Goal: Task Accomplishment & Management: Use online tool/utility

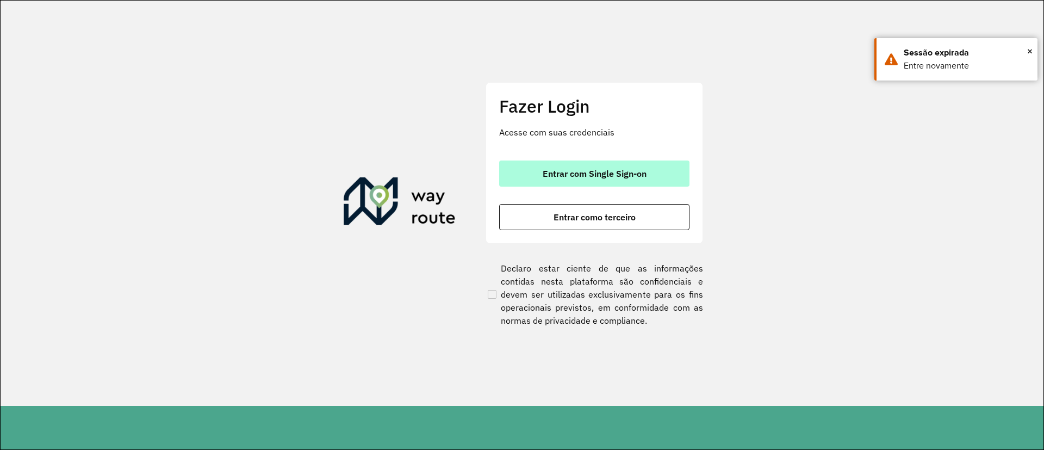
click at [616, 169] on span "Entrar com Single Sign-on" at bounding box center [594, 173] width 104 height 9
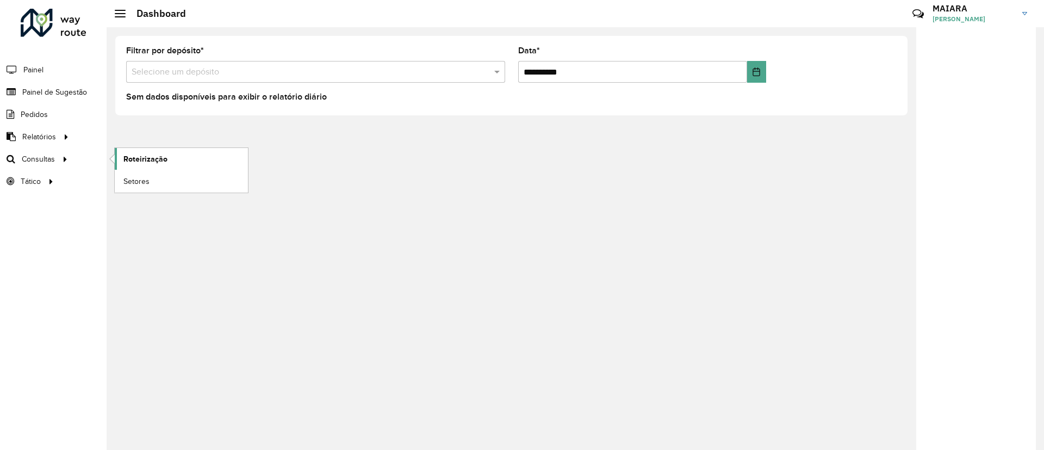
click at [140, 161] on span "Roteirização" at bounding box center [145, 158] width 44 height 11
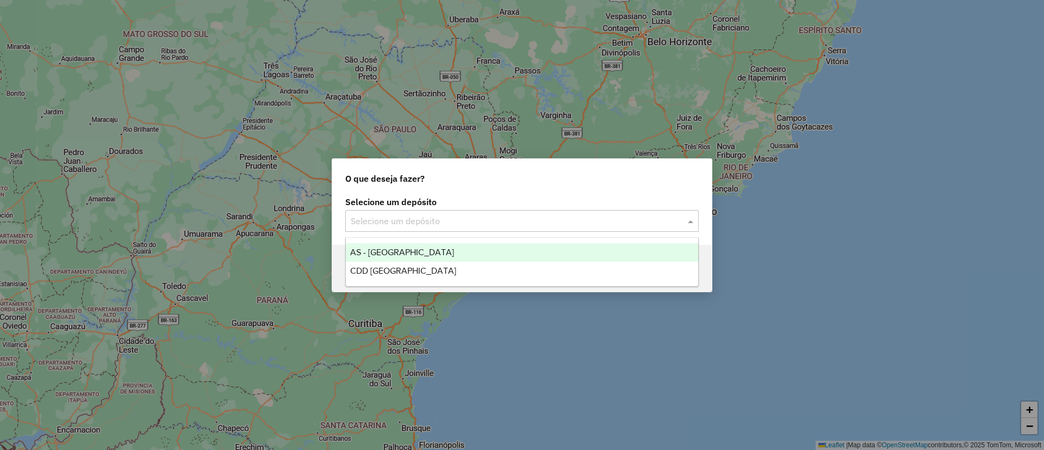
click at [561, 221] on input "text" at bounding box center [511, 221] width 321 height 13
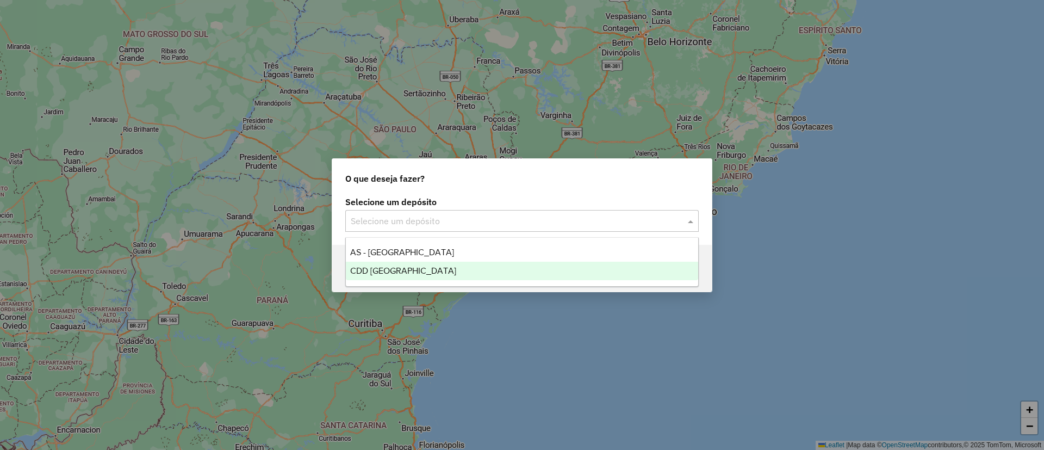
click at [426, 269] on div "CDD [GEOGRAPHIC_DATA]" at bounding box center [522, 270] width 352 height 18
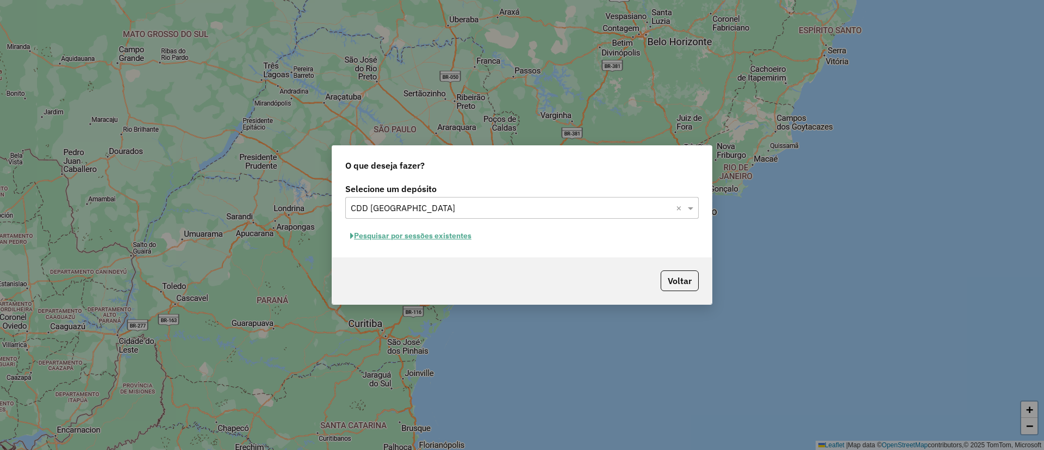
click at [425, 233] on button "Pesquisar por sessões existentes" at bounding box center [410, 235] width 131 height 17
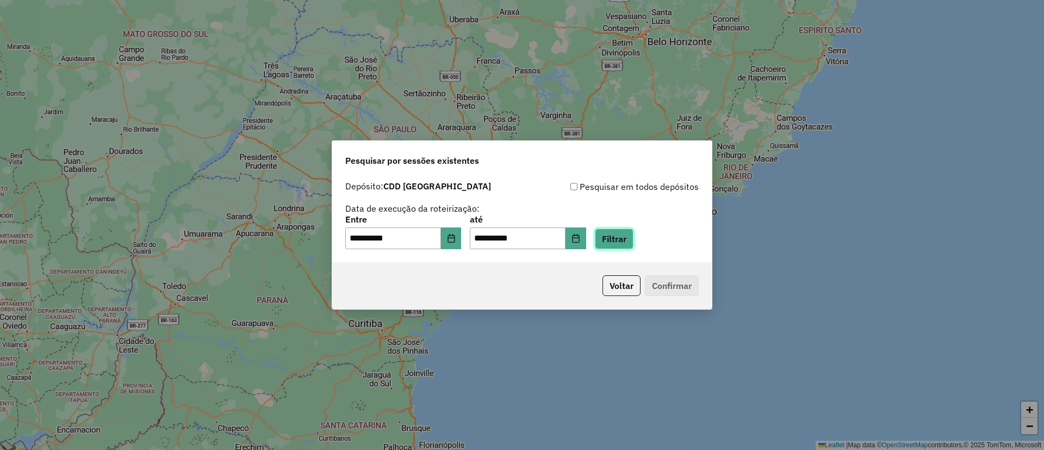
click at [633, 241] on button "Filtrar" at bounding box center [614, 238] width 39 height 21
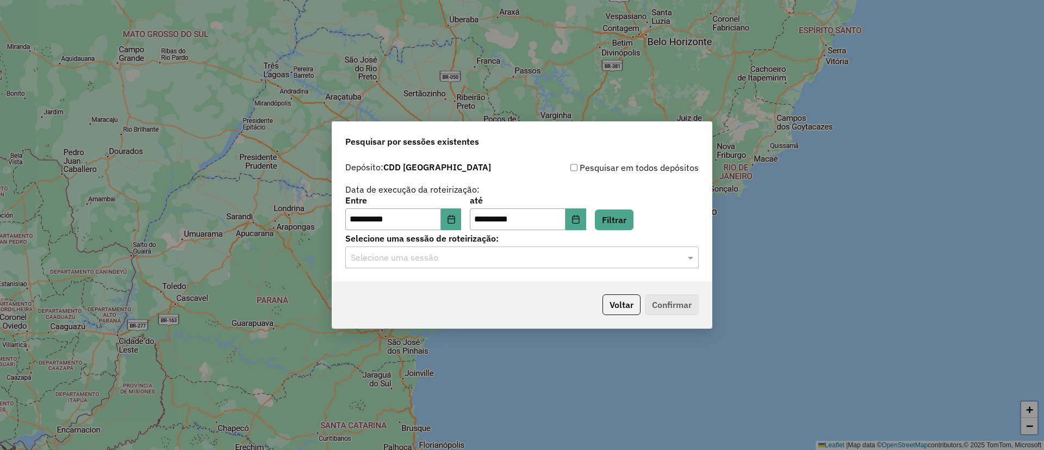
click at [514, 269] on div "**********" at bounding box center [521, 219] width 379 height 124
click at [522, 261] on input "text" at bounding box center [511, 257] width 321 height 13
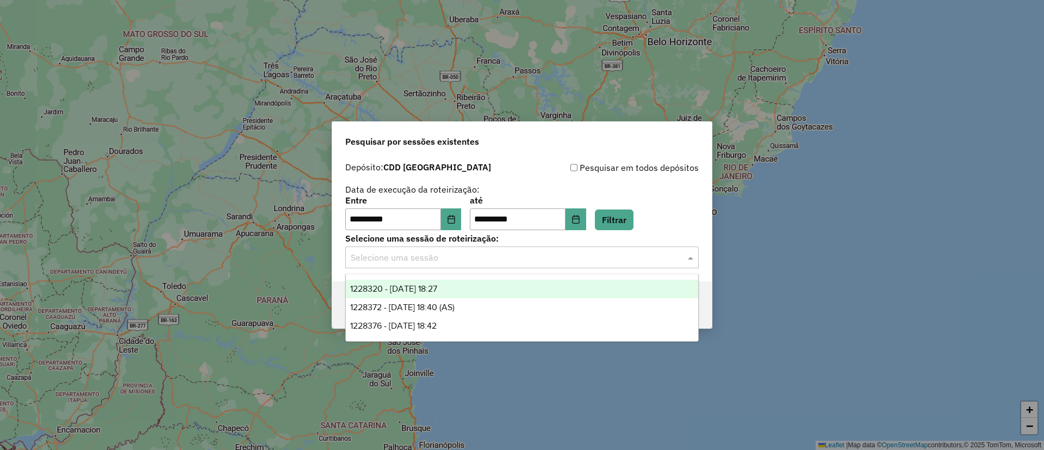
click at [485, 286] on div "1228320 - 12/08/2025 18:27" at bounding box center [522, 288] width 352 height 18
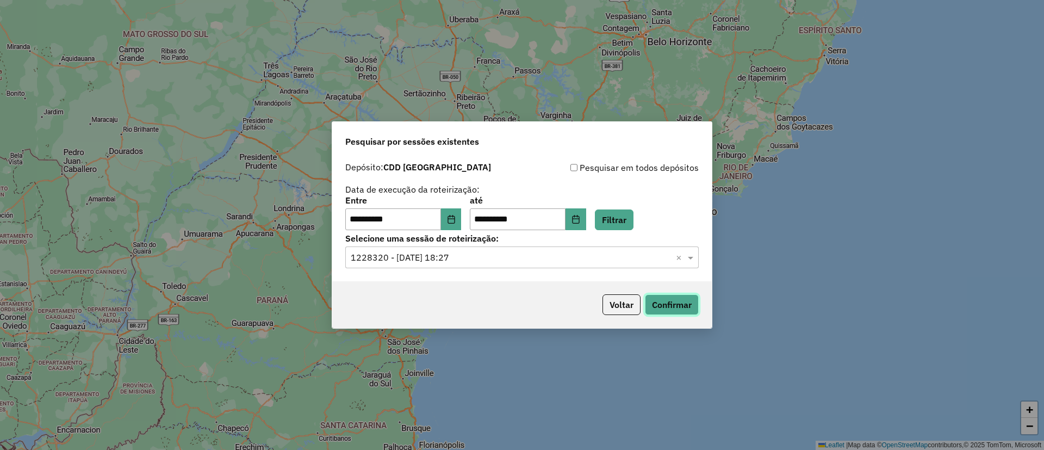
click at [663, 301] on button "Confirmar" at bounding box center [672, 304] width 54 height 21
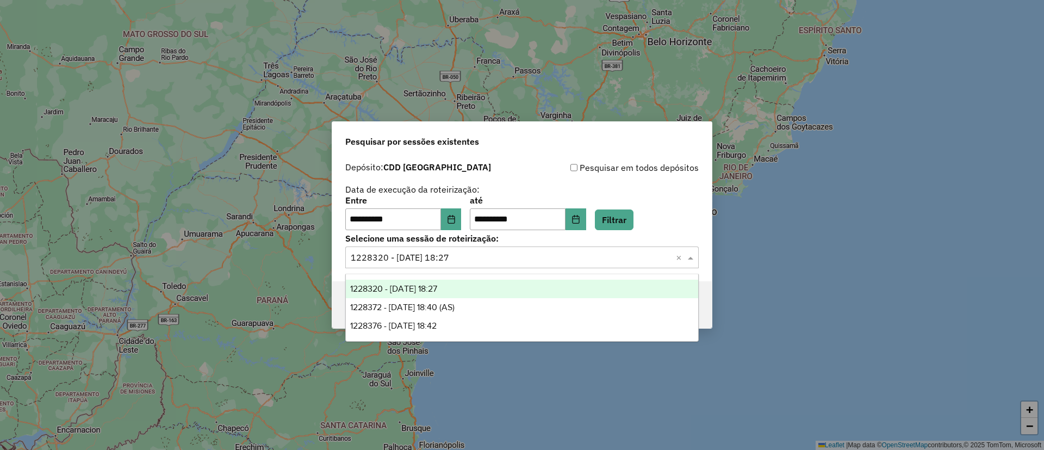
click at [533, 252] on input "text" at bounding box center [511, 257] width 321 height 13
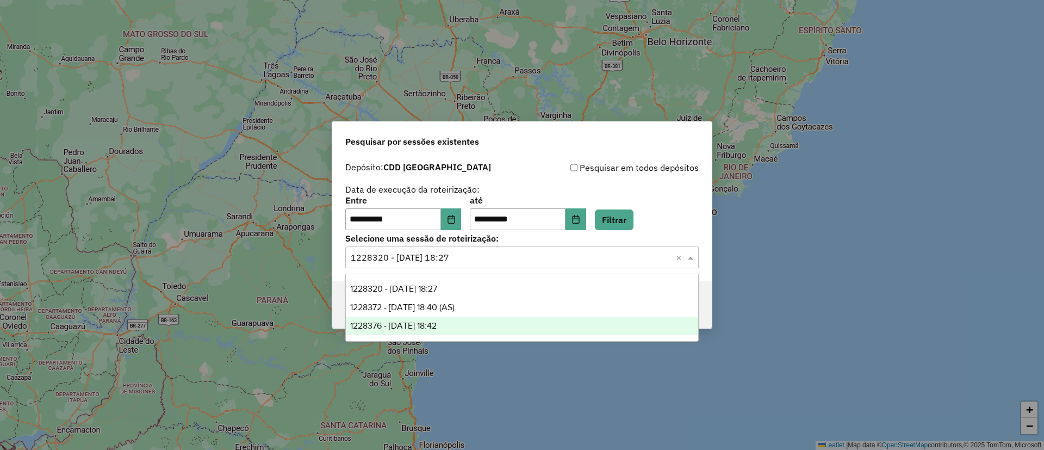
click at [436, 326] on span "1228376 - 12/08/2025 18:42" at bounding box center [393, 325] width 86 height 9
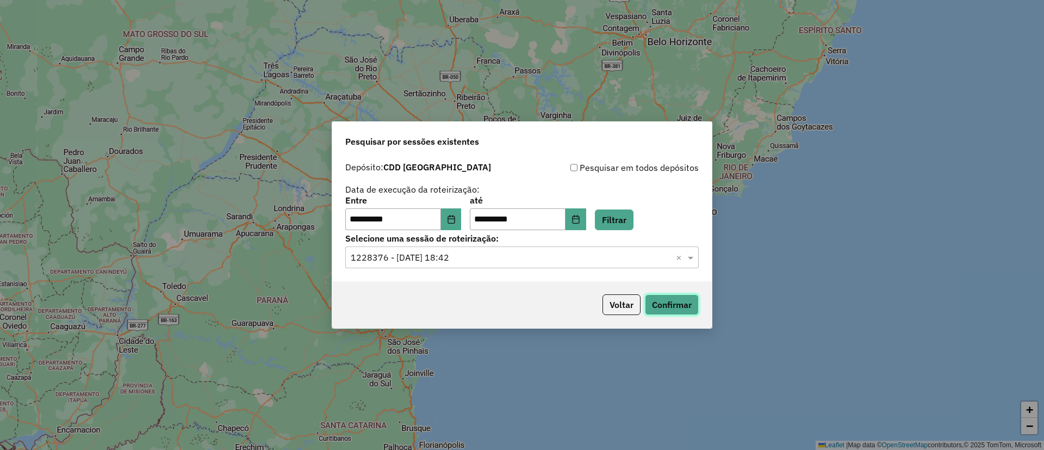
click at [682, 308] on button "Confirmar" at bounding box center [672, 304] width 54 height 21
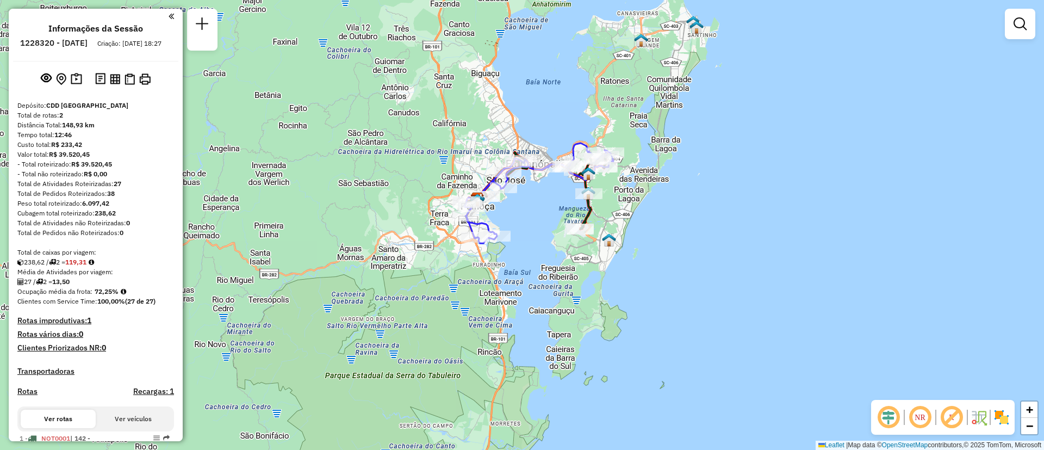
drag, startPoint x: 541, startPoint y: 210, endPoint x: 588, endPoint y: 301, distance: 102.3
click at [585, 301] on div "Janela de atendimento Grade de atendimento Capacidade Transportadoras Veículos …" at bounding box center [522, 225] width 1044 height 450
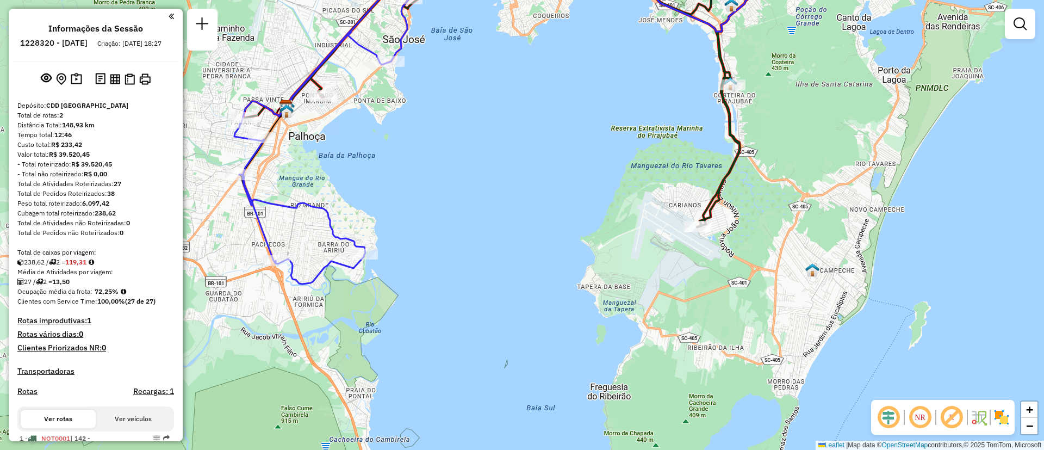
drag, startPoint x: 578, startPoint y: 219, endPoint x: 603, endPoint y: 358, distance: 142.0
click at [597, 370] on div "Janela de atendimento Grade de atendimento Capacidade Transportadoras Veículos …" at bounding box center [522, 225] width 1044 height 450
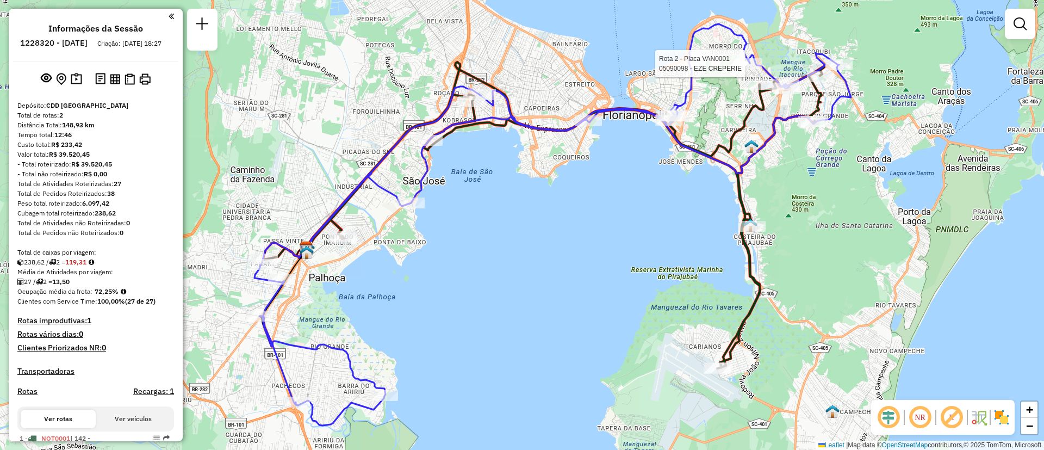
select select "**********"
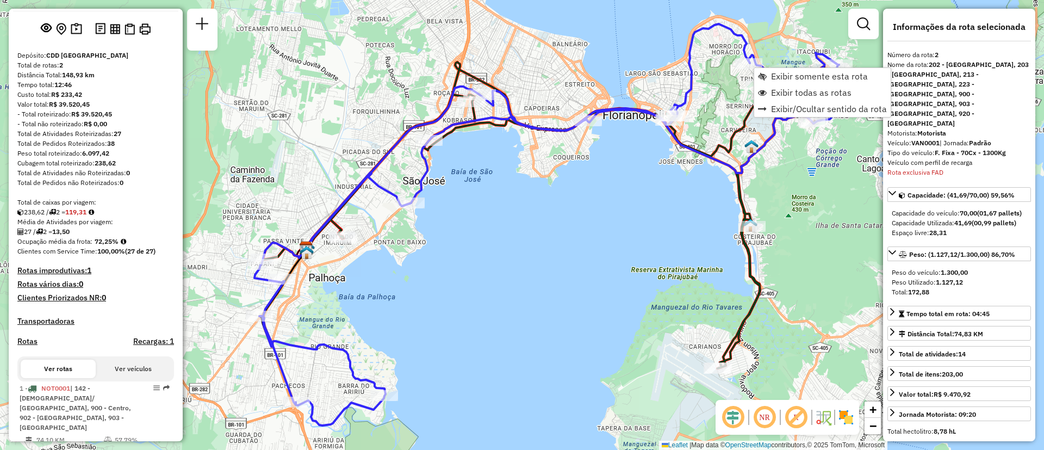
scroll to position [179, 0]
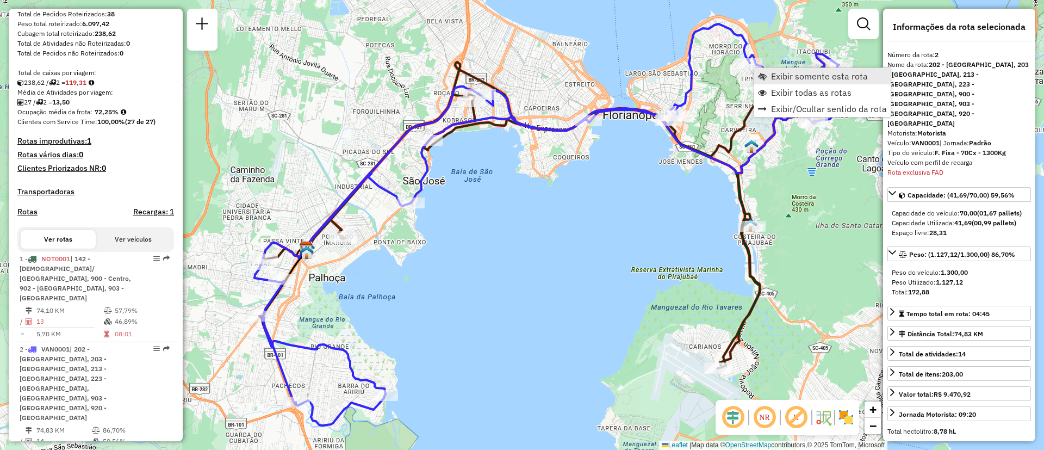
click at [765, 74] on span "Exibir somente esta rota" at bounding box center [762, 76] width 9 height 9
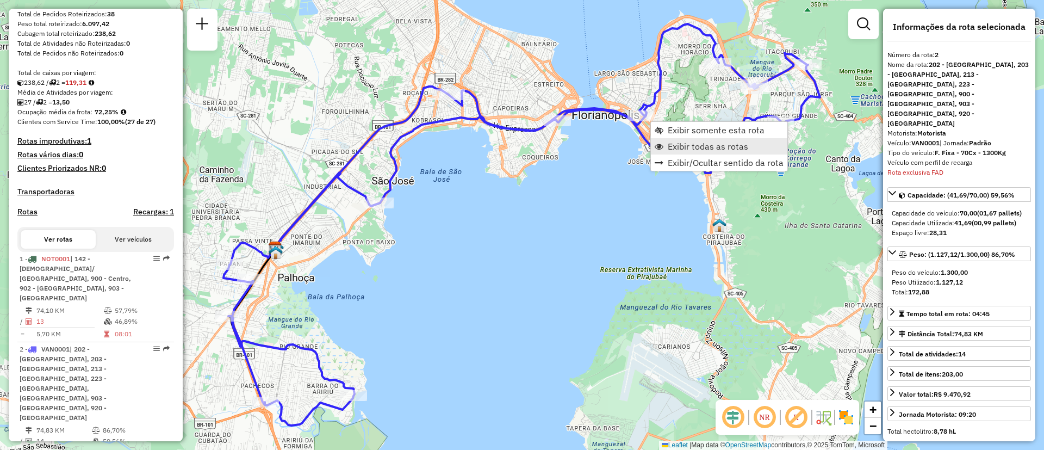
click at [670, 150] on span "Exibir todas as rotas" at bounding box center [707, 146] width 80 height 9
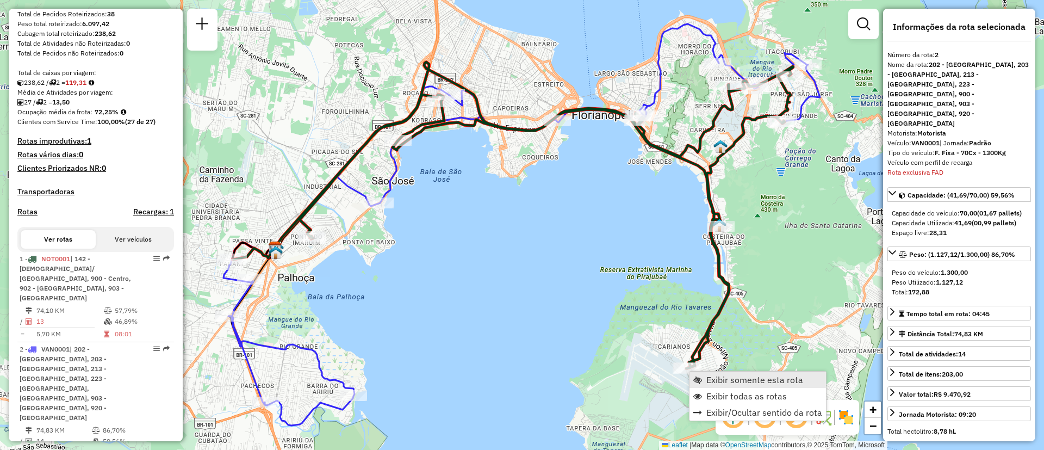
click at [716, 382] on span "Exibir somente esta rota" at bounding box center [754, 379] width 97 height 9
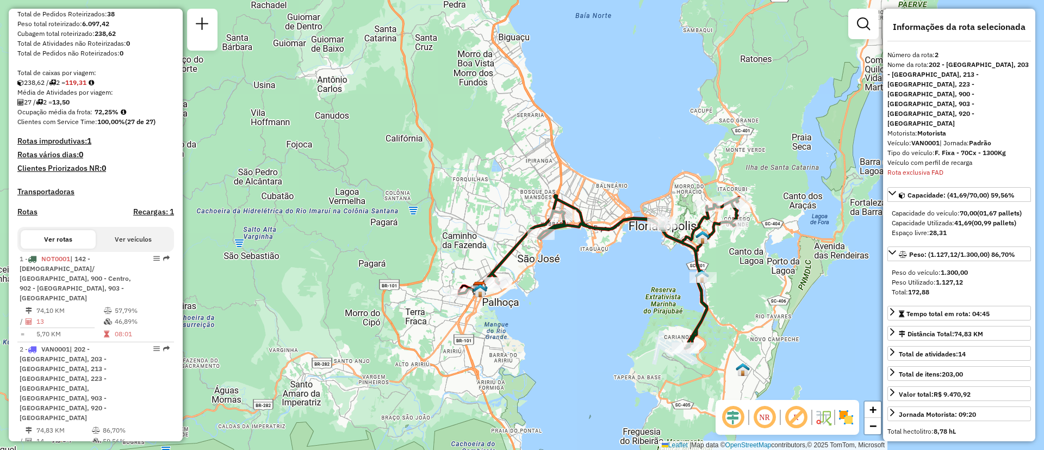
drag, startPoint x: 763, startPoint y: 333, endPoint x: 734, endPoint y: 317, distance: 32.8
click at [734, 317] on div "Janela de atendimento Grade de atendimento Capacidade Transportadoras Veículos …" at bounding box center [522, 225] width 1044 height 450
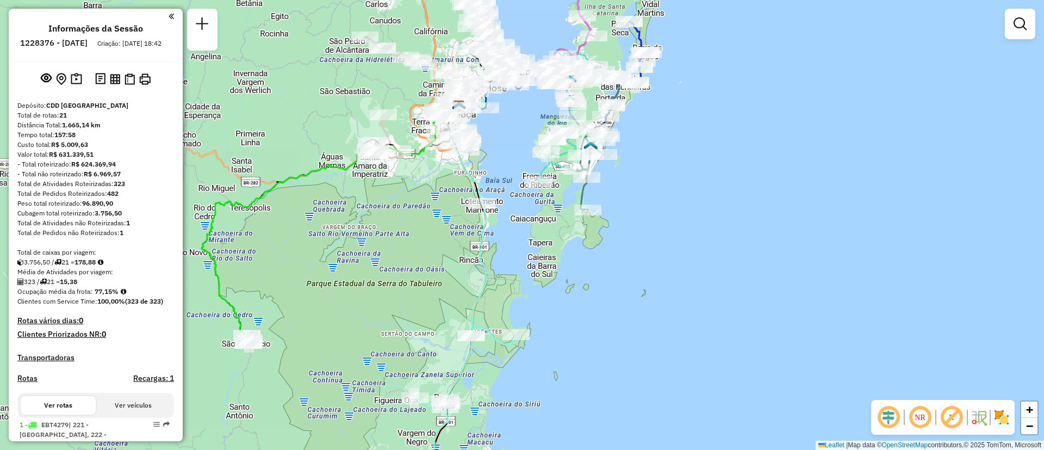
drag, startPoint x: 593, startPoint y: 269, endPoint x: 602, endPoint y: 400, distance: 131.3
click at [591, 411] on div "Janela de atendimento Grade de atendimento Capacidade Transportadoras Veículos …" at bounding box center [522, 225] width 1044 height 450
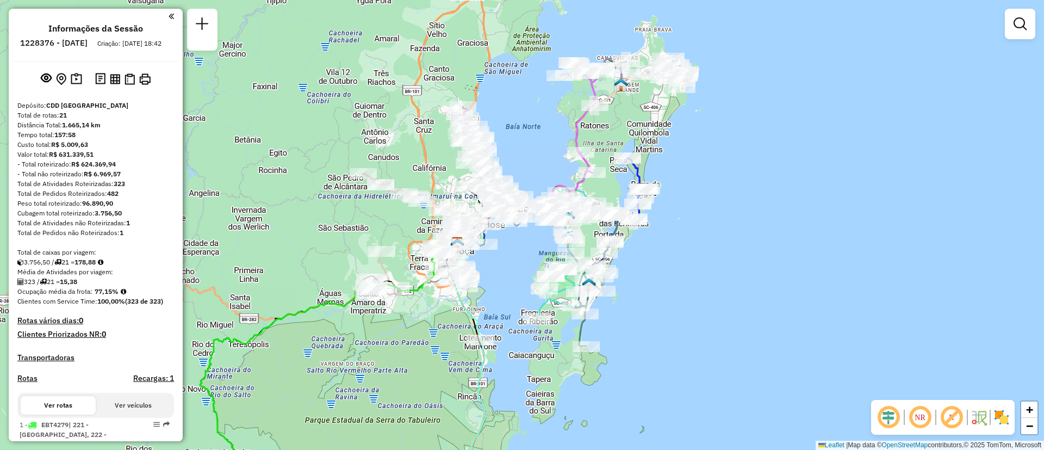
drag, startPoint x: 694, startPoint y: 324, endPoint x: 696, endPoint y: 338, distance: 13.8
click at [696, 338] on div "Janela de atendimento Grade de atendimento Capacidade Transportadoras Veículos …" at bounding box center [522, 225] width 1044 height 450
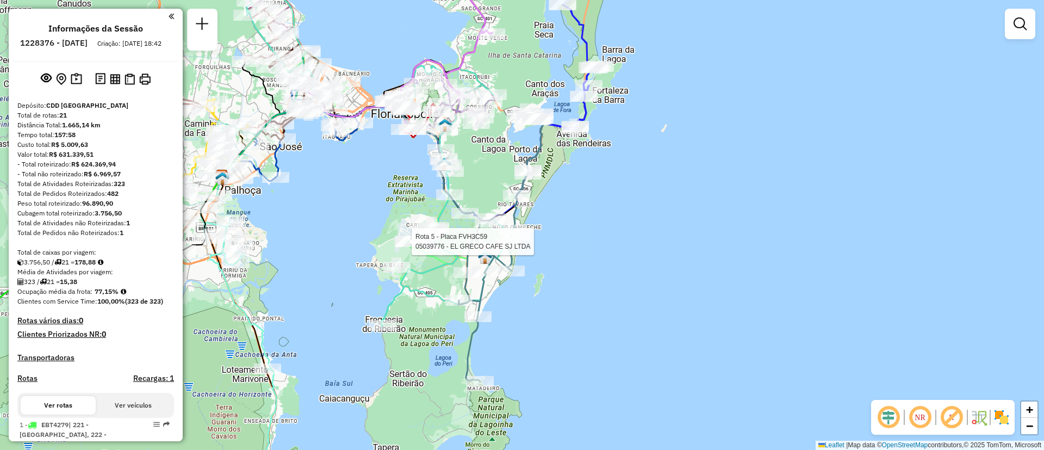
select select "**********"
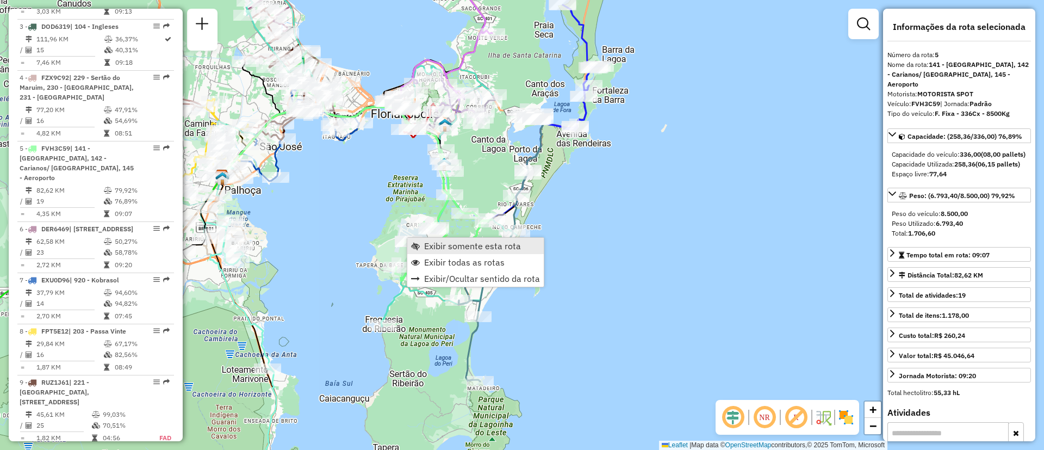
scroll to position [662, 0]
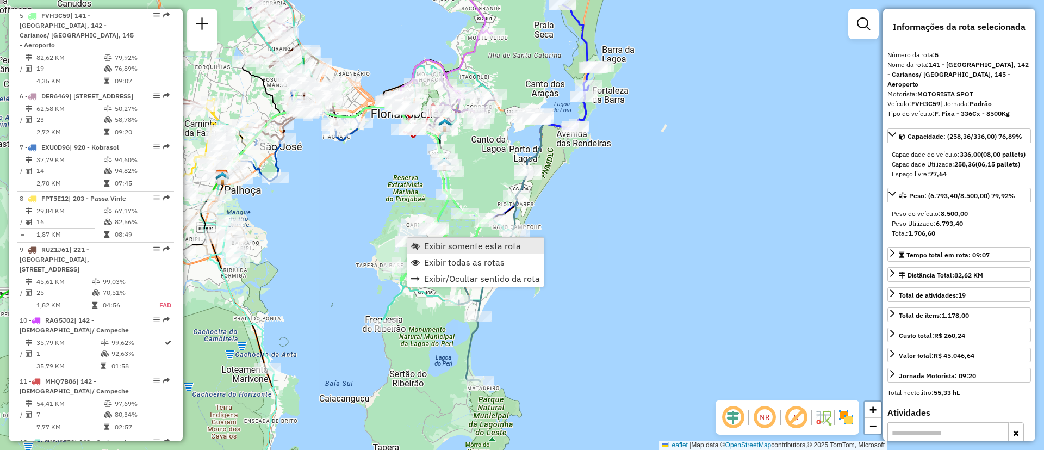
click at [430, 246] on span "Exibir somente esta rota" at bounding box center [472, 245] width 97 height 9
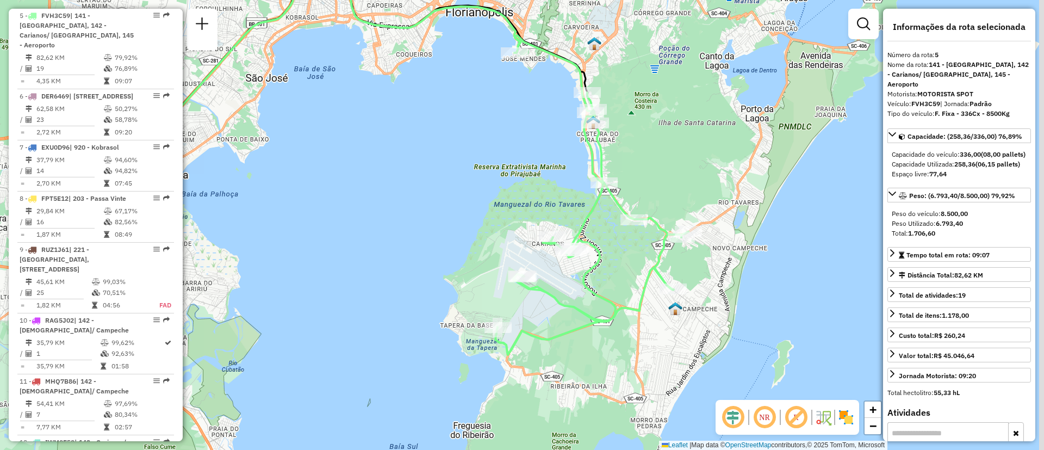
drag, startPoint x: 587, startPoint y: 290, endPoint x: 480, endPoint y: 221, distance: 126.9
click at [480, 221] on div "Janela de atendimento Grade de atendimento Capacidade Transportadoras Veículos …" at bounding box center [522, 225] width 1044 height 450
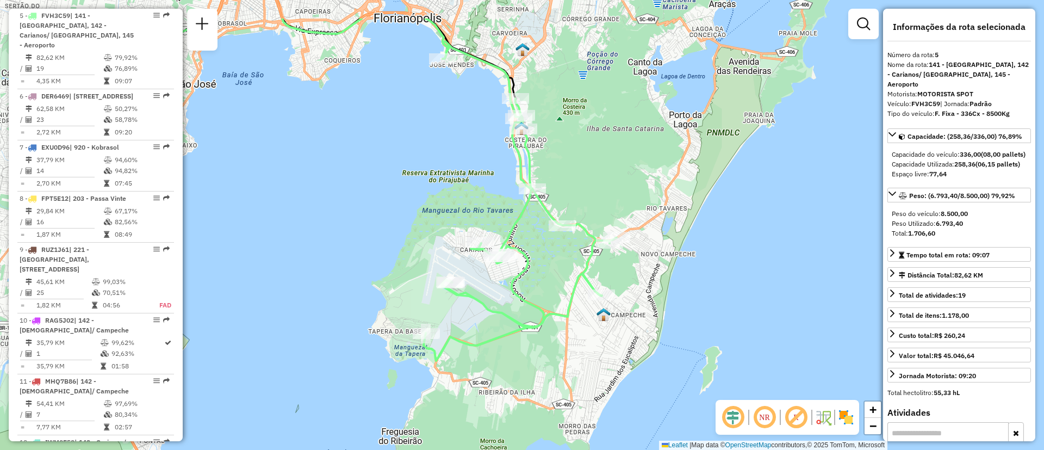
drag, startPoint x: 573, startPoint y: 288, endPoint x: 647, endPoint y: 352, distance: 97.9
click at [647, 352] on div "Janela de atendimento Grade de atendimento Capacidade Transportadoras Veículos …" at bounding box center [522, 225] width 1044 height 450
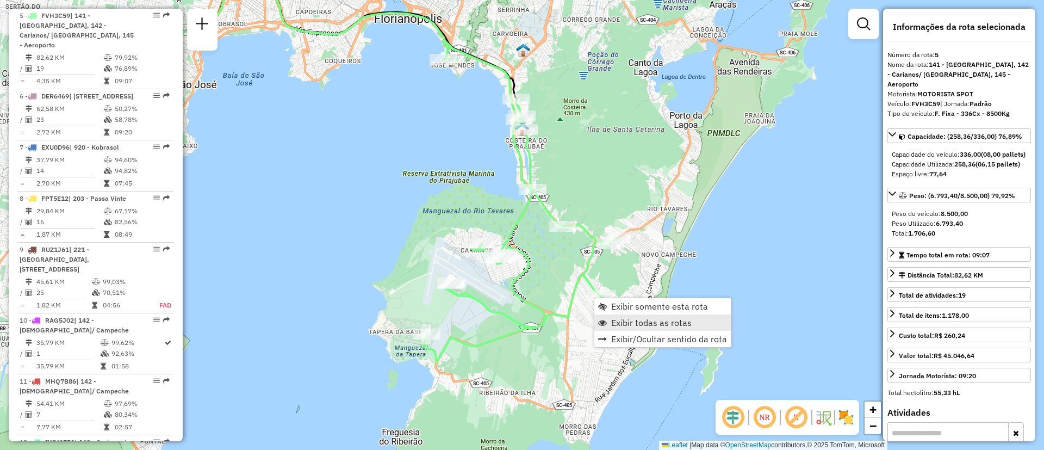
click at [639, 329] on link "Exibir todas as rotas" at bounding box center [662, 322] width 136 height 16
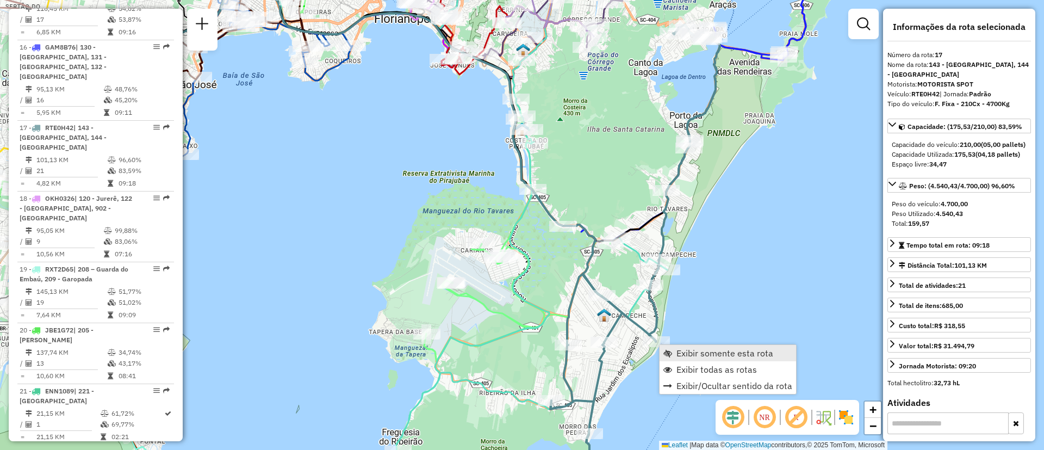
scroll to position [1481, 0]
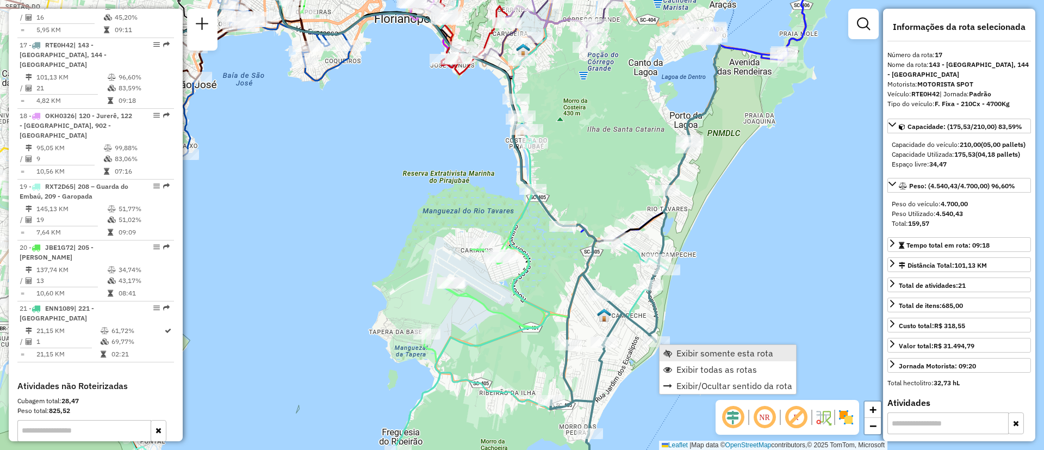
click at [678, 353] on span "Exibir somente esta rota" at bounding box center [724, 352] width 97 height 9
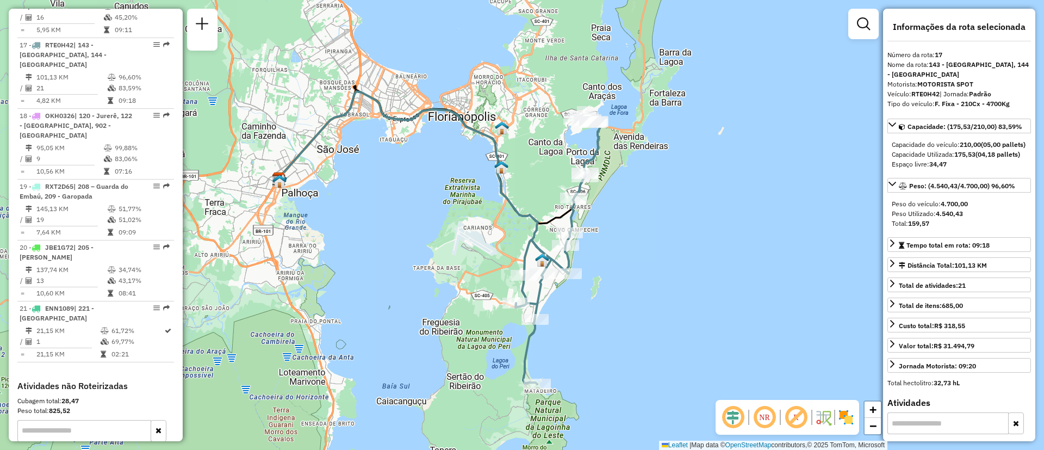
drag, startPoint x: 606, startPoint y: 210, endPoint x: 605, endPoint y: 246, distance: 36.4
click at [605, 246] on div "Janela de atendimento Grade de atendimento Capacidade Transportadoras Veículos …" at bounding box center [522, 225] width 1044 height 450
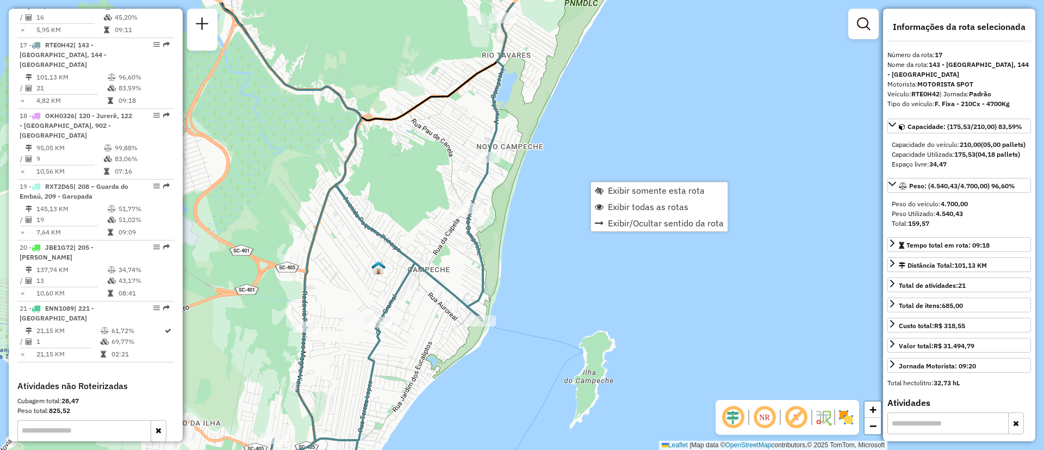
drag, startPoint x: 568, startPoint y: 190, endPoint x: 586, endPoint y: 261, distance: 73.4
click at [578, 304] on div "Janela de atendimento Grade de atendimento Capacidade Transportadoras Veículos …" at bounding box center [522, 225] width 1044 height 450
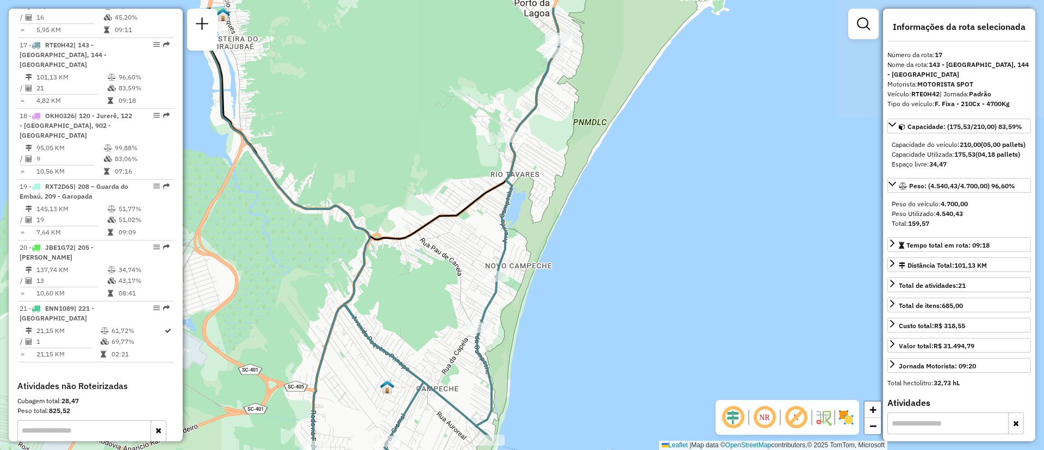
drag, startPoint x: 588, startPoint y: 198, endPoint x: 617, endPoint y: 324, distance: 129.9
click at [604, 365] on div "Janela de atendimento Grade de atendimento Capacidade Transportadoras Veículos …" at bounding box center [522, 225] width 1044 height 450
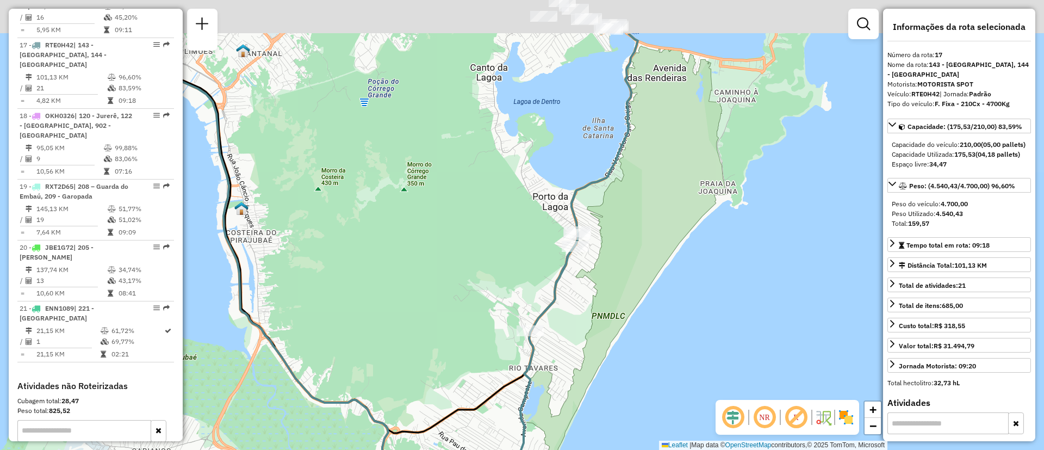
drag, startPoint x: 644, startPoint y: 253, endPoint x: 675, endPoint y: 174, distance: 85.0
click at [644, 319] on div "Janela de atendimento Grade de atendimento Capacidade Transportadoras Veículos …" at bounding box center [522, 225] width 1044 height 450
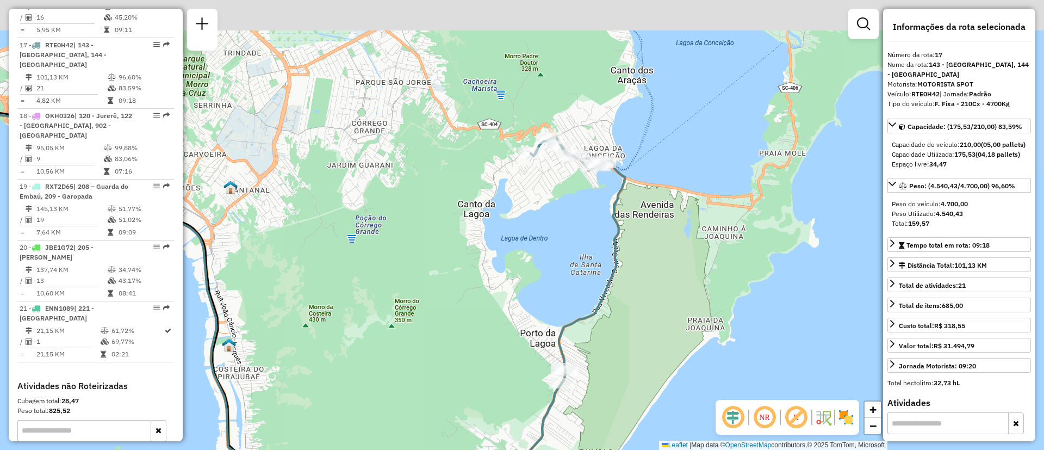
drag, startPoint x: 675, startPoint y: 174, endPoint x: 662, endPoint y: 304, distance: 130.5
click at [662, 304] on div "Janela de atendimento Grade de atendimento Capacidade Transportadoras Veículos …" at bounding box center [522, 225] width 1044 height 450
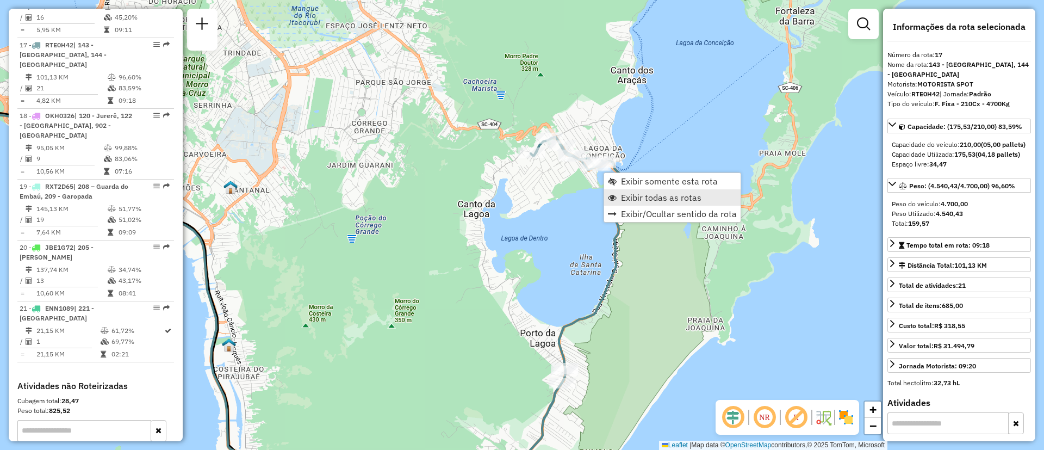
click at [654, 195] on span "Exibir todas as rotas" at bounding box center [661, 197] width 80 height 9
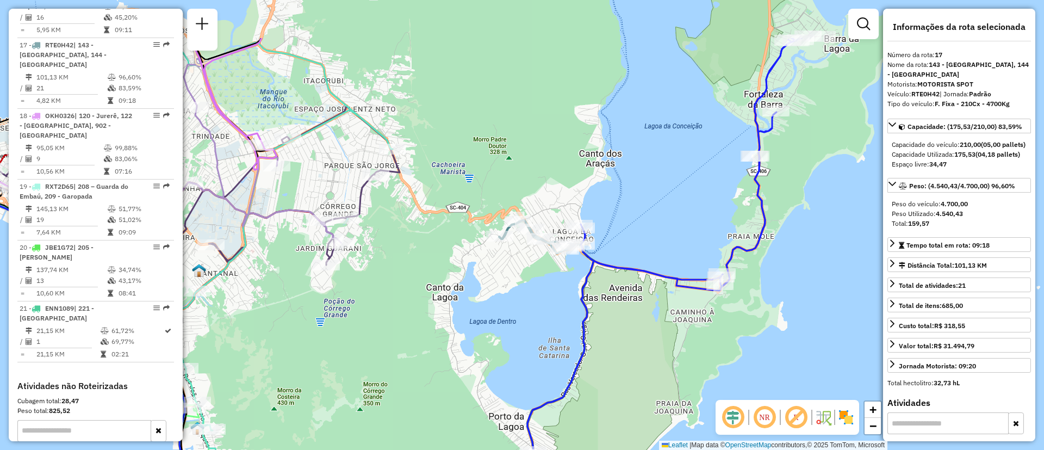
drag, startPoint x: 699, startPoint y: 172, endPoint x: 667, endPoint y: 255, distance: 88.9
click at [667, 255] on div "Janela de atendimento Grade de atendimento Capacidade Transportadoras Veículos …" at bounding box center [522, 225] width 1044 height 450
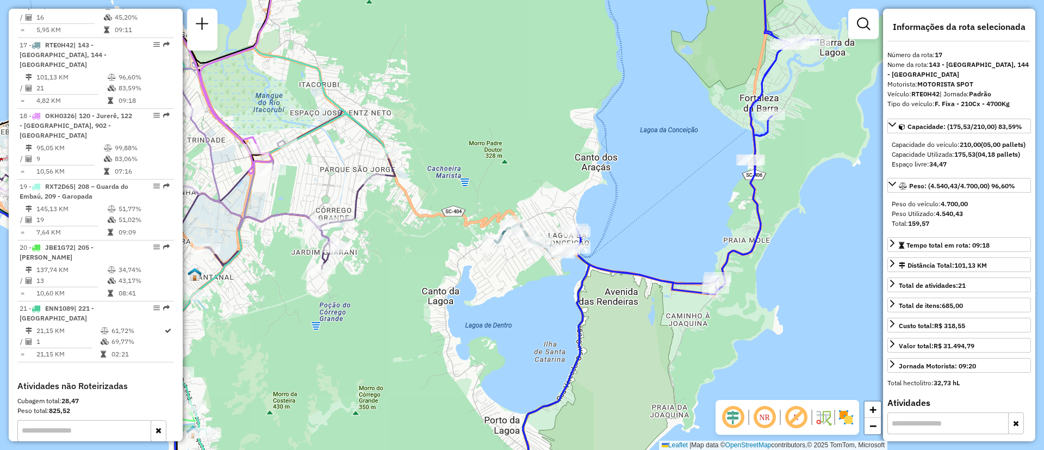
drag, startPoint x: 715, startPoint y: 170, endPoint x: 669, endPoint y: 206, distance: 58.5
click at [669, 206] on div "Janela de atendimento Grade de atendimento Capacidade Transportadoras Veículos …" at bounding box center [522, 225] width 1044 height 450
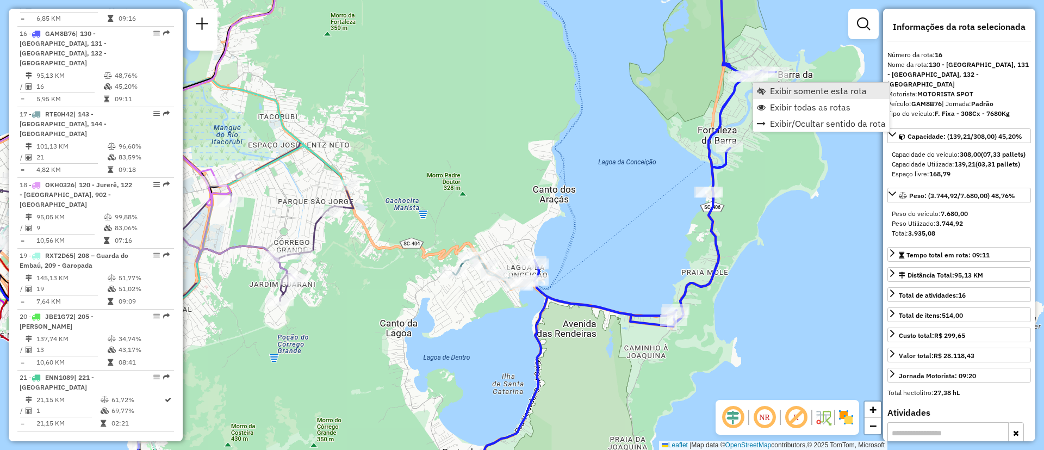
scroll to position [1400, 0]
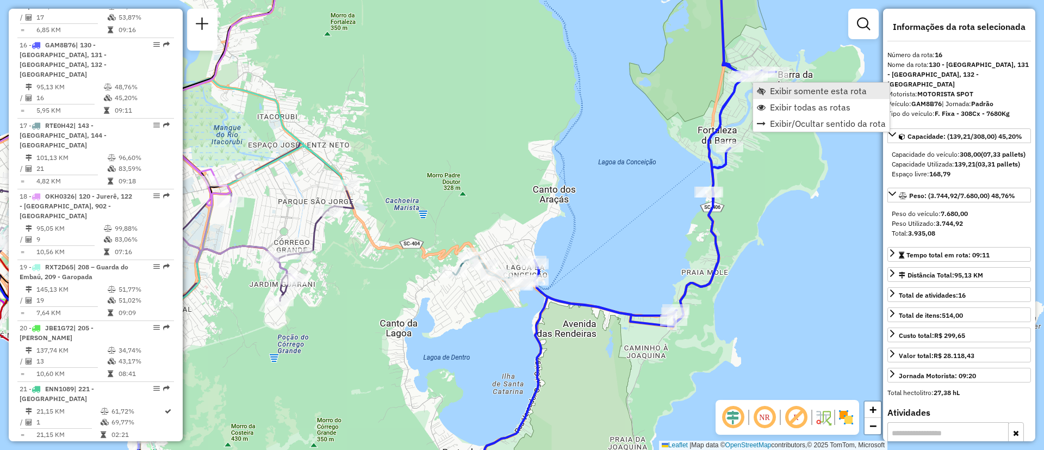
click at [791, 90] on span "Exibir somente esta rota" at bounding box center [818, 90] width 97 height 9
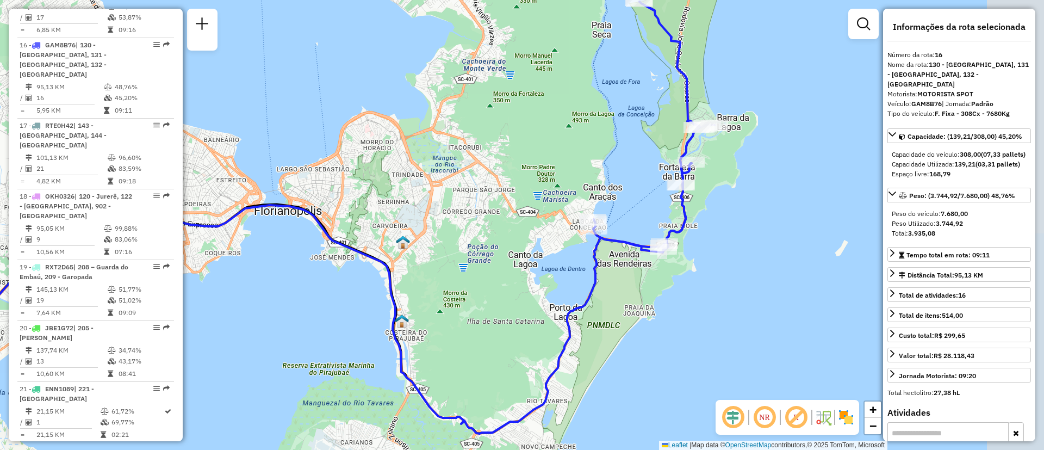
drag, startPoint x: 782, startPoint y: 208, endPoint x: 591, endPoint y: 201, distance: 190.9
click at [591, 201] on div "Janela de atendimento Grade de atendimento Capacidade Transportadoras Veículos …" at bounding box center [522, 225] width 1044 height 450
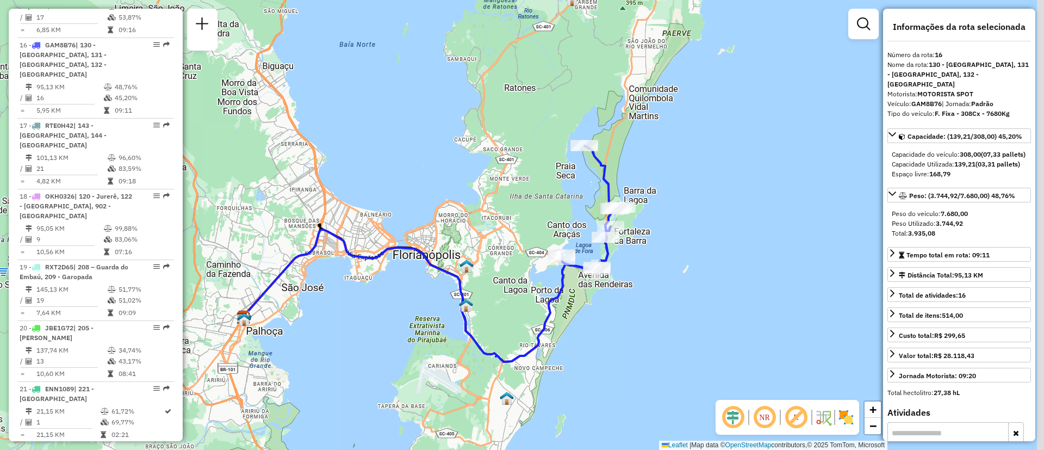
drag, startPoint x: 676, startPoint y: 198, endPoint x: 643, endPoint y: 244, distance: 56.1
click at [643, 244] on div "Janela de atendimento Grade de atendimento Capacidade Transportadoras Veículos …" at bounding box center [522, 225] width 1044 height 450
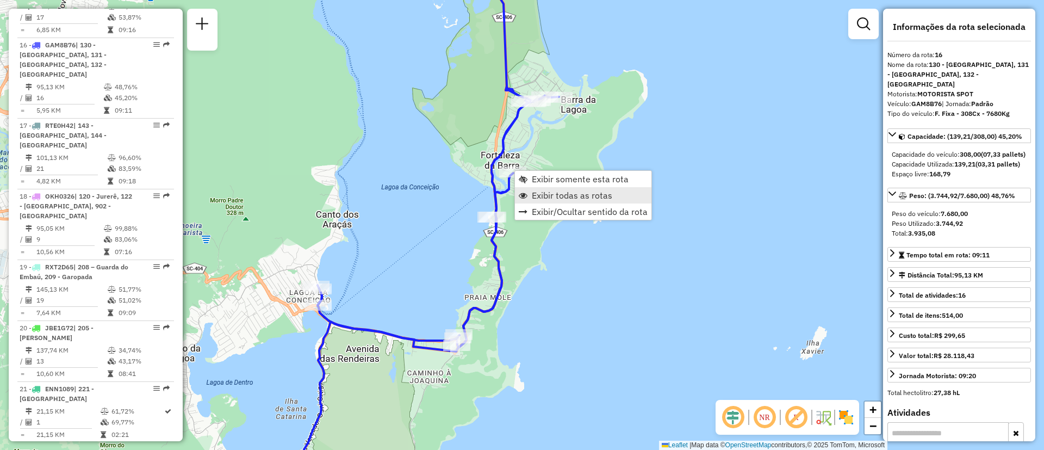
click at [561, 201] on link "Exibir todas as rotas" at bounding box center [583, 195] width 136 height 16
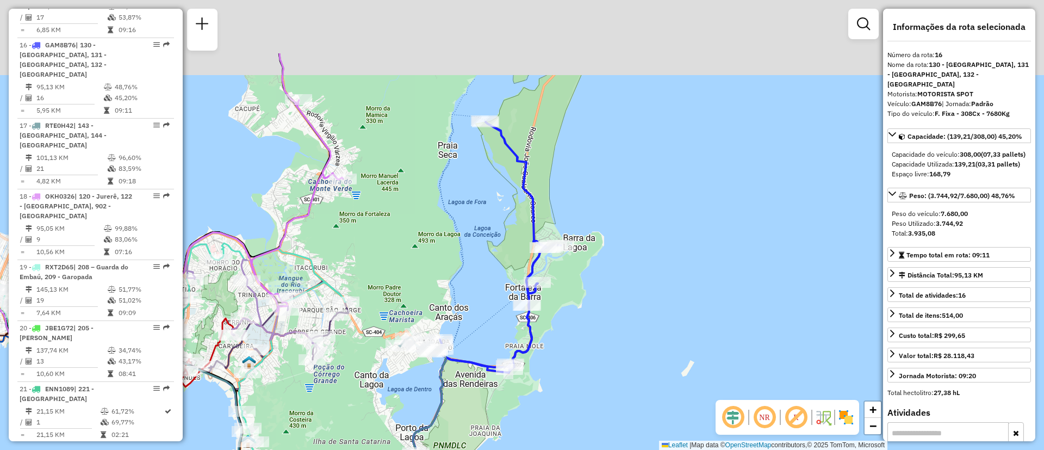
drag, startPoint x: 588, startPoint y: 225, endPoint x: 590, endPoint y: 318, distance: 93.0
click at [585, 354] on div "Janela de atendimento Grade de atendimento Capacidade Transportadoras Veículos …" at bounding box center [522, 225] width 1044 height 450
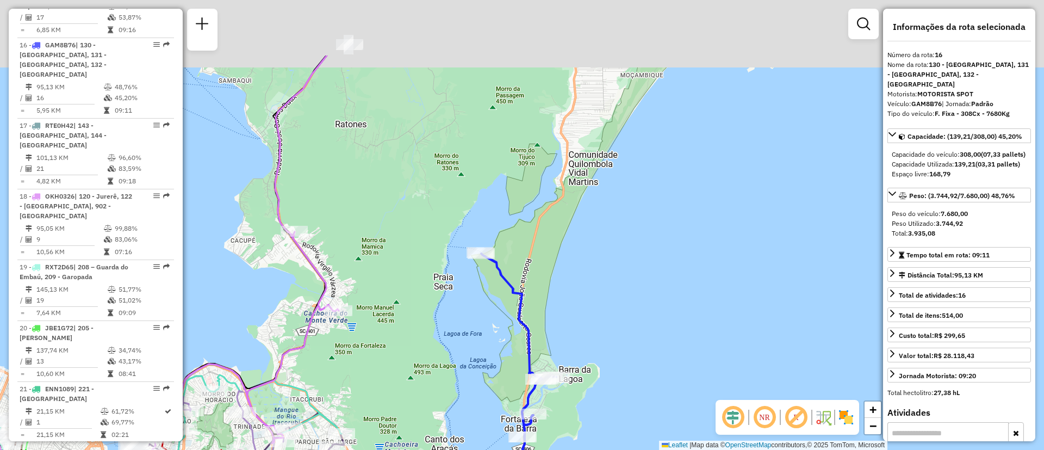
drag, startPoint x: 595, startPoint y: 211, endPoint x: 591, endPoint y: 311, distance: 100.6
click at [591, 311] on div "Janela de atendimento Grade de atendimento Capacidade Transportadoras Veículos …" at bounding box center [522, 225] width 1044 height 450
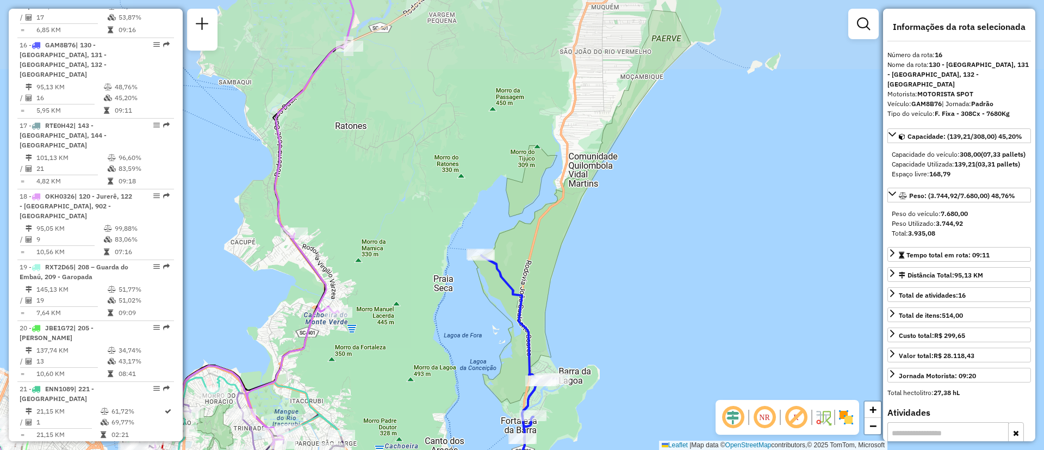
drag, startPoint x: 613, startPoint y: 194, endPoint x: 617, endPoint y: 246, distance: 52.4
click at [610, 257] on div "Janela de atendimento Grade de atendimento Capacidade Transportadoras Veículos …" at bounding box center [522, 225] width 1044 height 450
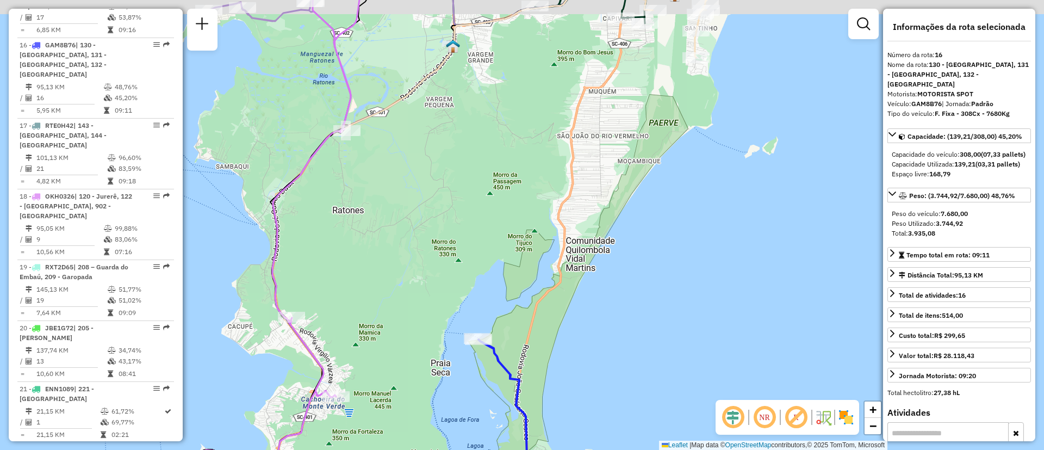
drag, startPoint x: 606, startPoint y: 188, endPoint x: 608, endPoint y: 217, distance: 29.9
click at [586, 292] on div "Janela de atendimento Grade de atendimento Capacidade Transportadoras Veículos …" at bounding box center [522, 225] width 1044 height 450
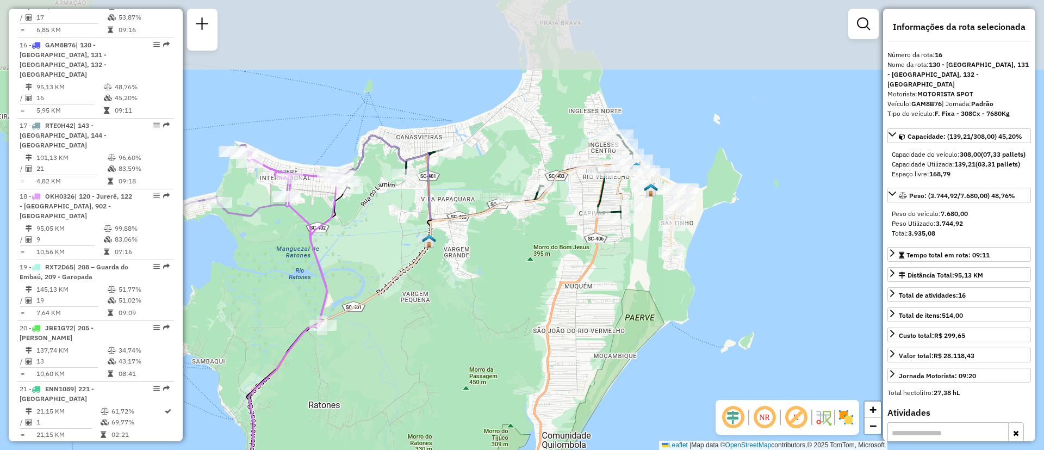
drag, startPoint x: 605, startPoint y: 297, endPoint x: 600, endPoint y: 335, distance: 37.8
click at [600, 335] on div "Janela de atendimento Grade de atendimento Capacidade Transportadoras Veículos …" at bounding box center [522, 225] width 1044 height 450
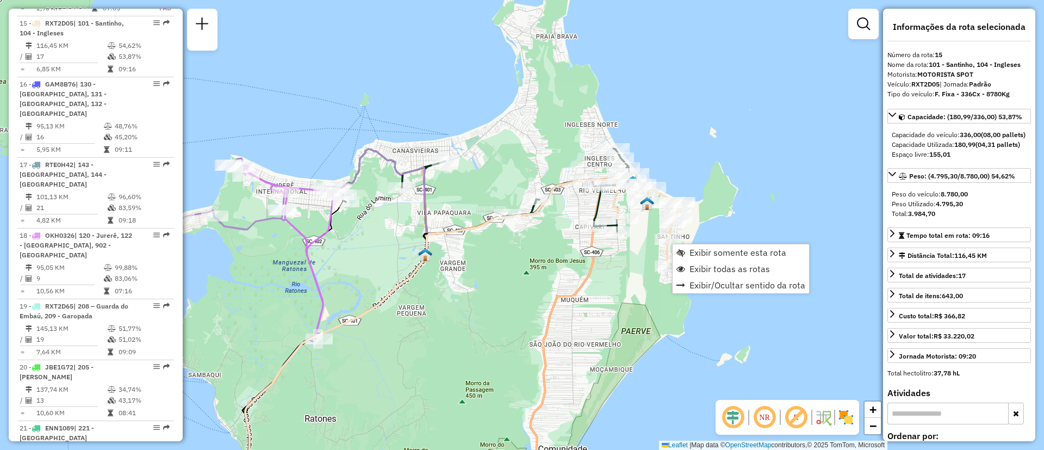
scroll to position [1339, 0]
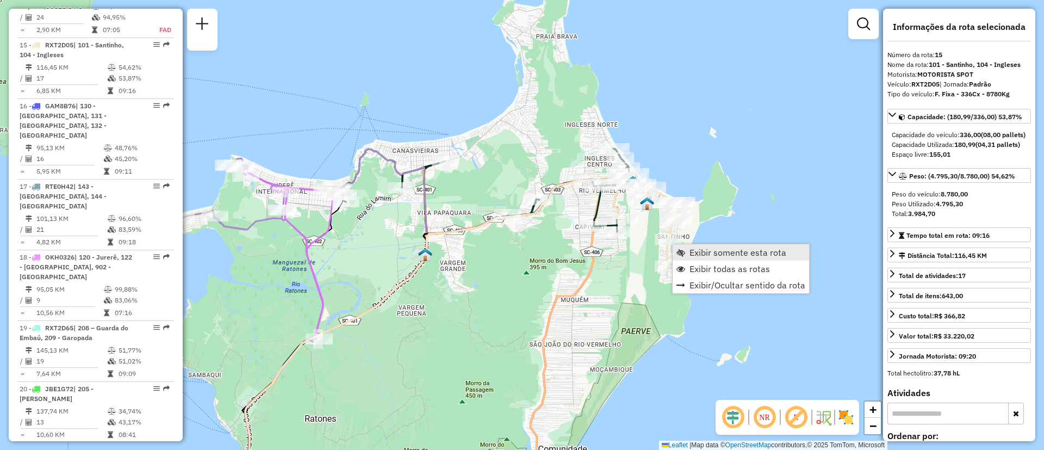
click at [693, 248] on span "Exibir somente esta rota" at bounding box center [737, 252] width 97 height 9
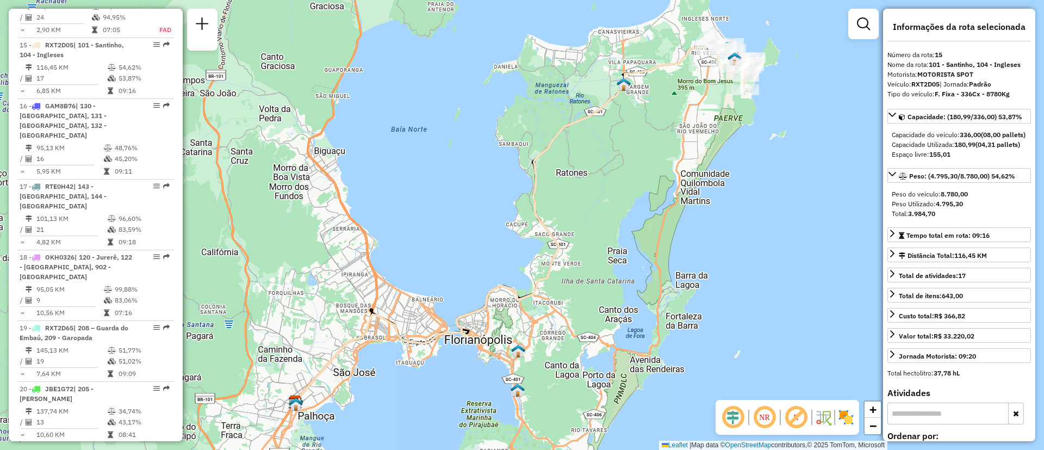
drag, startPoint x: 733, startPoint y: 188, endPoint x: 689, endPoint y: 257, distance: 81.4
click at [689, 257] on div "Janela de atendimento Grade de atendimento Capacidade Transportadoras Veículos …" at bounding box center [522, 225] width 1044 height 450
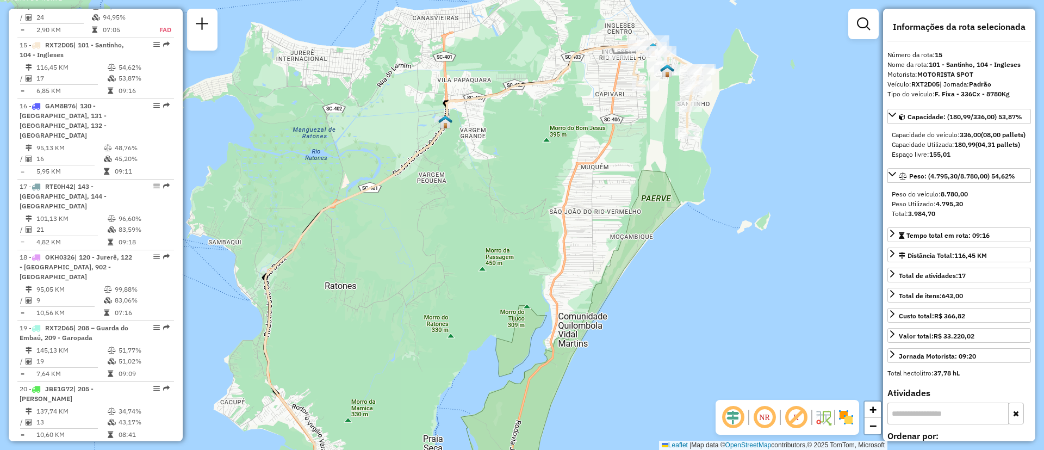
drag, startPoint x: 698, startPoint y: 177, endPoint x: 644, endPoint y: 258, distance: 97.2
click at [644, 258] on div "Janela de atendimento Grade de atendimento Capacidade Transportadoras Veículos …" at bounding box center [522, 225] width 1044 height 450
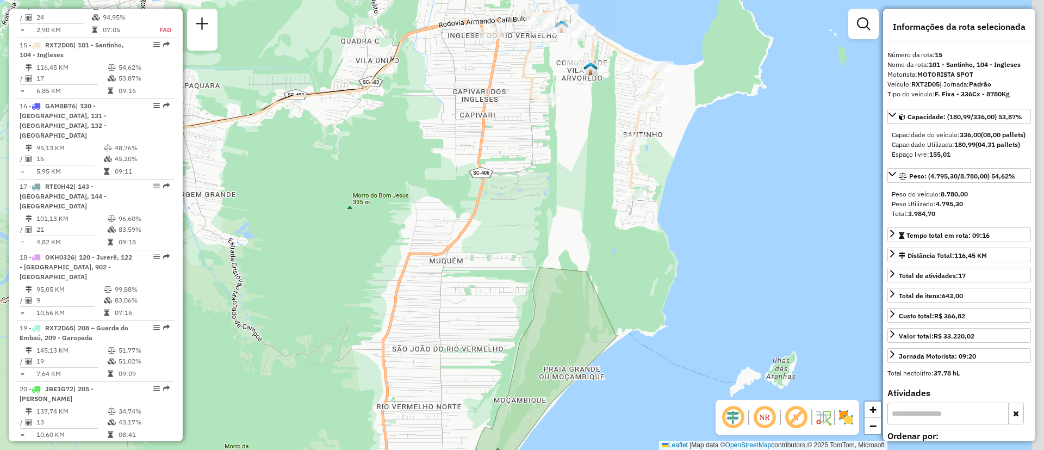
drag, startPoint x: 631, startPoint y: 206, endPoint x: 576, endPoint y: 337, distance: 142.0
click at [576, 337] on div "Janela de atendimento Grade de atendimento Capacidade Transportadoras Veículos …" at bounding box center [522, 225] width 1044 height 450
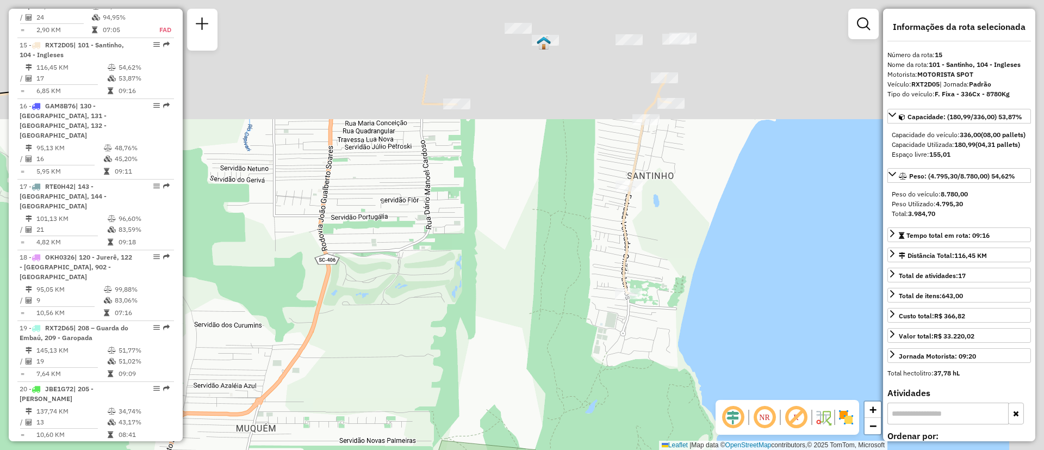
drag, startPoint x: 583, startPoint y: 246, endPoint x: 542, endPoint y: 373, distance: 133.6
click at [542, 373] on div "Janela de atendimento Grade de atendimento Capacidade Transportadoras Veículos …" at bounding box center [522, 225] width 1044 height 450
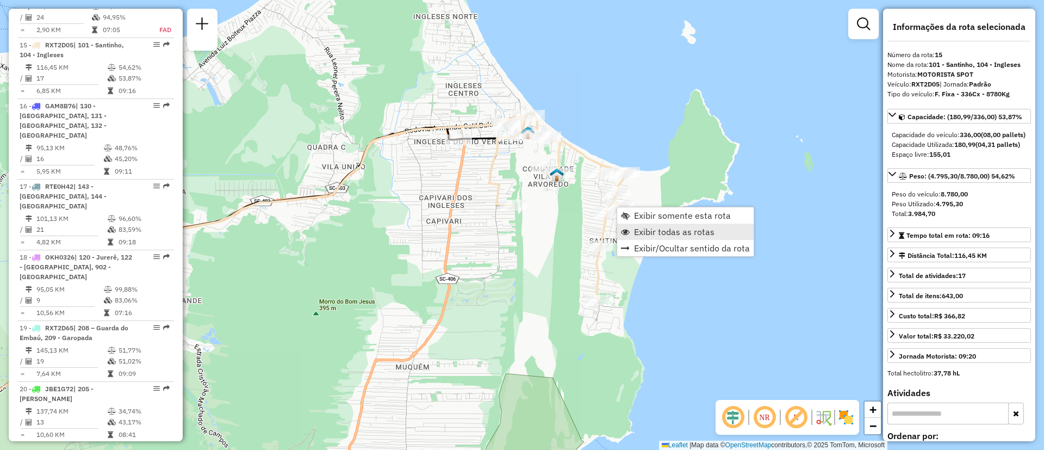
click at [643, 227] on span "Exibir todas as rotas" at bounding box center [674, 231] width 80 height 9
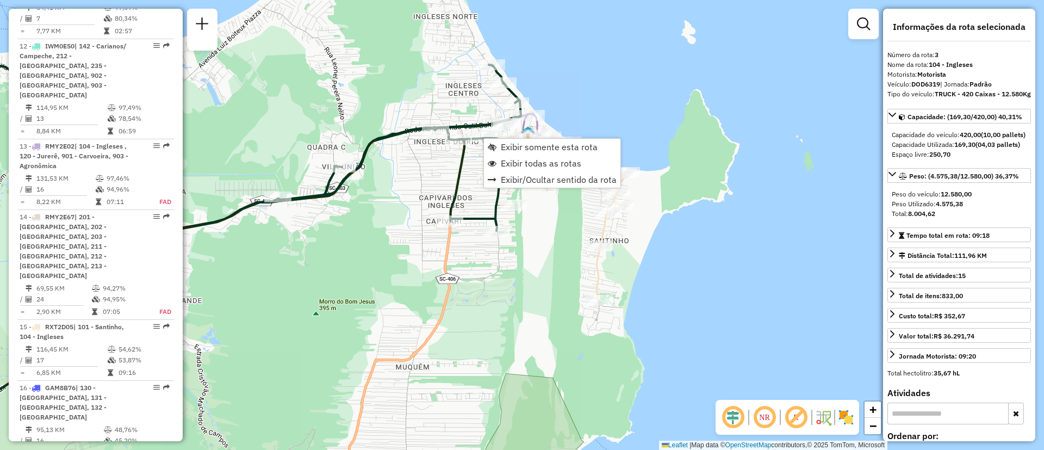
scroll to position [540, 0]
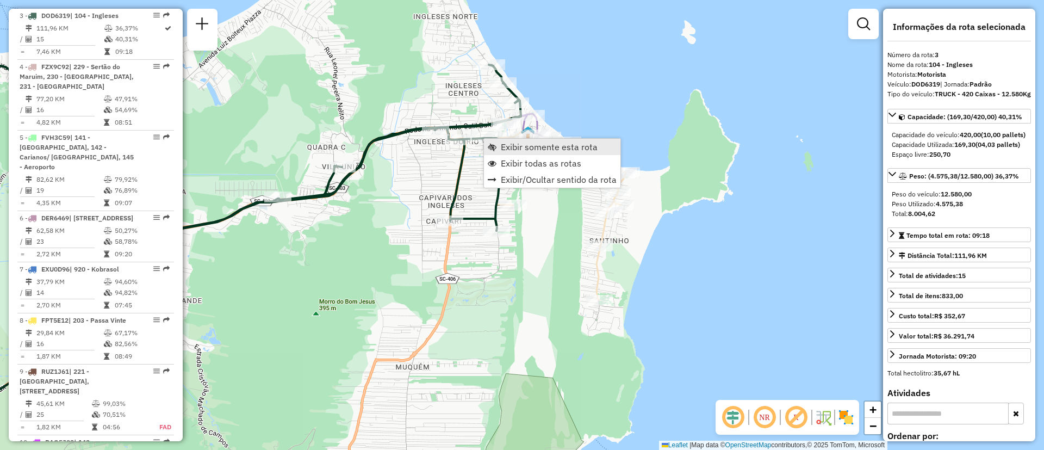
click at [526, 151] on span "Exibir somente esta rota" at bounding box center [549, 146] width 97 height 9
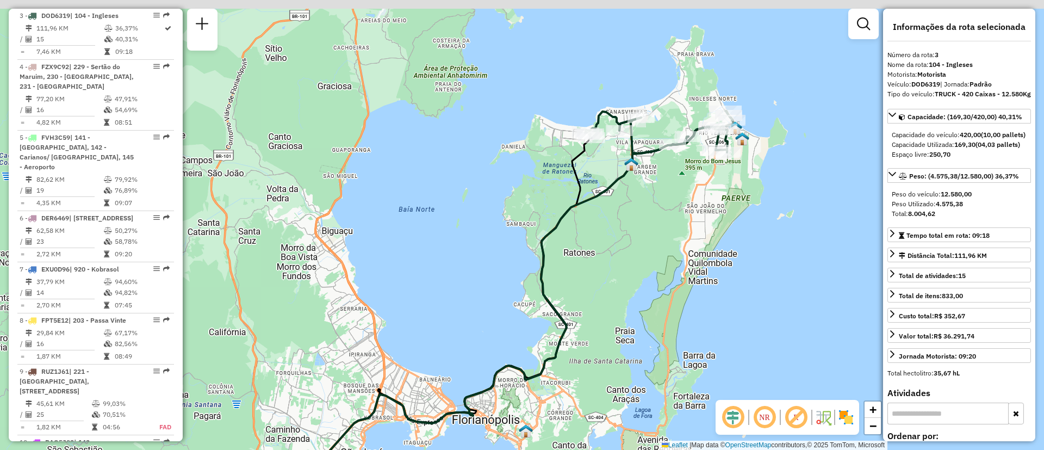
drag, startPoint x: 636, startPoint y: 138, endPoint x: 634, endPoint y: 230, distance: 92.4
click at [626, 240] on div "Janela de atendimento Grade de atendimento Capacidade Transportadoras Veículos …" at bounding box center [522, 225] width 1044 height 450
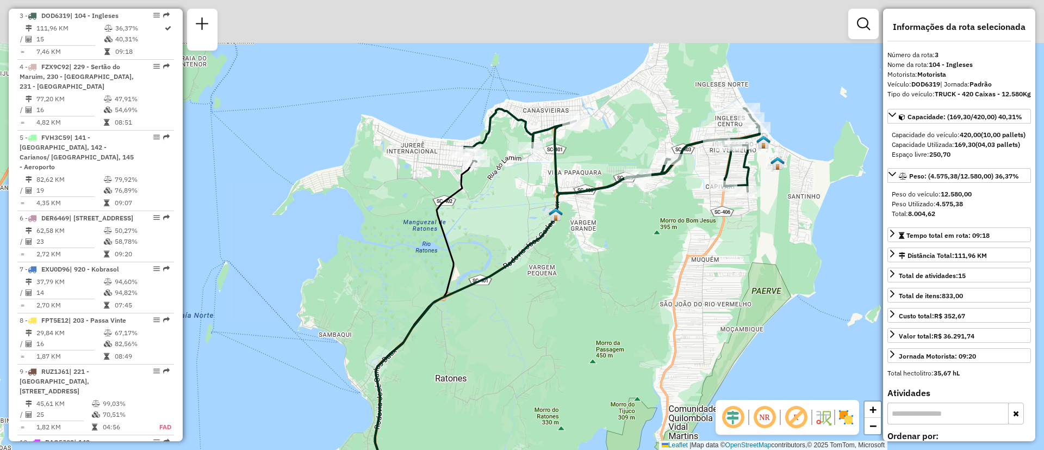
drag, startPoint x: 731, startPoint y: 192, endPoint x: 667, endPoint y: 248, distance: 84.3
click at [667, 248] on div "Janela de atendimento Grade de atendimento Capacidade Transportadoras Veículos …" at bounding box center [522, 225] width 1044 height 450
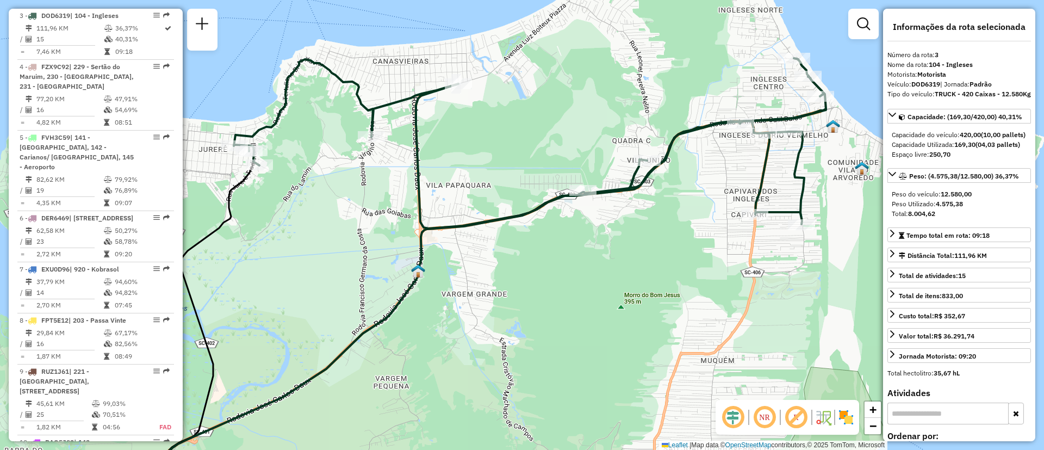
drag, startPoint x: 682, startPoint y: 207, endPoint x: 666, endPoint y: 260, distance: 55.6
click at [666, 260] on div "Janela de atendimento Grade de atendimento Capacidade Transportadoras Veículos …" at bounding box center [522, 225] width 1044 height 450
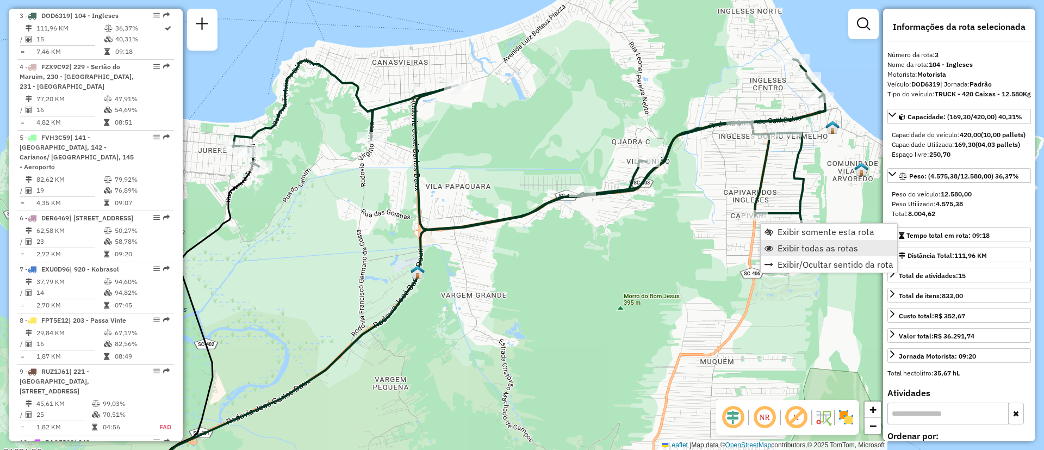
click at [796, 249] on span "Exibir todas as rotas" at bounding box center [817, 248] width 80 height 9
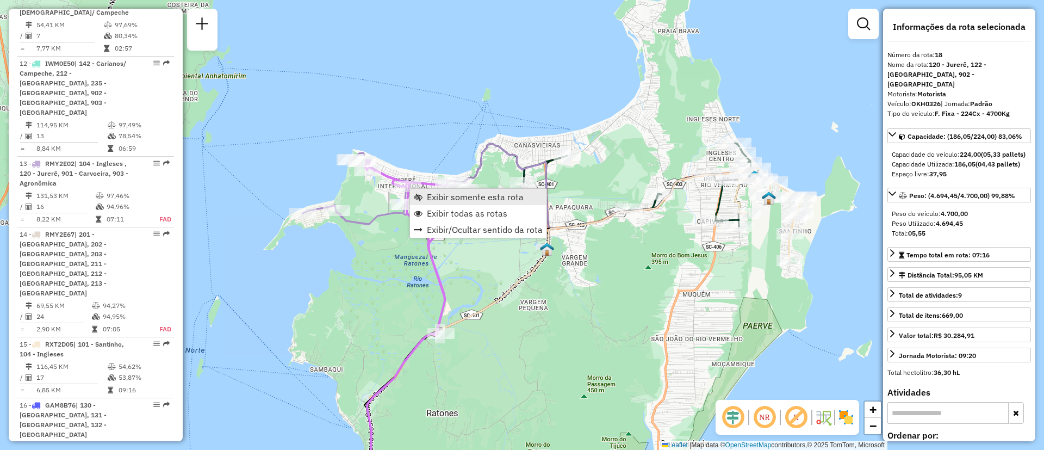
scroll to position [1541, 0]
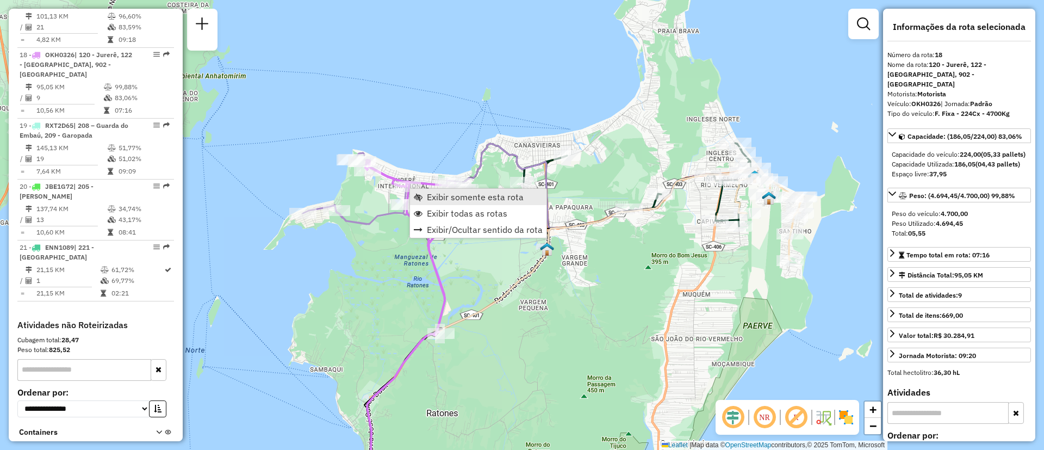
click at [434, 193] on span "Exibir somente esta rota" at bounding box center [475, 196] width 97 height 9
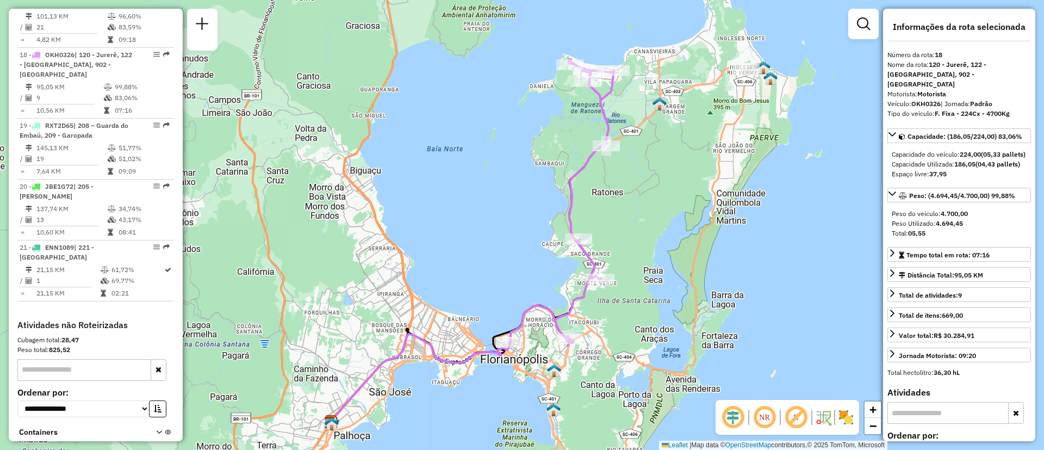
drag, startPoint x: 584, startPoint y: 147, endPoint x: 533, endPoint y: 165, distance: 54.2
click at [533, 165] on div "Janela de atendimento Grade de atendimento Capacidade Transportadoras Veículos …" at bounding box center [522, 225] width 1044 height 450
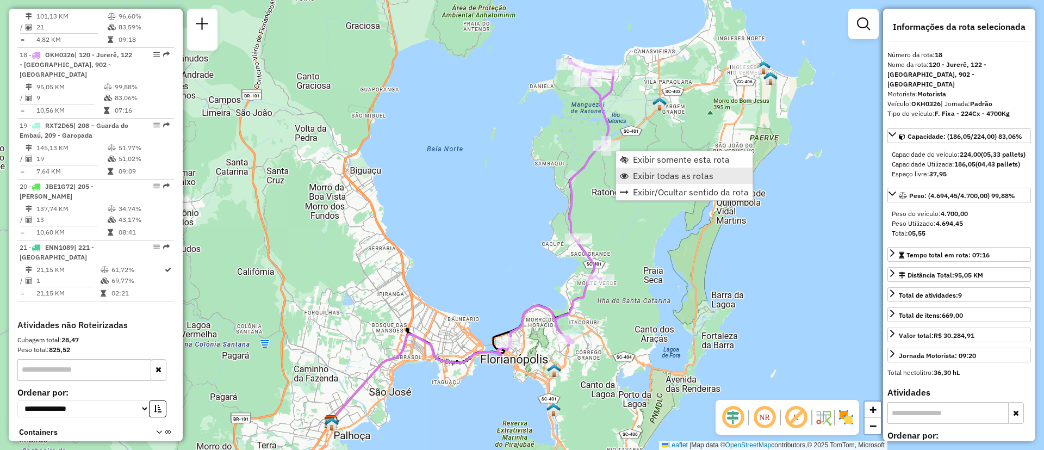
click at [625, 178] on span "Exibir todas as rotas" at bounding box center [624, 175] width 9 height 9
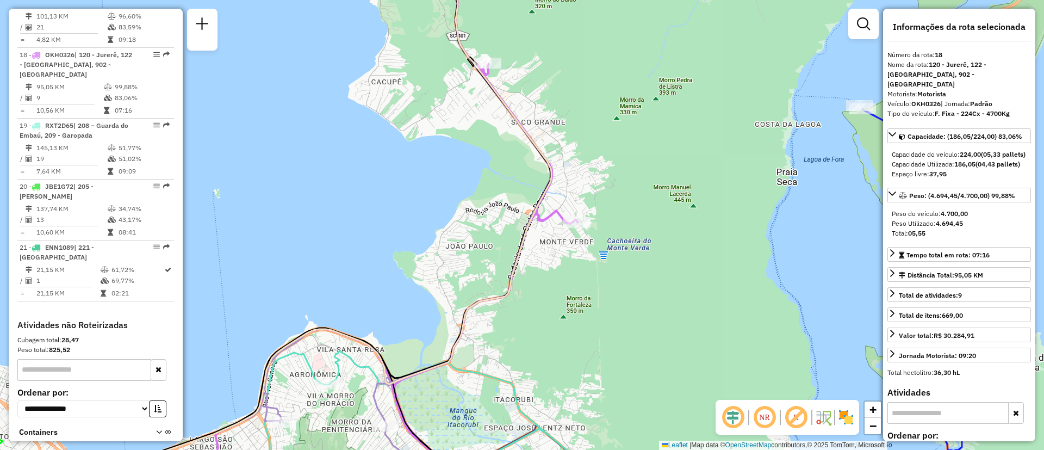
click at [642, 198] on div "Janela de atendimento Grade de atendimento Capacidade Transportadoras Veículos …" at bounding box center [522, 225] width 1044 height 450
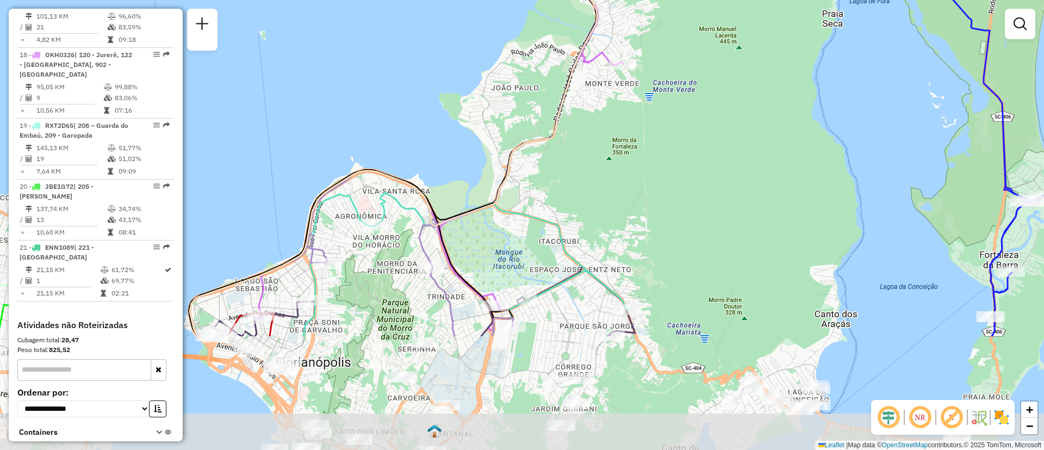
drag, startPoint x: 572, startPoint y: 330, endPoint x: 615, endPoint y: 172, distance: 164.0
click at [615, 172] on div "Janela de atendimento Grade de atendimento Capacidade Transportadoras Veículos …" at bounding box center [522, 225] width 1044 height 450
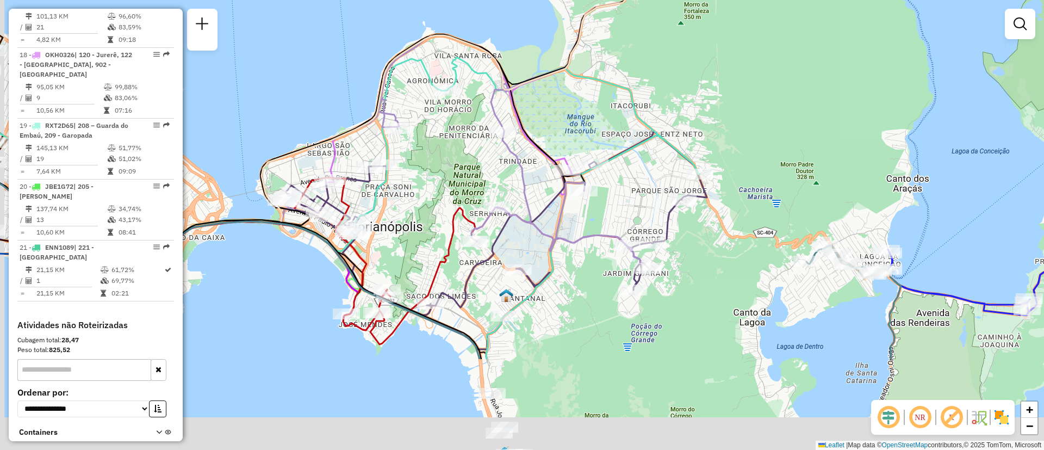
drag, startPoint x: 604, startPoint y: 258, endPoint x: 676, endPoint y: 122, distance: 153.2
click at [676, 122] on div "Janela de atendimento Grade de atendimento Capacidade Transportadoras Veículos …" at bounding box center [522, 225] width 1044 height 450
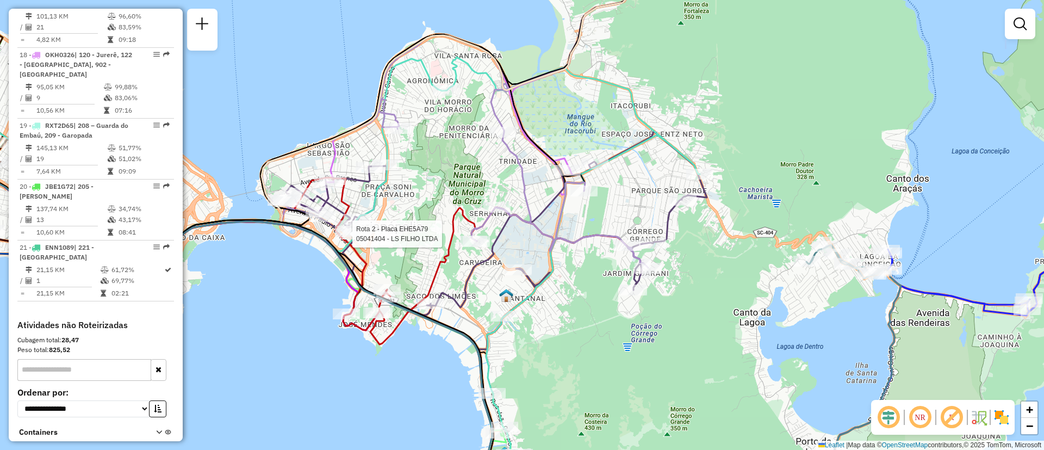
select select "**********"
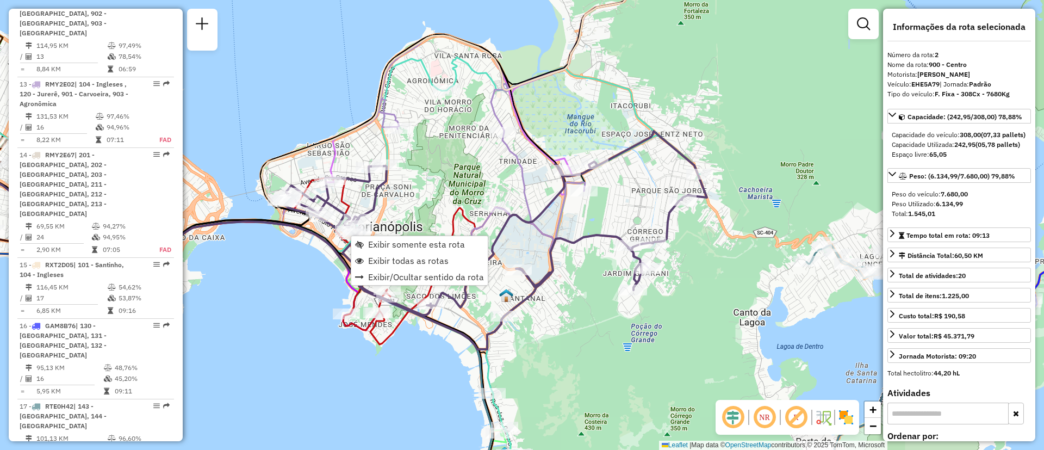
scroll to position [489, 0]
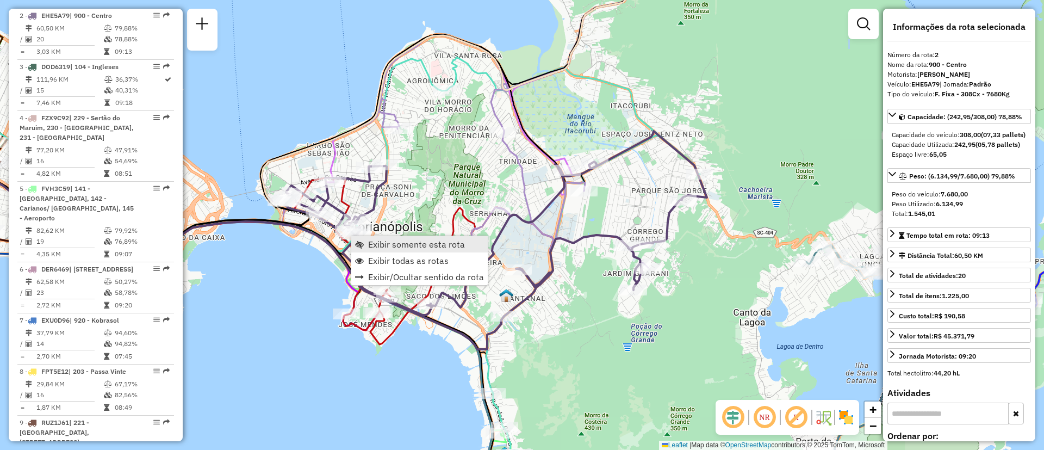
click at [376, 242] on span "Exibir somente esta rota" at bounding box center [416, 244] width 97 height 9
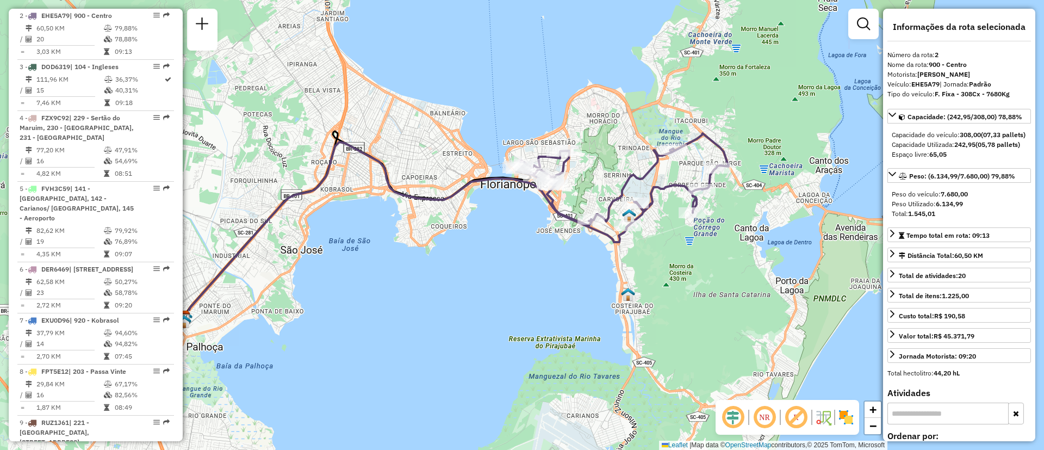
drag, startPoint x: 528, startPoint y: 247, endPoint x: 483, endPoint y: 247, distance: 45.1
click at [483, 247] on div "Janela de atendimento Grade de atendimento Capacidade Transportadoras Veículos …" at bounding box center [522, 225] width 1044 height 450
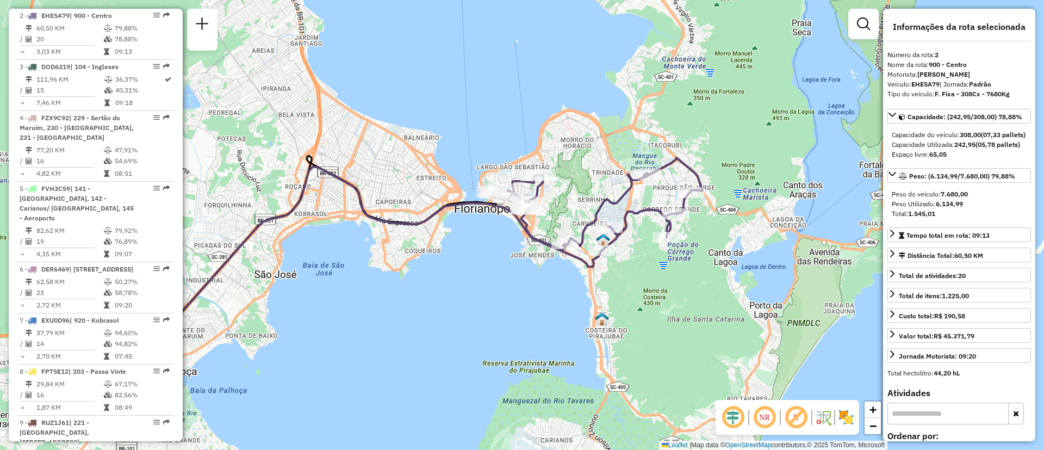
drag, startPoint x: 611, startPoint y: 244, endPoint x: 560, endPoint y: 272, distance: 57.9
click at [560, 272] on icon at bounding box center [380, 253] width 442 height 175
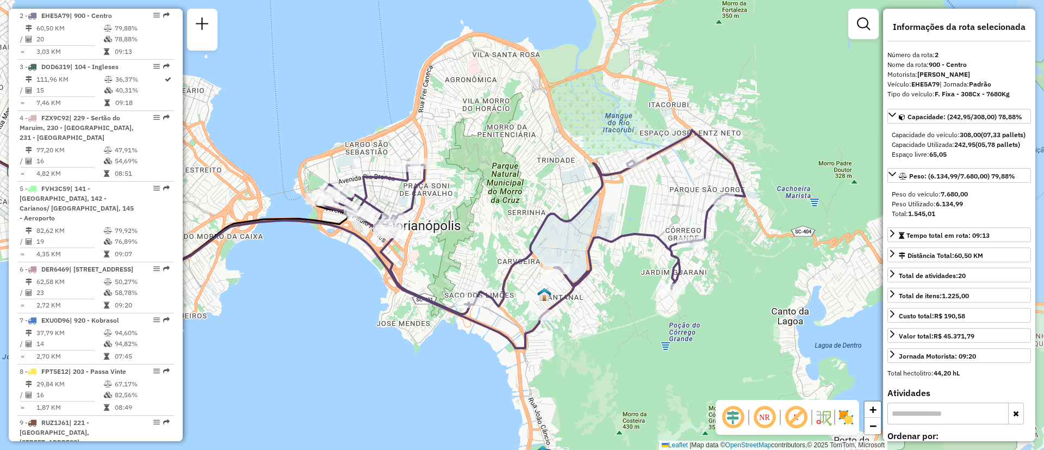
drag, startPoint x: 659, startPoint y: 241, endPoint x: 609, endPoint y: 320, distance: 92.6
click at [609, 320] on div "Janela de atendimento Grade de atendimento Capacidade Transportadoras Veículos …" at bounding box center [522, 225] width 1044 height 450
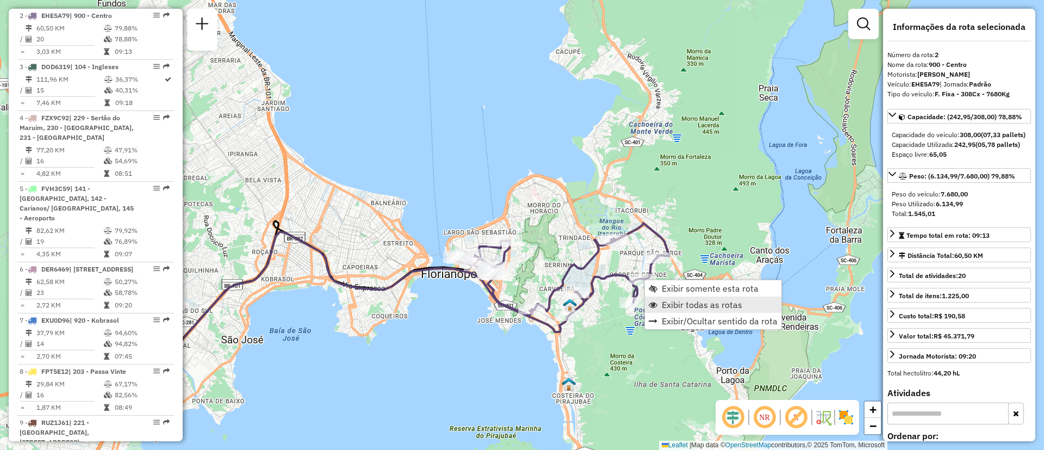
click at [672, 300] on span "Exibir todas as rotas" at bounding box center [701, 304] width 80 height 9
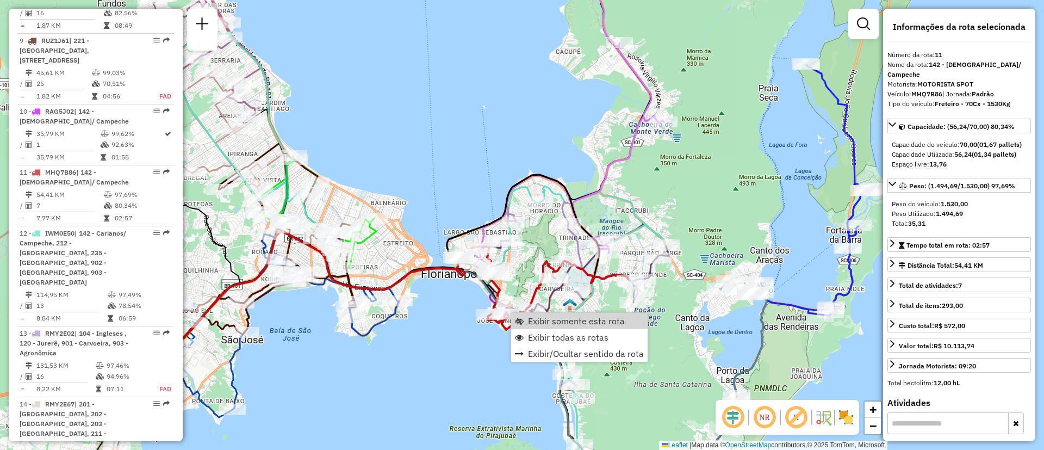
scroll to position [1037, 0]
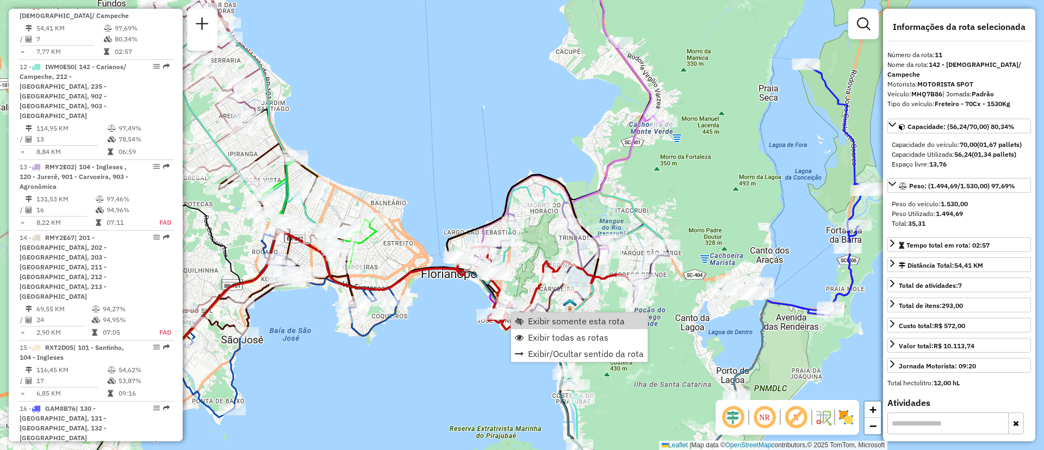
click at [717, 353] on div "Janela de atendimento Grade de atendimento Capacidade Transportadoras Veículos …" at bounding box center [522, 225] width 1044 height 450
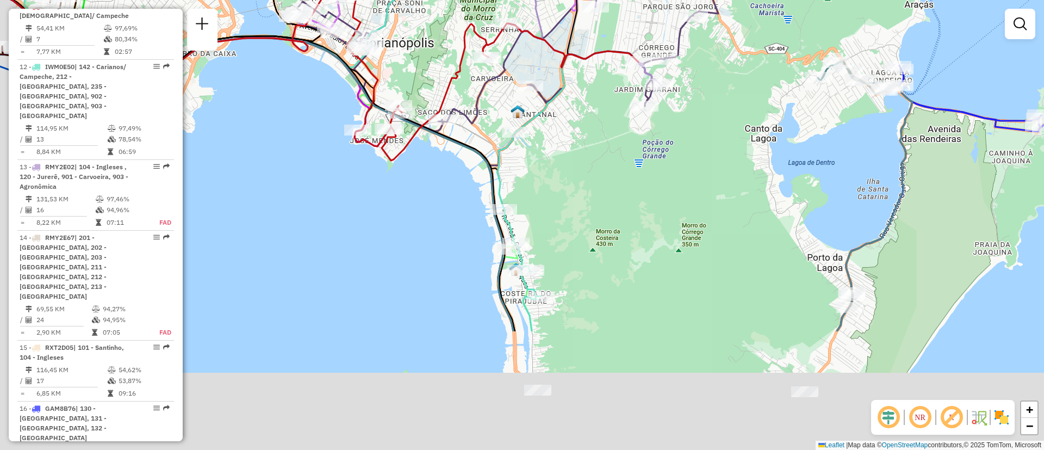
drag, startPoint x: 602, startPoint y: 349, endPoint x: 668, endPoint y: 183, distance: 178.9
click at [668, 183] on div "Janela de atendimento Grade de atendimento Capacidade Transportadoras Veículos …" at bounding box center [522, 225] width 1044 height 450
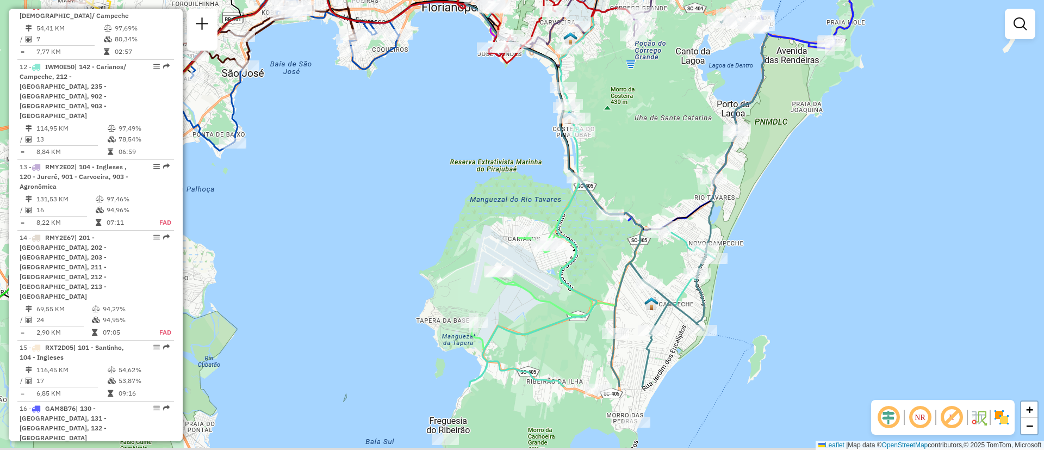
drag, startPoint x: 659, startPoint y: 254, endPoint x: 654, endPoint y: 103, distance: 151.7
click at [654, 103] on div "Janela de atendimento Grade de atendimento Capacidade Transportadoras Veículos …" at bounding box center [522, 225] width 1044 height 450
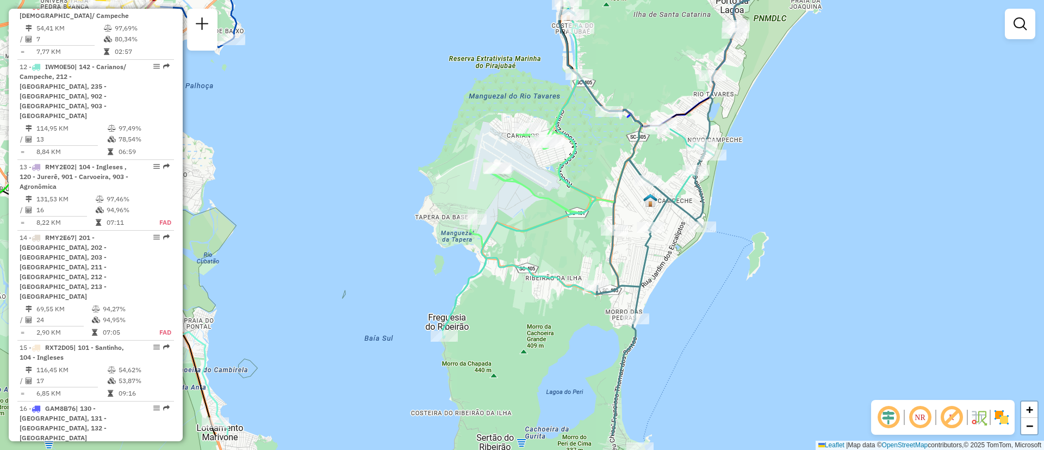
drag, startPoint x: 627, startPoint y: 218, endPoint x: 629, endPoint y: 159, distance: 59.3
click at [629, 159] on icon at bounding box center [681, 172] width 170 height 525
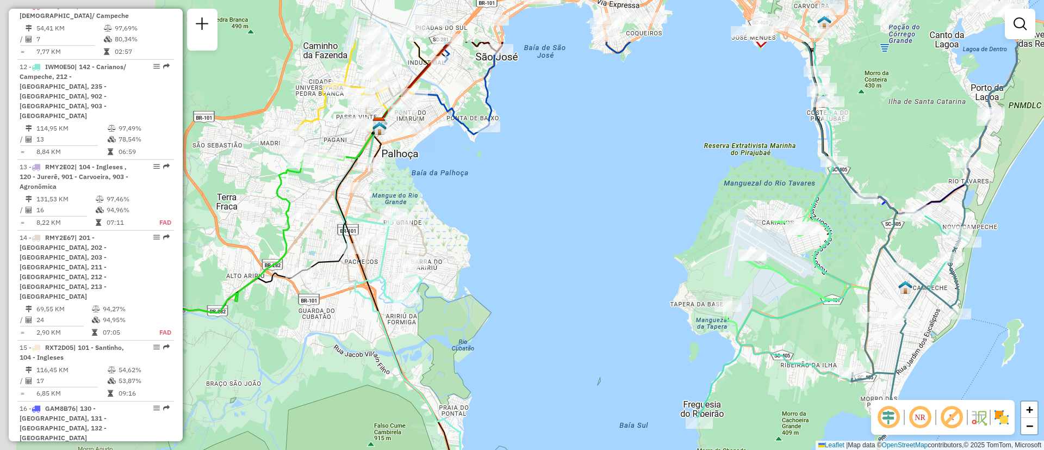
drag, startPoint x: 334, startPoint y: 230, endPoint x: 589, endPoint y: 317, distance: 269.3
click at [589, 317] on div "Janela de atendimento Grade de atendimento Capacidade Transportadoras Veículos …" at bounding box center [522, 225] width 1044 height 450
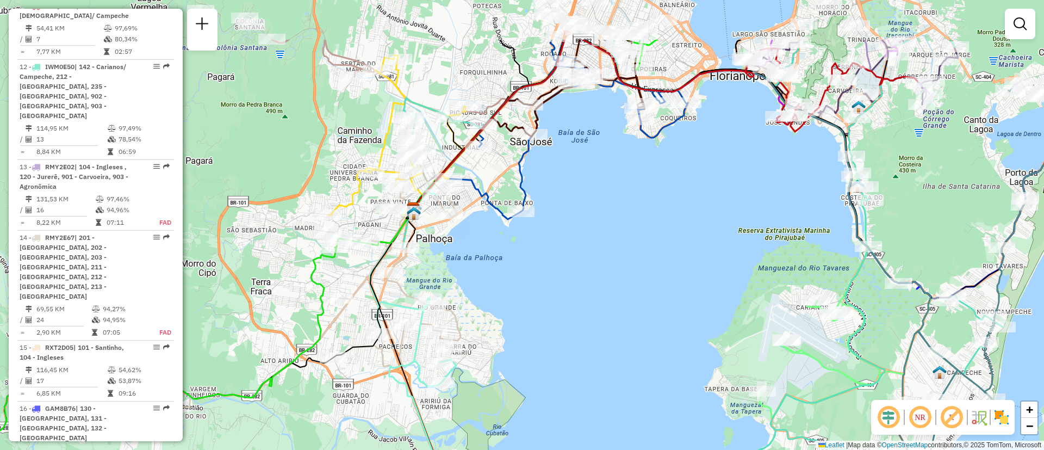
drag, startPoint x: 567, startPoint y: 272, endPoint x: 625, endPoint y: 342, distance: 90.8
click at [612, 375] on div "Janela de atendimento Grade de atendimento Capacidade Transportadoras Veículos …" at bounding box center [522, 225] width 1044 height 450
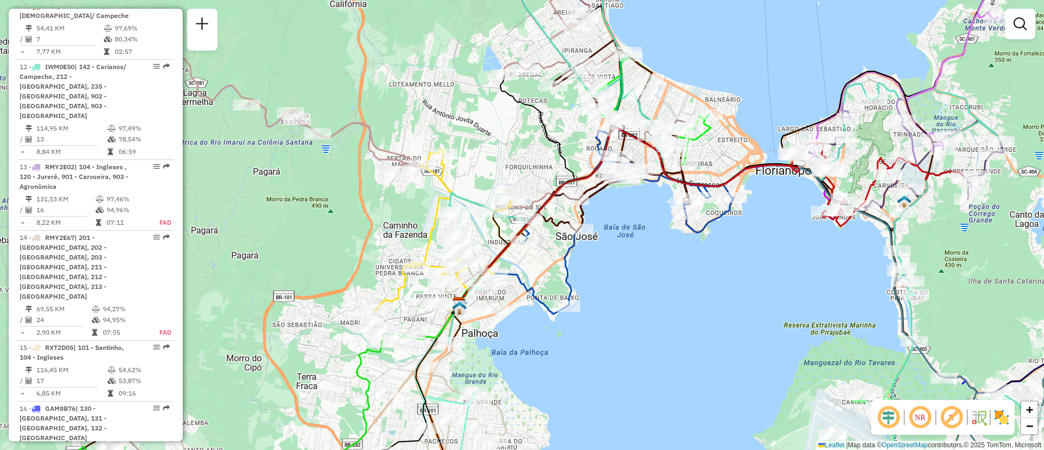
drag, startPoint x: 657, startPoint y: 303, endPoint x: 676, endPoint y: 334, distance: 35.9
click at [677, 334] on div "Janela de atendimento Grade de atendimento Capacidade Transportadoras Veículos …" at bounding box center [522, 225] width 1044 height 450
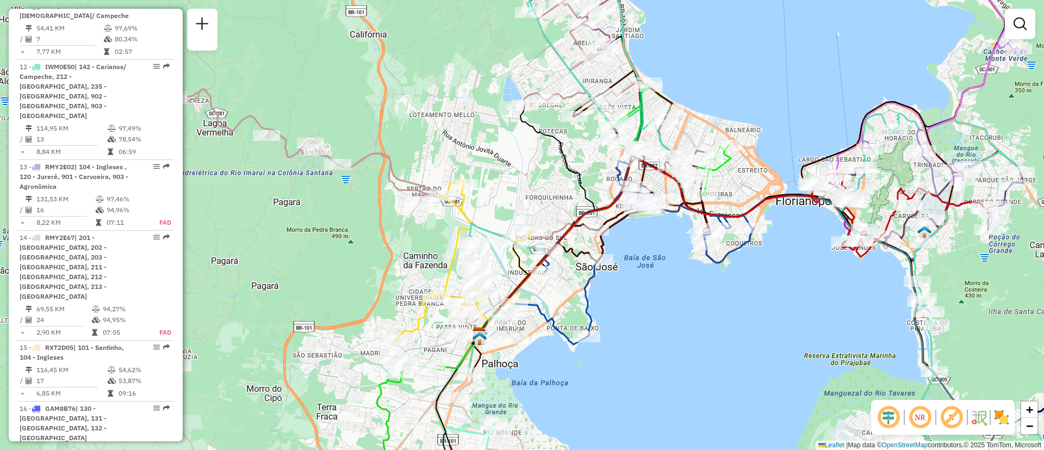
scroll to position [383, 0]
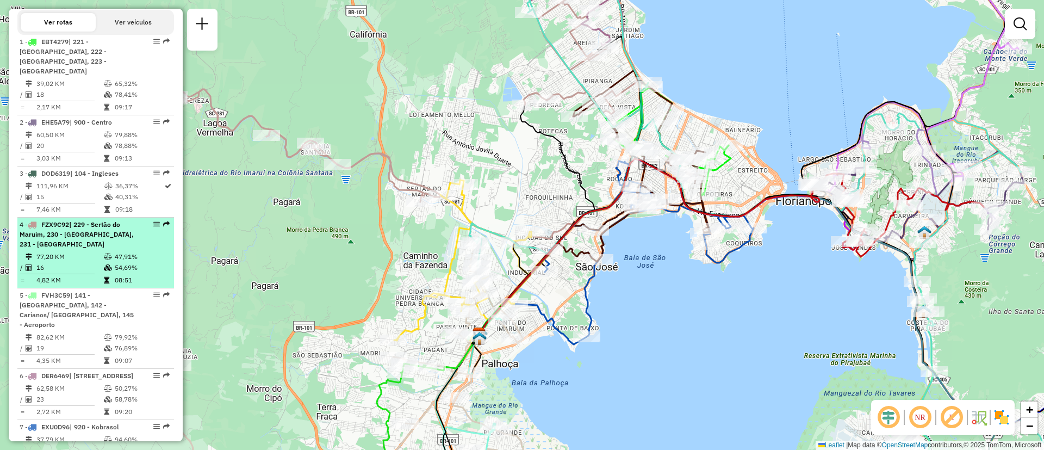
click at [115, 228] on span "| 229 - Sertão do Maruim, 230 - [GEOGRAPHIC_DATA], 231 - [GEOGRAPHIC_DATA]" at bounding box center [77, 234] width 114 height 28
select select "**********"
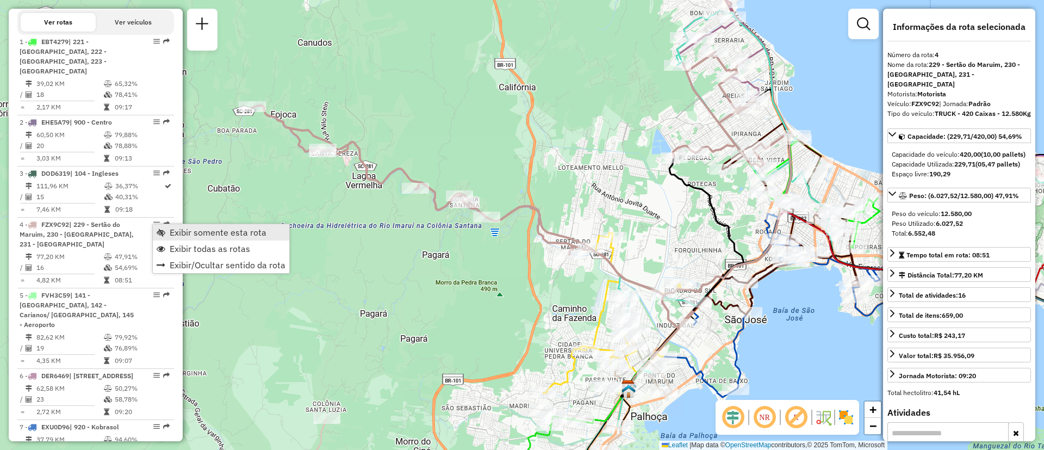
click at [168, 228] on link "Exibir somente esta rota" at bounding box center [221, 232] width 136 height 16
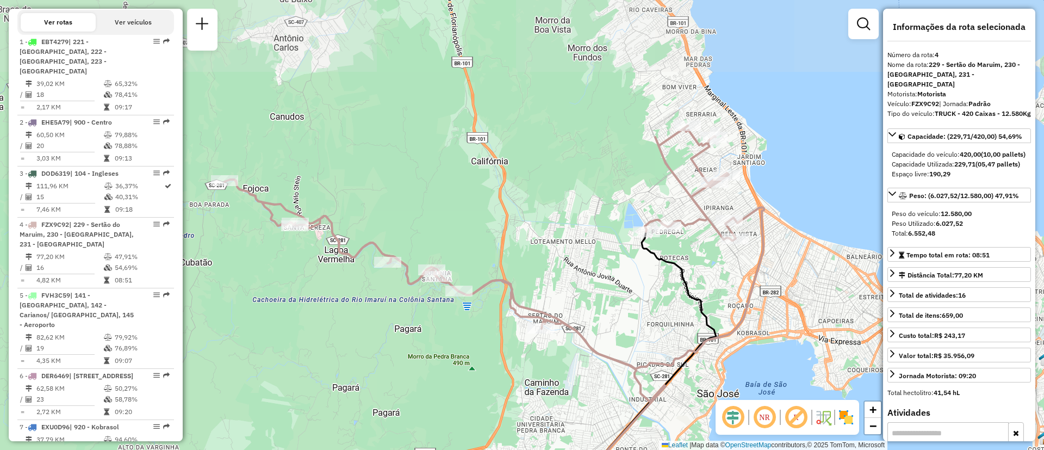
drag, startPoint x: 737, startPoint y: 280, endPoint x: 709, endPoint y: 353, distance: 78.4
click at [709, 353] on div "Janela de atendimento Grade de atendimento Capacidade Transportadoras Veículos …" at bounding box center [522, 225] width 1044 height 450
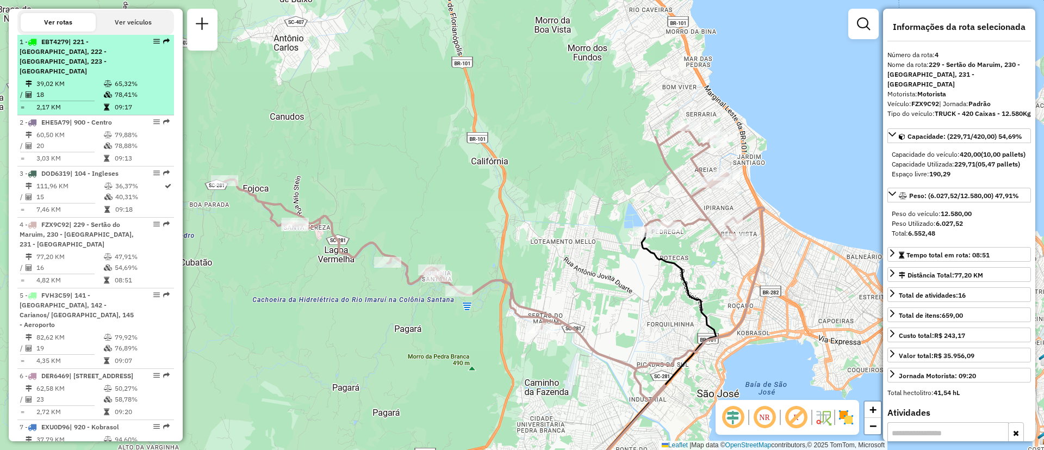
click at [102, 57] on span "| 221 - [GEOGRAPHIC_DATA], 222 - [GEOGRAPHIC_DATA], 223 - [GEOGRAPHIC_DATA]" at bounding box center [63, 57] width 87 height 38
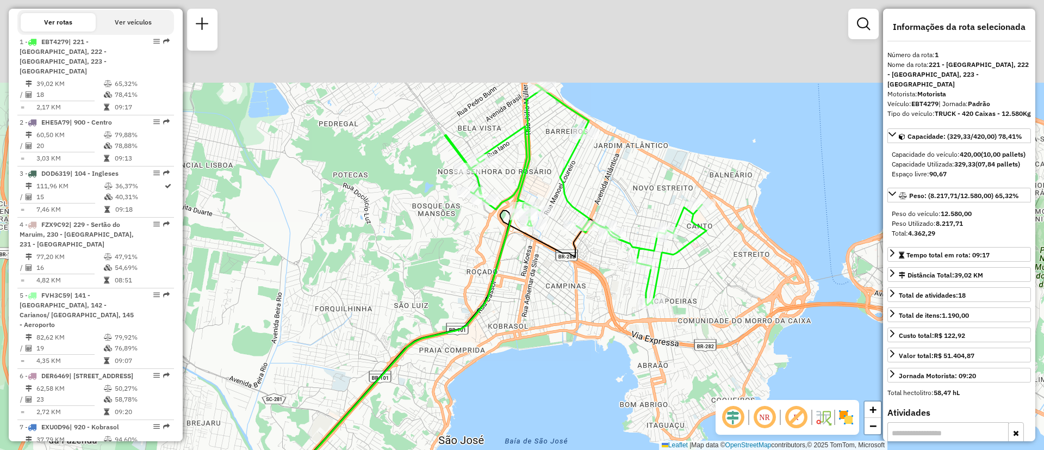
drag, startPoint x: 579, startPoint y: 202, endPoint x: 561, endPoint y: 331, distance: 130.6
click at [561, 331] on div "Janela de atendimento Grade de atendimento Capacidade Transportadoras Veículos …" at bounding box center [522, 225] width 1044 height 450
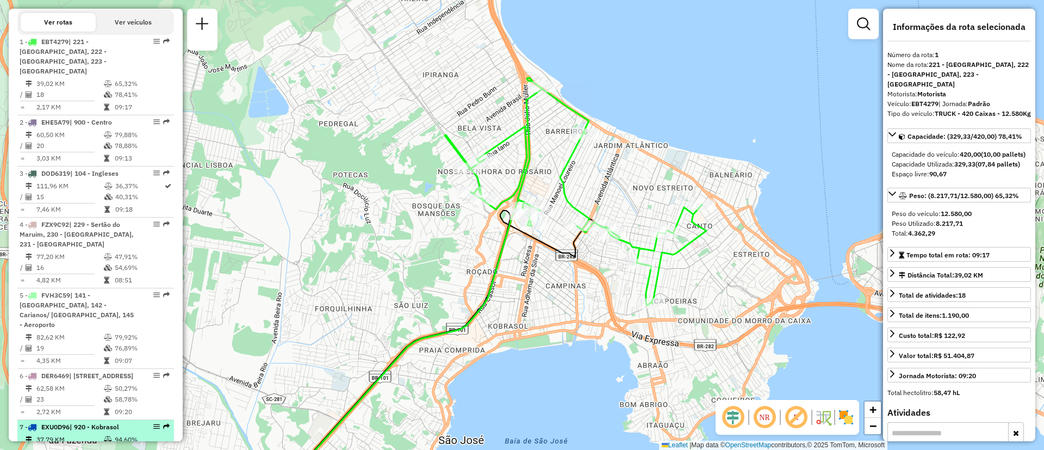
click at [66, 422] on span "EXU0D96" at bounding box center [55, 426] width 28 height 8
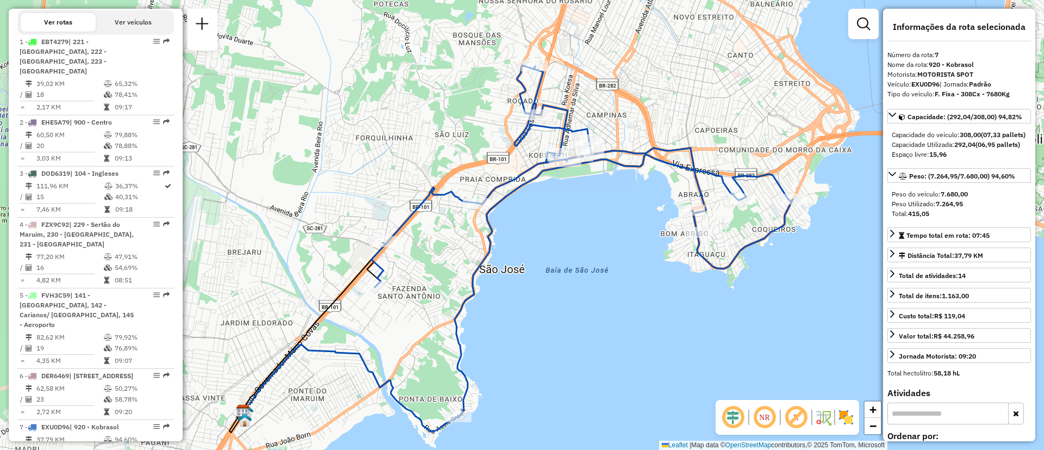
drag, startPoint x: 463, startPoint y: 210, endPoint x: 452, endPoint y: 233, distance: 25.5
click at [452, 233] on div "Janela de atendimento Grade de atendimento Capacidade Transportadoras Veículos …" at bounding box center [522, 225] width 1044 height 450
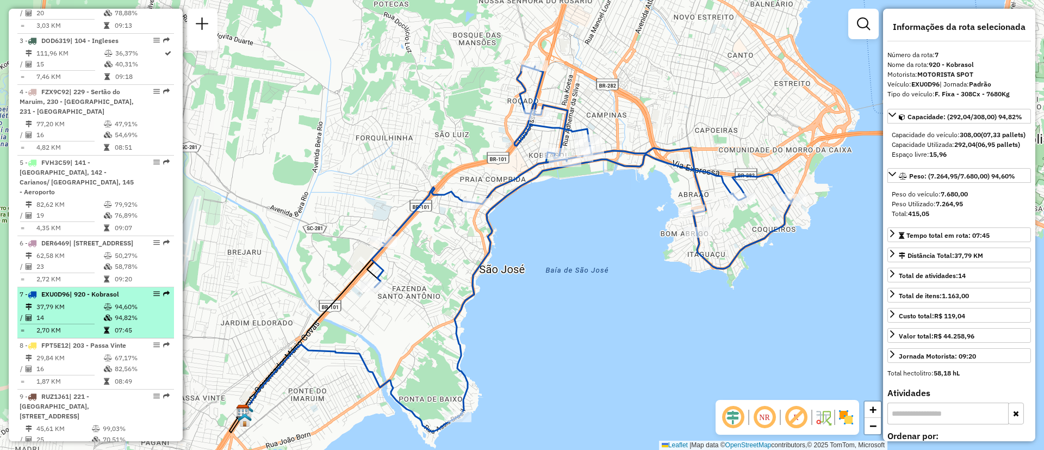
scroll to position [546, 0]
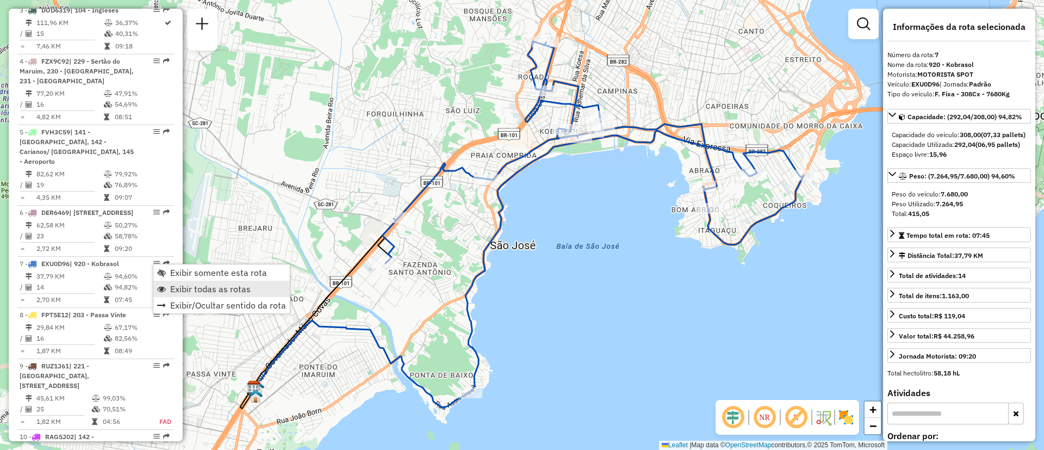
click at [195, 286] on span "Exibir todas as rotas" at bounding box center [210, 288] width 80 height 9
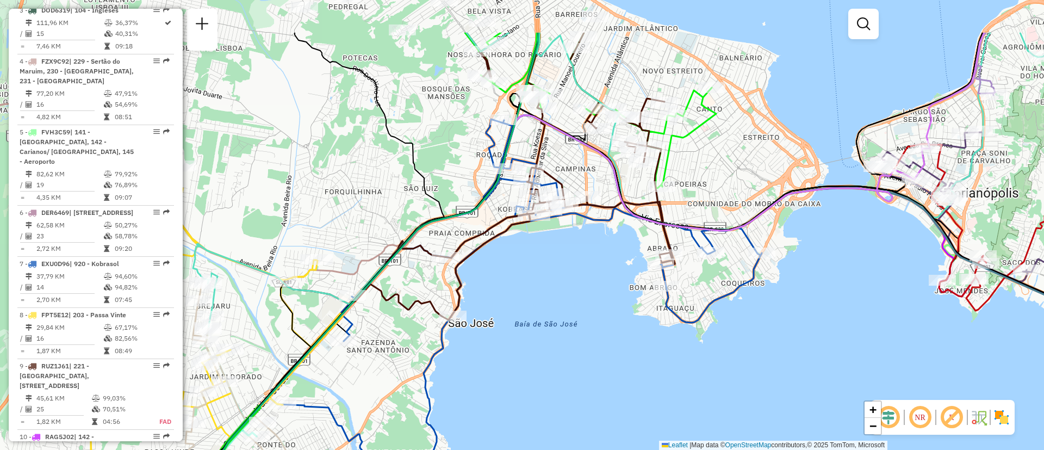
drag, startPoint x: 616, startPoint y: 249, endPoint x: 575, endPoint y: 326, distance: 87.5
click at [575, 326] on div "Janela de atendimento Grade de atendimento Capacidade Transportadoras Veículos …" at bounding box center [522, 225] width 1044 height 450
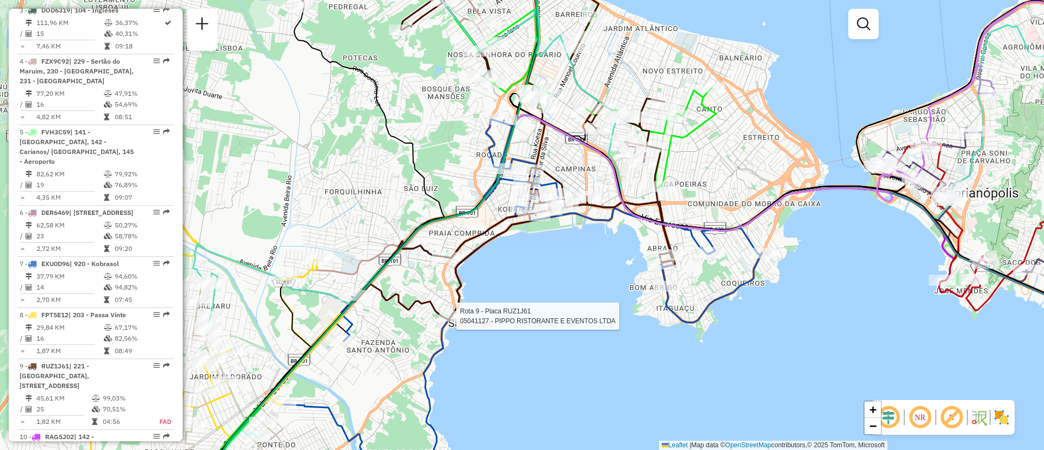
select select "**********"
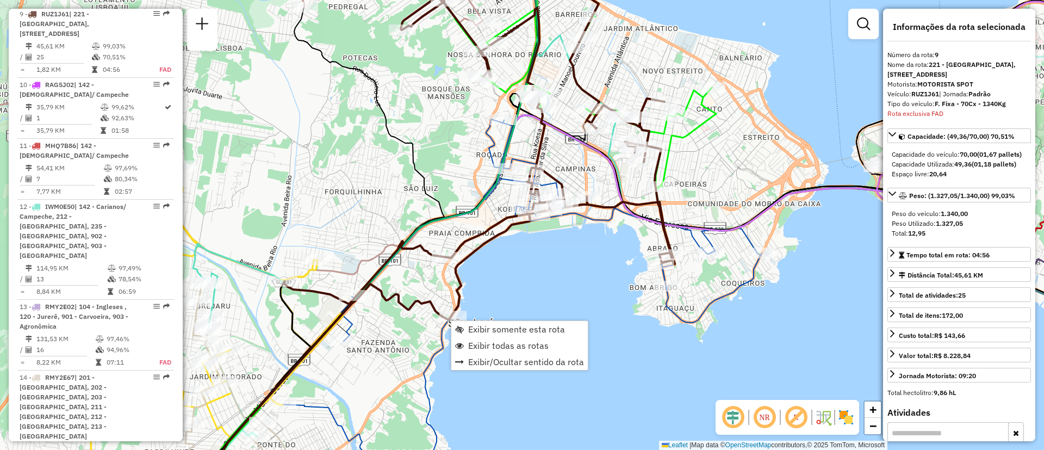
scroll to position [896, 0]
click at [535, 335] on link "Exibir somente esta rota" at bounding box center [519, 329] width 136 height 16
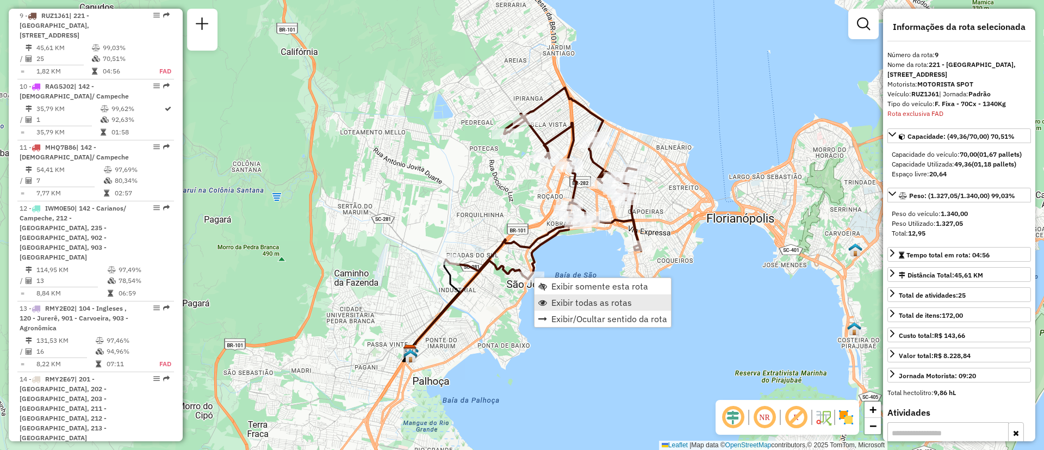
click at [553, 301] on span "Exibir todas as rotas" at bounding box center [591, 302] width 80 height 9
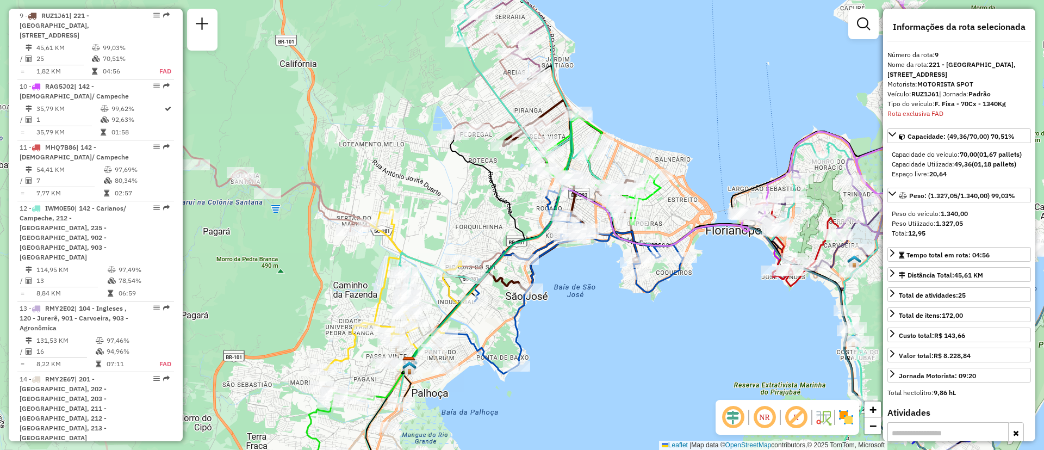
drag, startPoint x: 605, startPoint y: 266, endPoint x: 589, endPoint y: 314, distance: 50.0
click at [589, 314] on div "Janela de atendimento Grade de atendimento Capacidade Transportadoras Veículos …" at bounding box center [522, 225] width 1044 height 450
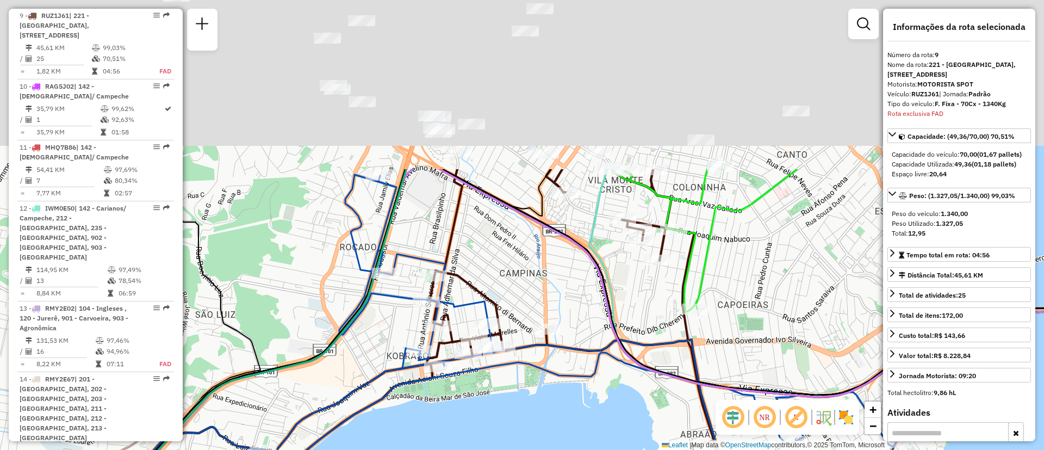
drag, startPoint x: 604, startPoint y: 194, endPoint x: 596, endPoint y: 407, distance: 213.8
click at [596, 407] on div "Janela de atendimento Grade de atendimento Capacidade Transportadoras Veículos …" at bounding box center [522, 225] width 1044 height 450
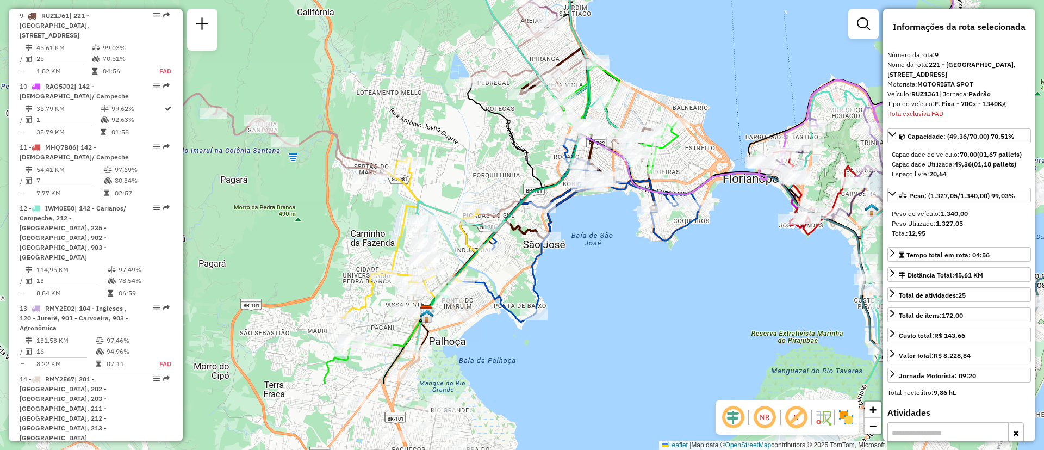
drag, startPoint x: 616, startPoint y: 345, endPoint x: 608, endPoint y: 234, distance: 111.2
click at [608, 234] on div "Janela de atendimento Grade de atendimento Capacidade Transportadoras Veículos …" at bounding box center [522, 225] width 1044 height 450
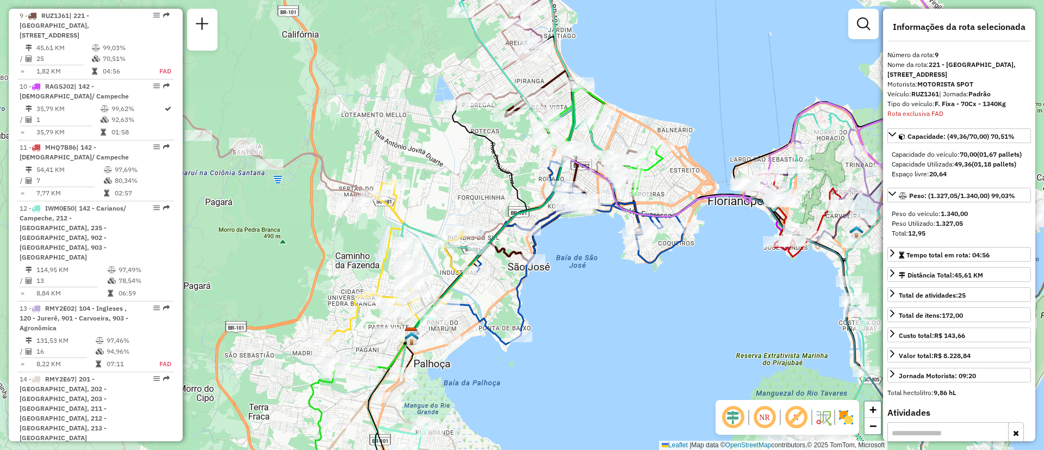
drag, startPoint x: 608, startPoint y: 234, endPoint x: 592, endPoint y: 256, distance: 27.0
click at [592, 256] on div "Janela de atendimento Grade de atendimento Capacidade Transportadoras Veículos …" at bounding box center [522, 225] width 1044 height 450
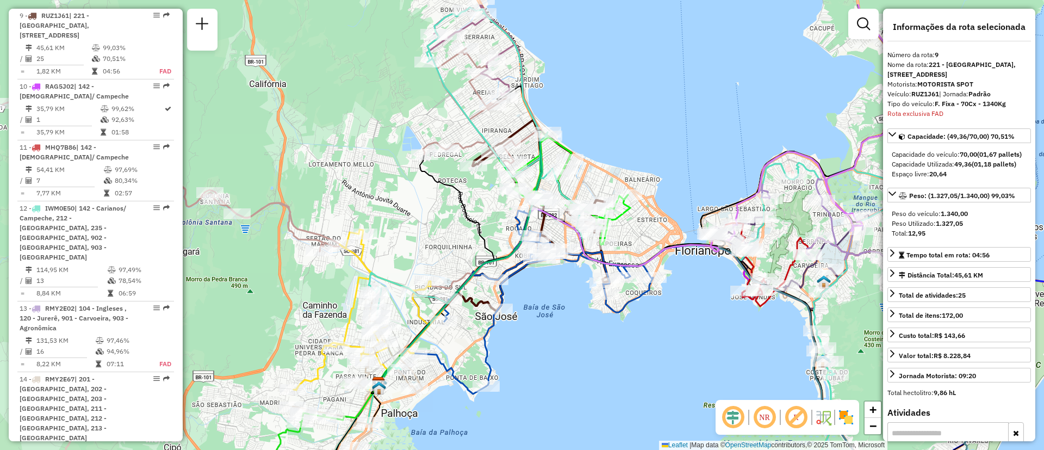
drag, startPoint x: 592, startPoint y: 255, endPoint x: 560, endPoint y: 305, distance: 58.9
click at [560, 305] on div "Janela de atendimento Grade de atendimento Capacidade Transportadoras Veículos …" at bounding box center [522, 225] width 1044 height 450
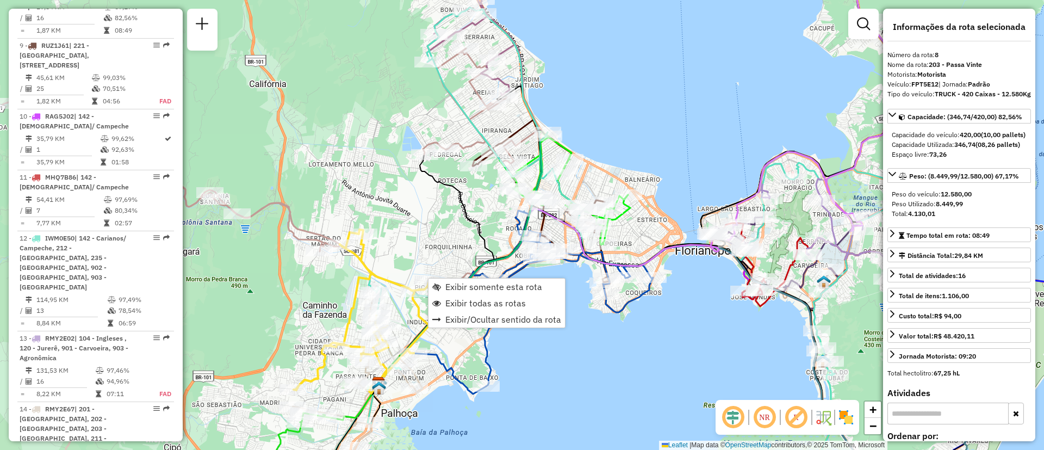
scroll to position [845, 0]
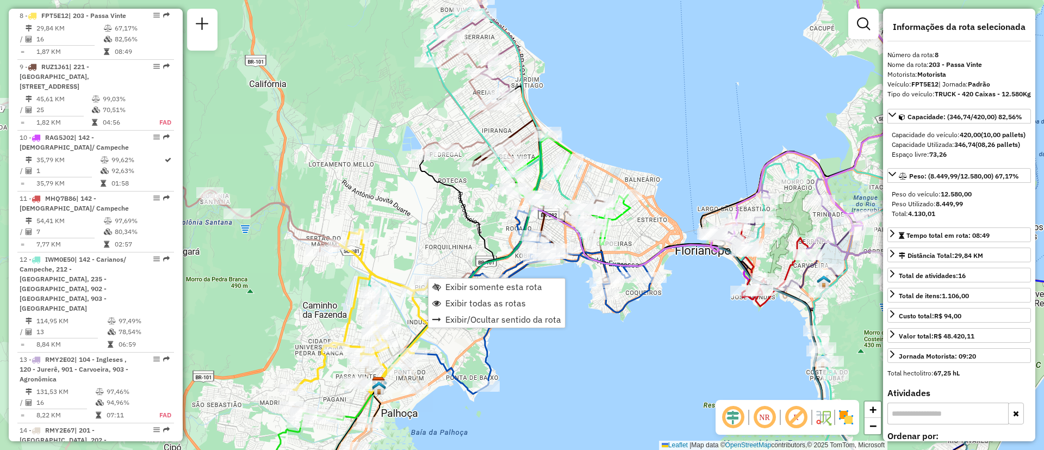
click at [590, 329] on div "Janela de atendimento Grade de atendimento Capacidade Transportadoras Veículos …" at bounding box center [522, 225] width 1044 height 450
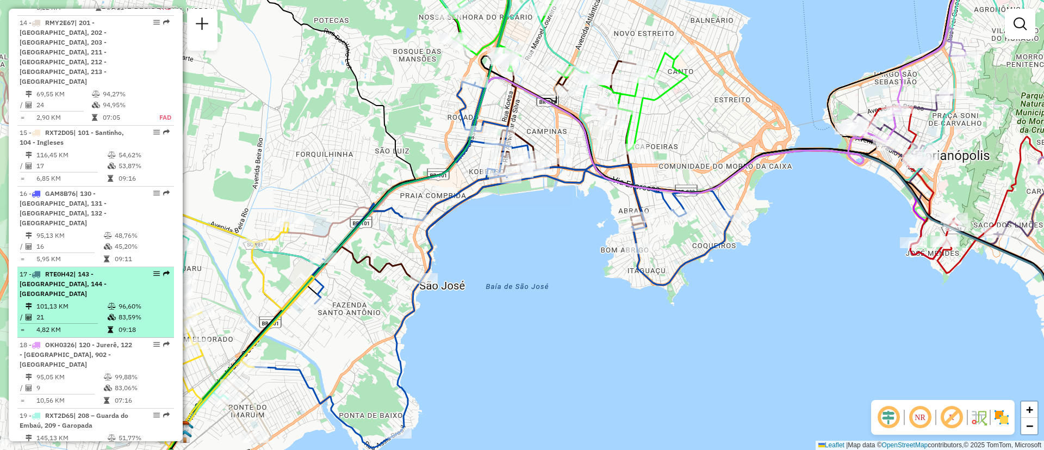
scroll to position [1252, 0]
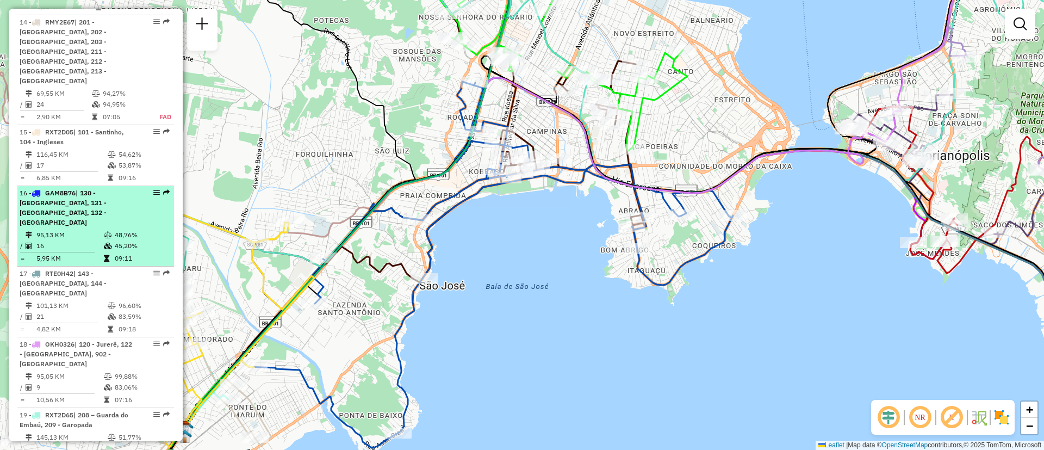
click at [74, 191] on div "16 - GAM8B76 | 130 - [GEOGRAPHIC_DATA], 131 - [GEOGRAPHIC_DATA], 132 - [GEOGRAP…" at bounding box center [77, 207] width 115 height 39
select select "**********"
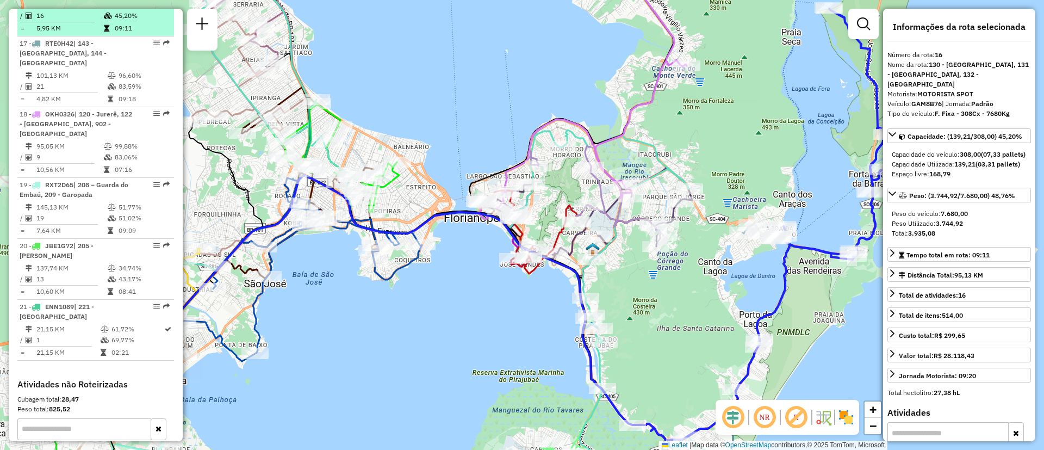
scroll to position [1497, 0]
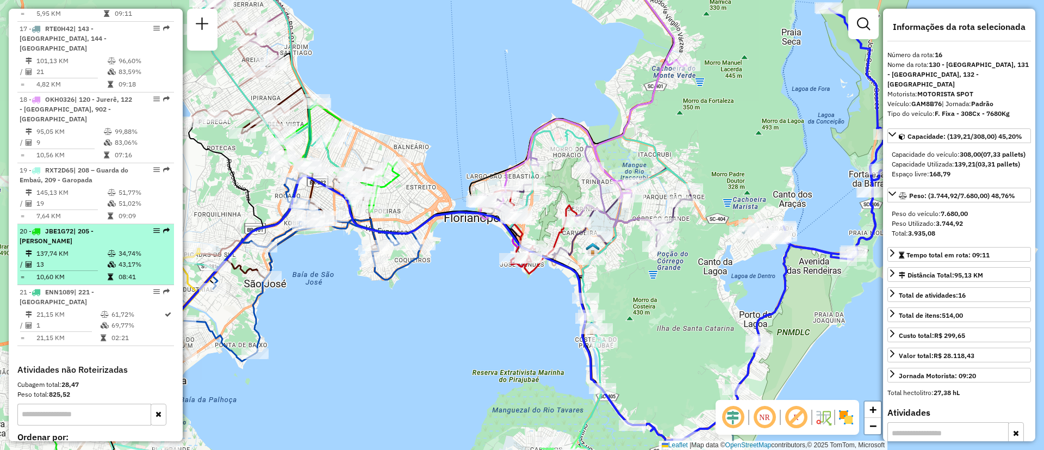
click at [77, 227] on span "| 205 - [PERSON_NAME]" at bounding box center [57, 236] width 74 height 18
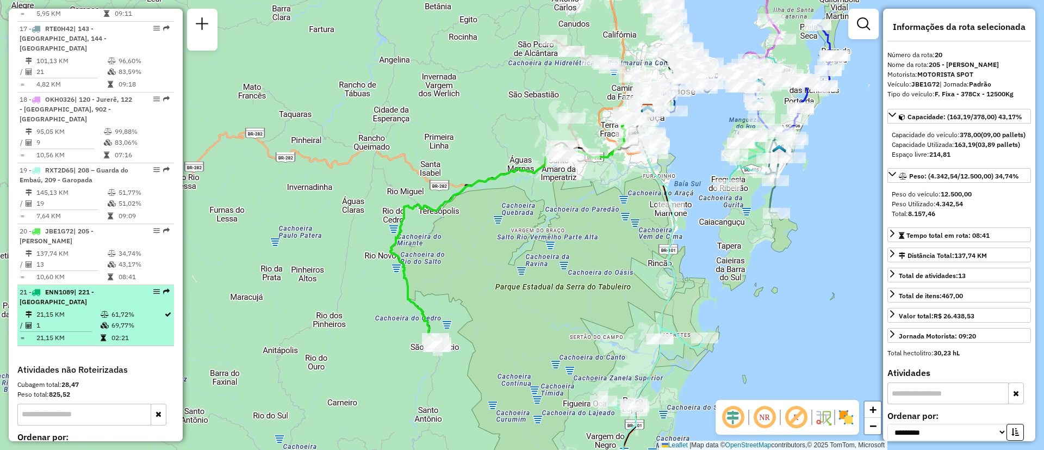
click at [55, 288] on span "ENN1089" at bounding box center [59, 292] width 29 height 8
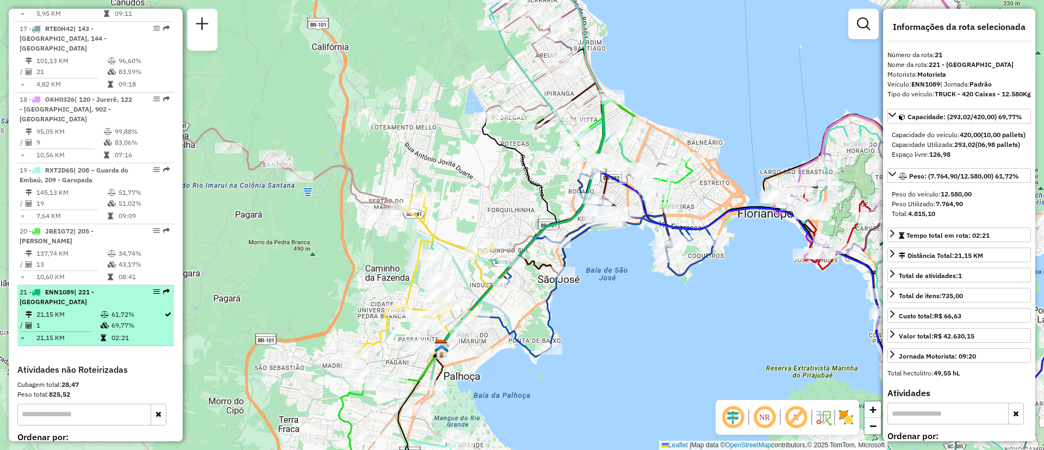
click at [153, 288] on em at bounding box center [156, 291] width 7 height 7
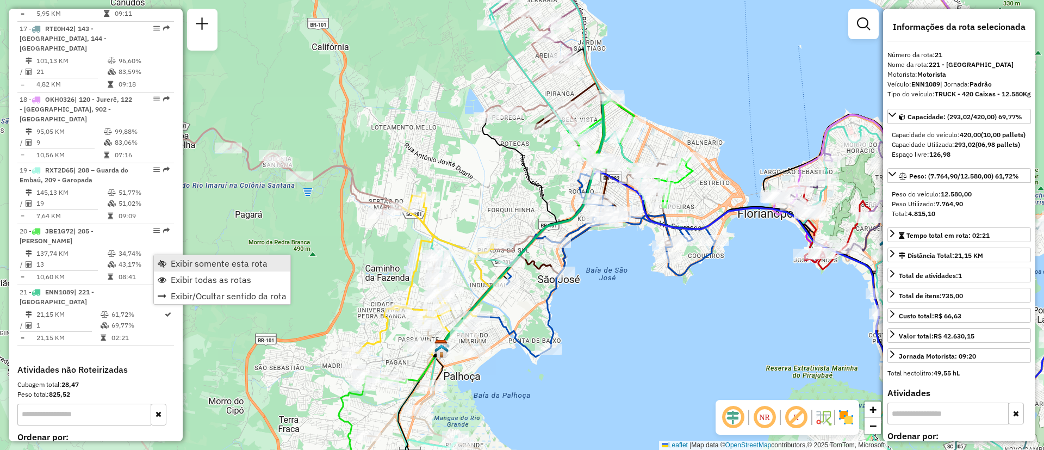
click at [165, 264] on span "Exibir somente esta rota" at bounding box center [162, 263] width 9 height 9
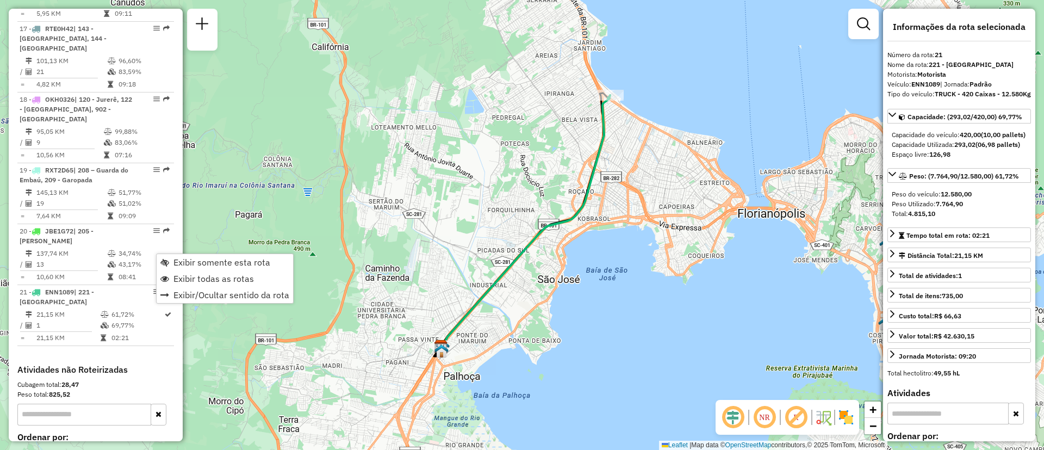
drag, startPoint x: 635, startPoint y: 215, endPoint x: 659, endPoint y: 267, distance: 57.9
click at [659, 267] on div "Janela de atendimento Grade de atendimento Capacidade Transportadoras Veículos …" at bounding box center [522, 225] width 1044 height 450
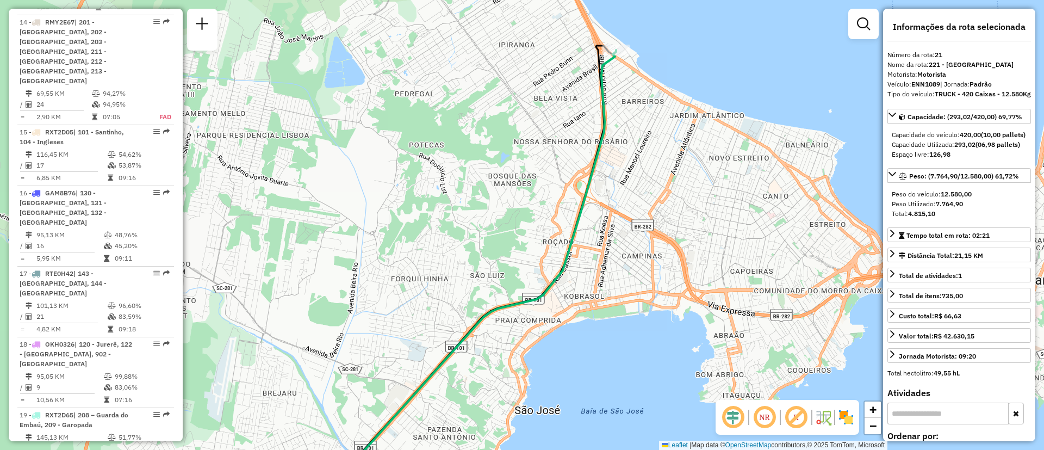
scroll to position [636, 0]
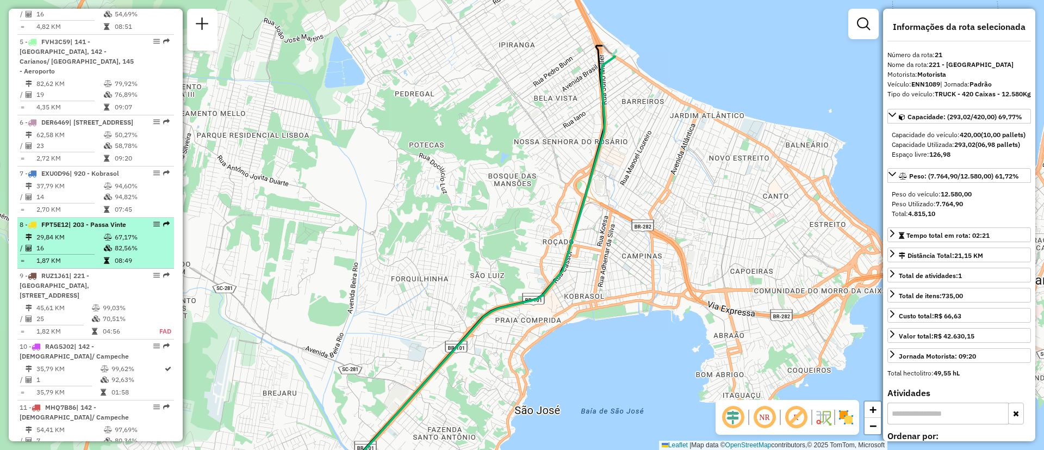
click at [105, 227] on span "| 203 - Passa Vinte" at bounding box center [97, 224] width 58 height 8
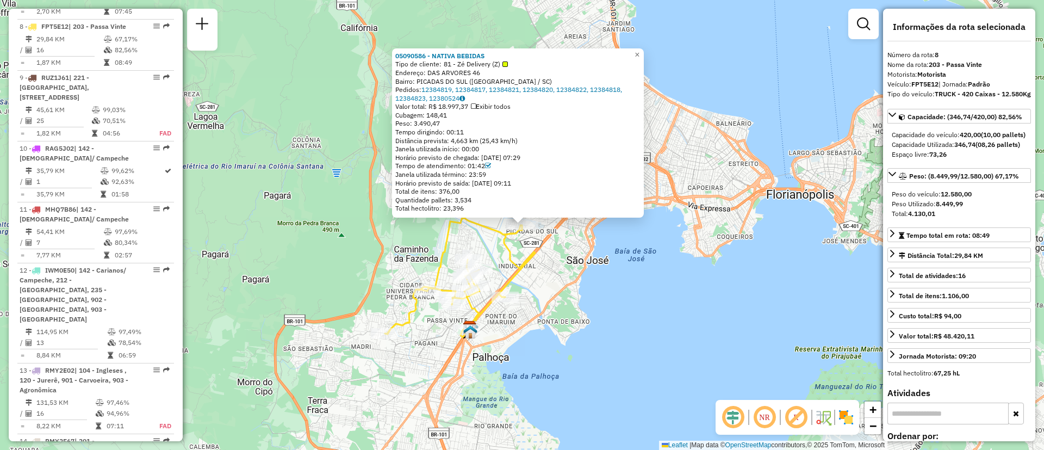
scroll to position [845, 0]
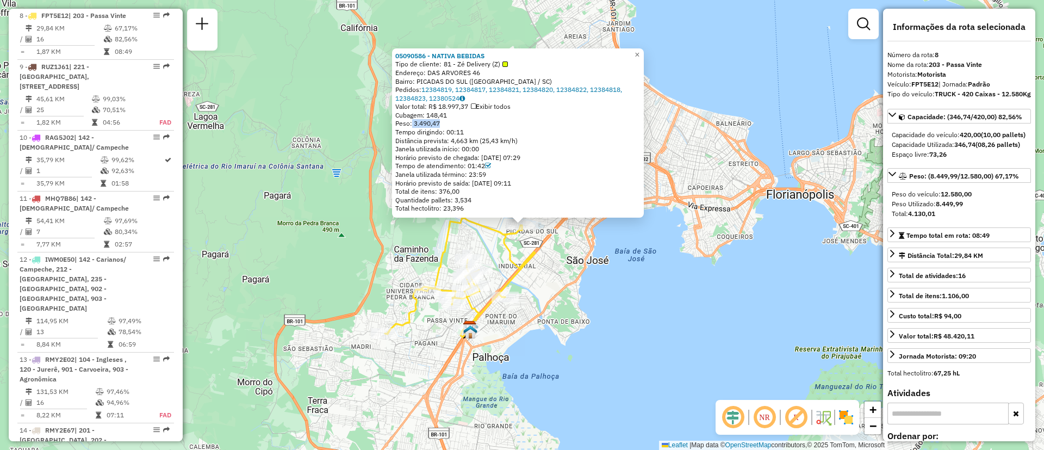
drag, startPoint x: 453, startPoint y: 122, endPoint x: 414, endPoint y: 120, distance: 39.2
click at [414, 120] on div "Peso: 3.490,47" at bounding box center [517, 123] width 245 height 9
click at [639, 55] on span "×" at bounding box center [636, 54] width 5 height 9
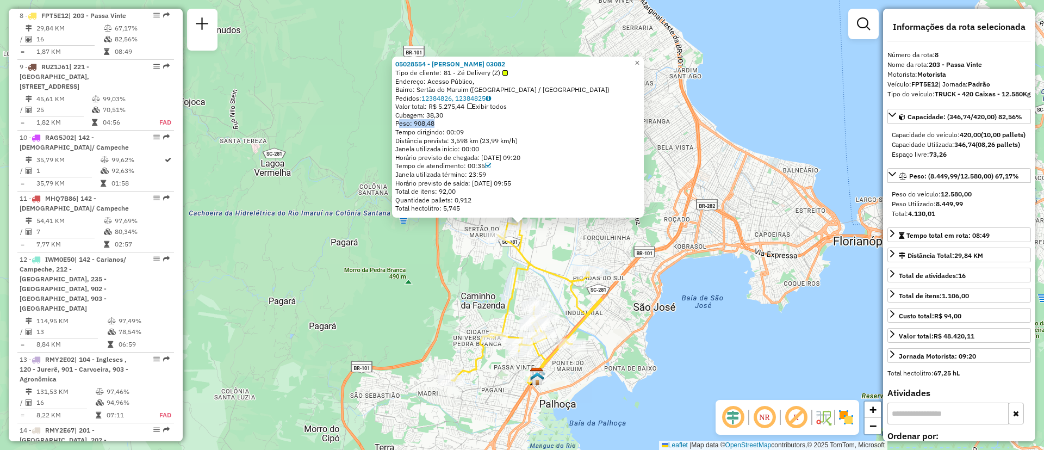
drag, startPoint x: 445, startPoint y: 125, endPoint x: 403, endPoint y: 120, distance: 42.1
click at [403, 120] on div "Peso: 908,48" at bounding box center [517, 123] width 245 height 9
click at [561, 113] on div "Cubagem: 38,30" at bounding box center [517, 115] width 245 height 9
click at [639, 62] on span "×" at bounding box center [636, 62] width 5 height 9
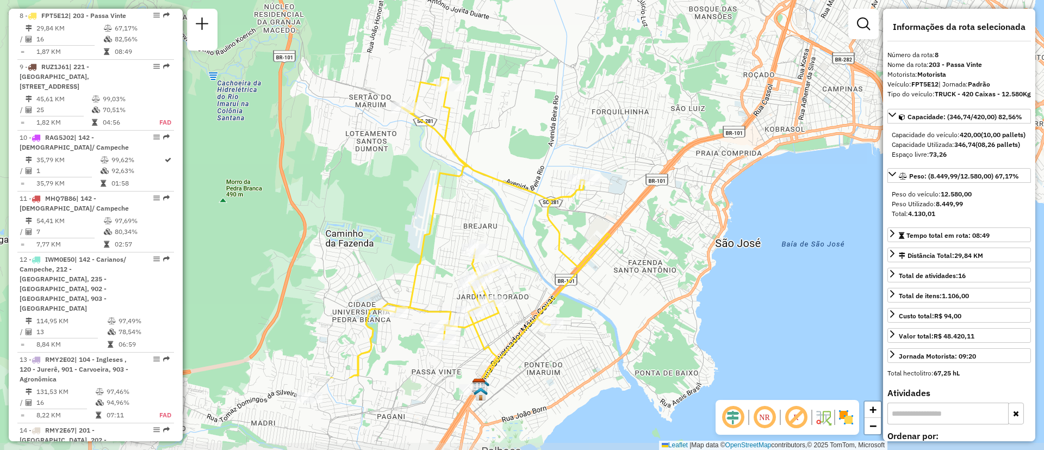
drag, startPoint x: 575, startPoint y: 337, endPoint x: 606, endPoint y: 219, distance: 122.3
click at [606, 219] on div "Janela de atendimento Grade de atendimento Capacidade Transportadoras Veículos …" at bounding box center [522, 225] width 1044 height 450
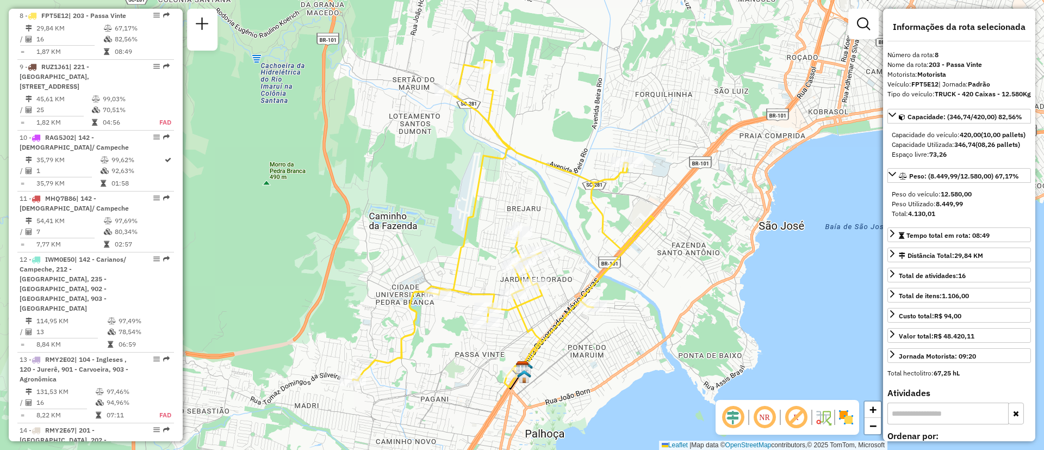
drag, startPoint x: 619, startPoint y: 360, endPoint x: 661, endPoint y: 345, distance: 44.5
click at [661, 345] on div "Janela de atendimento Grade de atendimento Capacidade Transportadoras Veículos …" at bounding box center [522, 225] width 1044 height 450
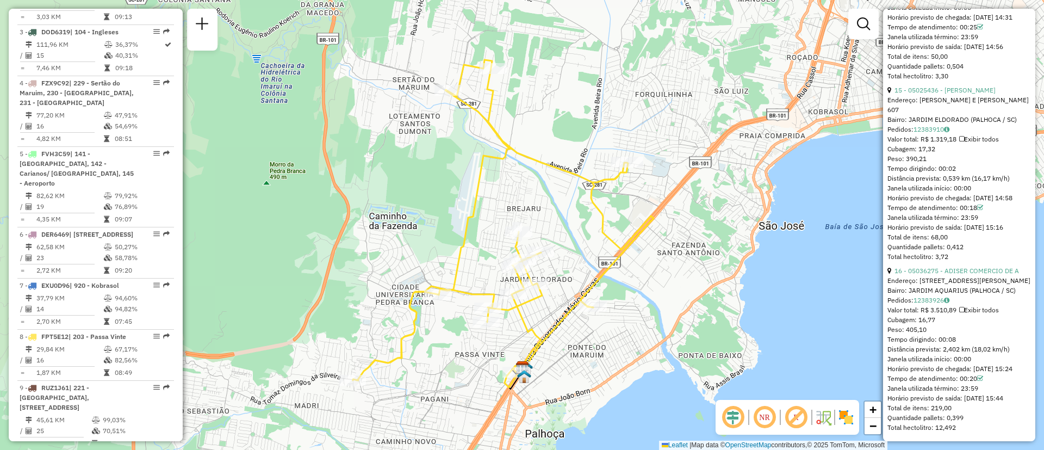
scroll to position [468, 0]
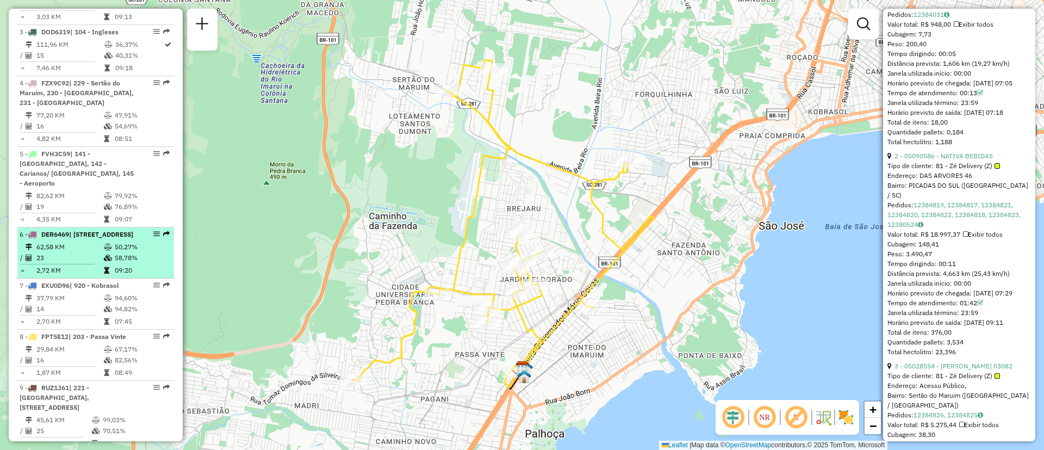
click at [78, 244] on td "62,58 KM" at bounding box center [69, 246] width 67 height 11
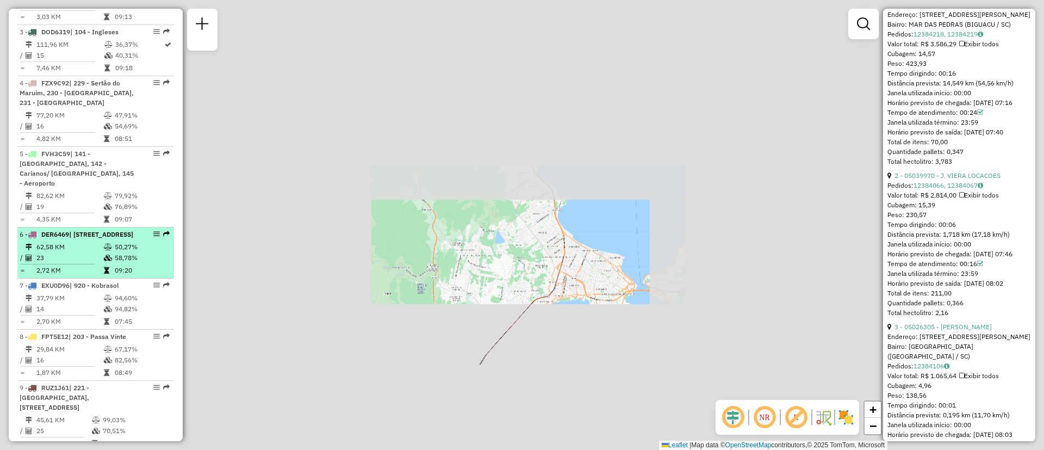
scroll to position [478, 0]
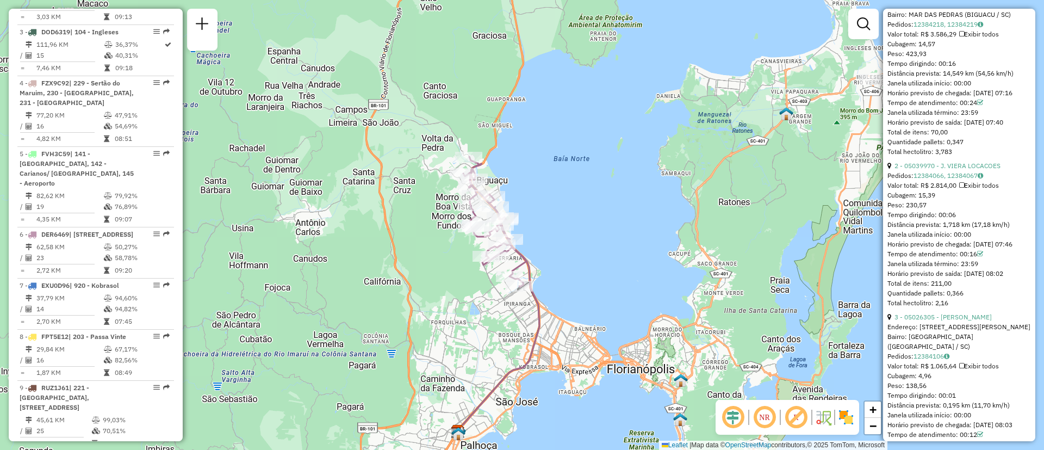
drag, startPoint x: 460, startPoint y: 153, endPoint x: 435, endPoint y: 224, distance: 75.5
click at [435, 224] on div "Janela de atendimento Grade de atendimento Capacidade Transportadoras Veículos …" at bounding box center [522, 225] width 1044 height 450
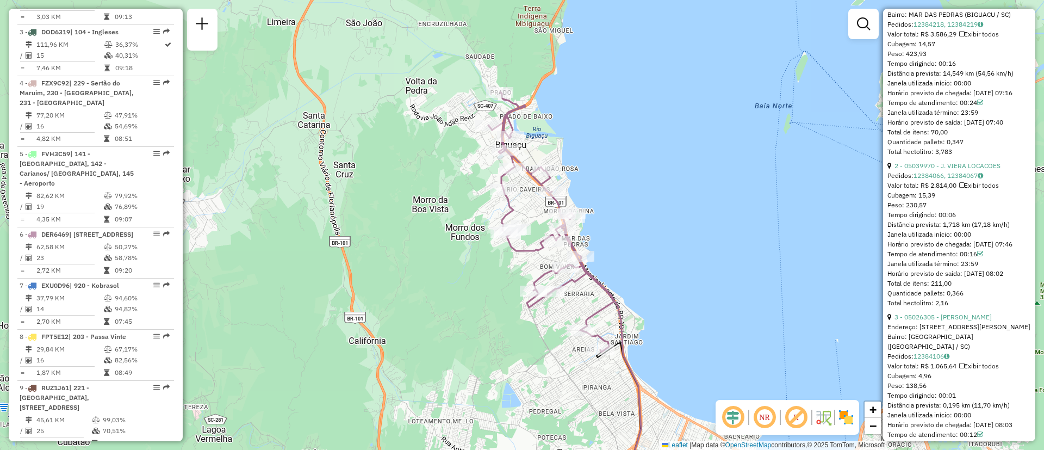
drag, startPoint x: 438, startPoint y: 207, endPoint x: 411, endPoint y: 214, distance: 26.9
click at [411, 214] on div "Janela de atendimento Grade de atendimento Capacidade Transportadoras Veículos …" at bounding box center [522, 225] width 1044 height 450
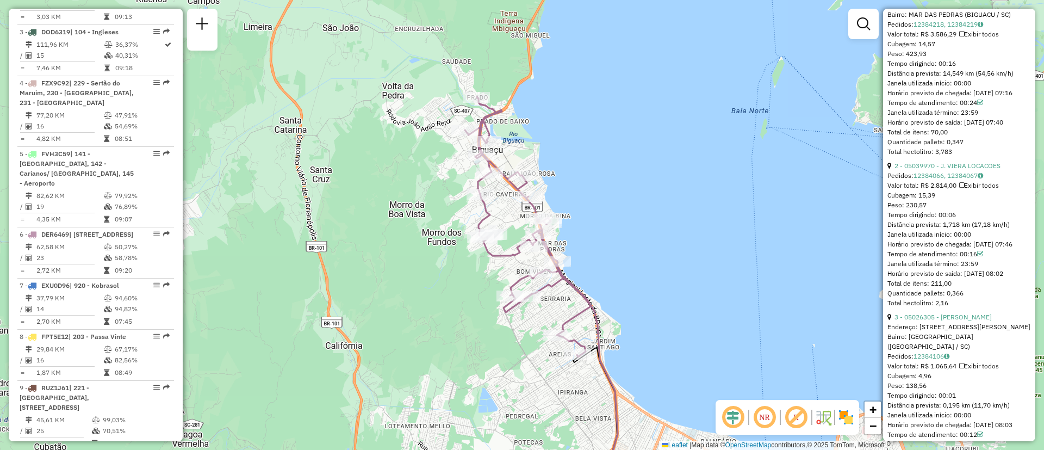
scroll to position [1464, 0]
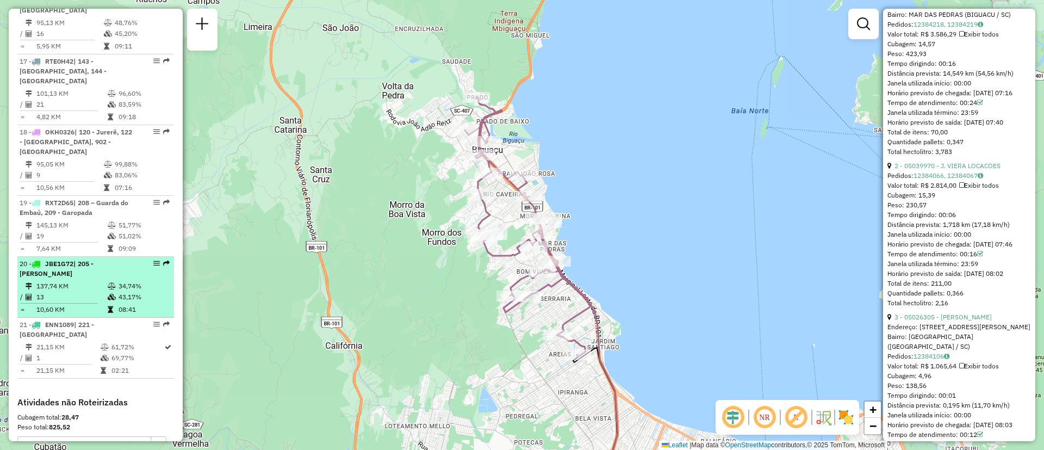
click at [93, 259] on span "| 205 - [PERSON_NAME]" at bounding box center [57, 268] width 74 height 18
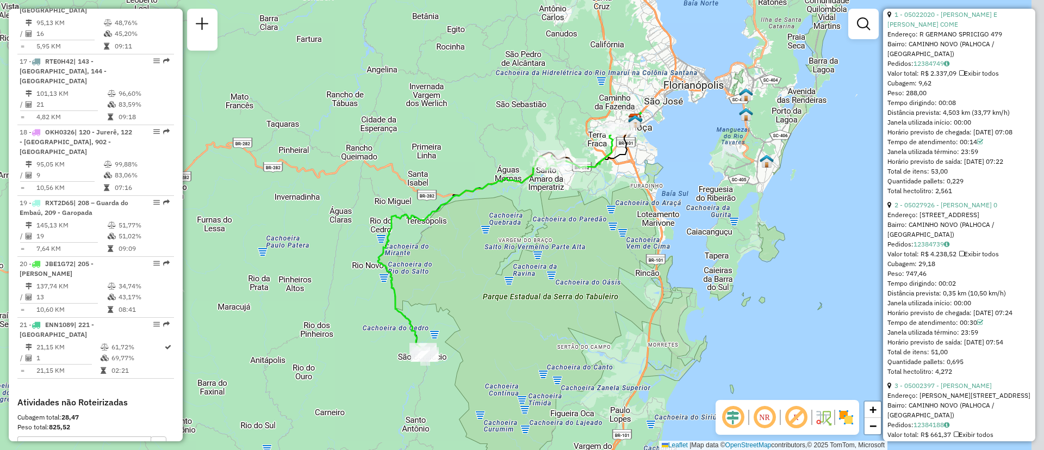
drag, startPoint x: 546, startPoint y: 254, endPoint x: 522, endPoint y: 270, distance: 29.1
click at [522, 270] on div "Janela de atendimento Grade de atendimento Capacidade Transportadoras Veículos …" at bounding box center [522, 225] width 1044 height 450
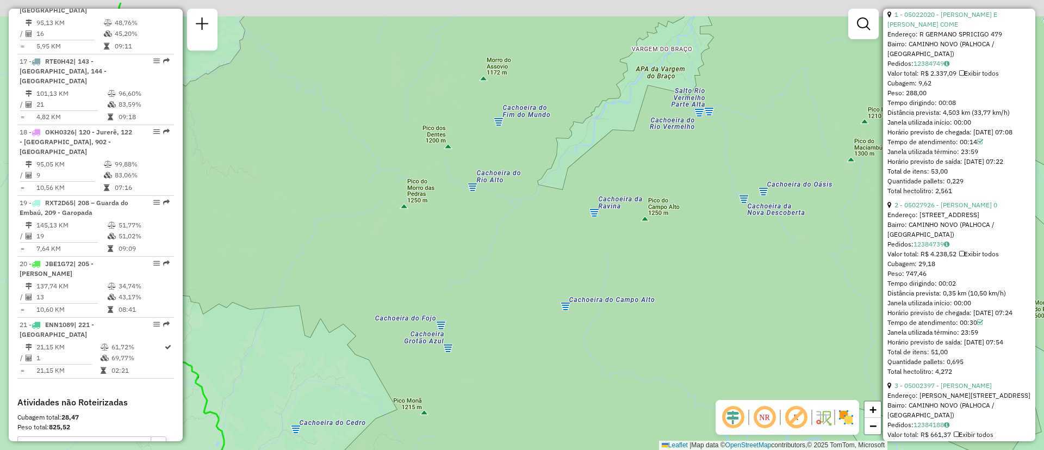
drag, startPoint x: 513, startPoint y: 217, endPoint x: 493, endPoint y: 363, distance: 147.1
click at [493, 363] on div "Janela de atendimento Grade de atendimento Capacidade Transportadoras Veículos …" at bounding box center [522, 225] width 1044 height 450
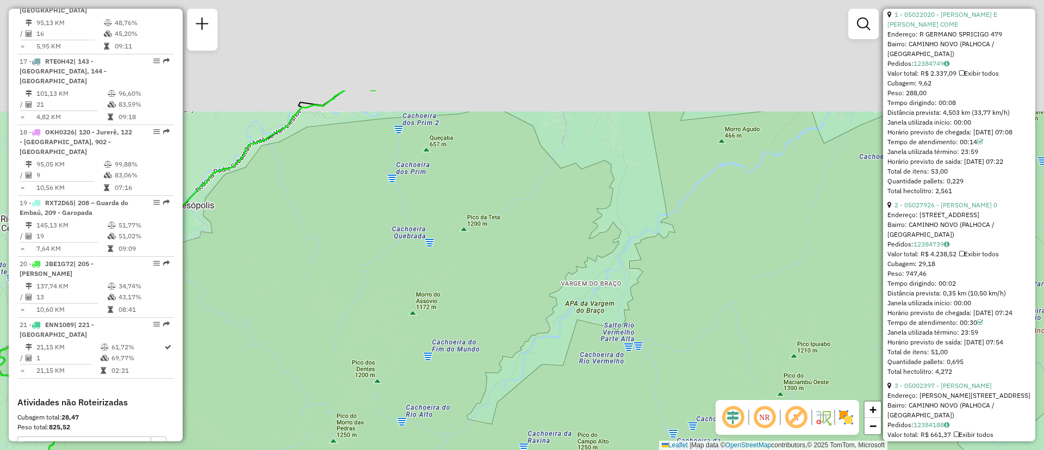
drag, startPoint x: 513, startPoint y: 326, endPoint x: 482, endPoint y: 369, distance: 53.1
click at [482, 398] on div "Janela de atendimento Grade de atendimento Capacidade Transportadoras Veículos …" at bounding box center [522, 225] width 1044 height 450
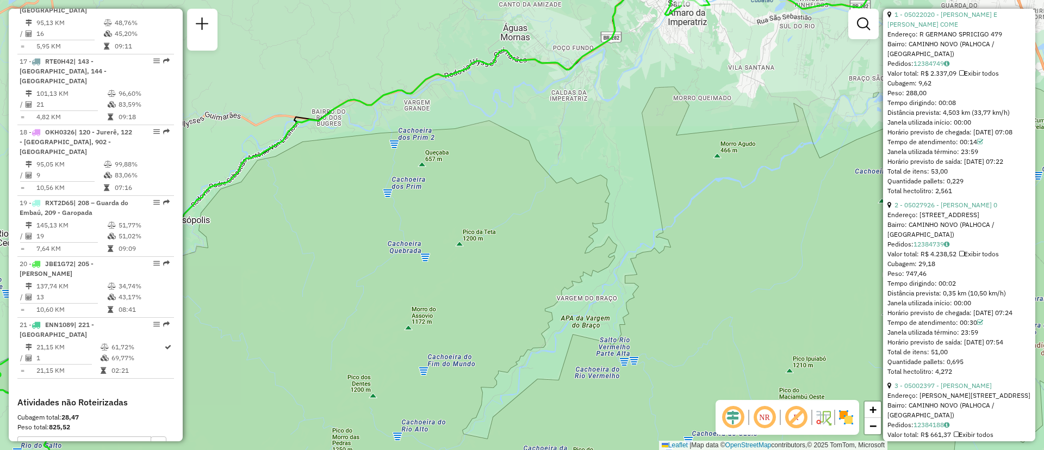
drag, startPoint x: 547, startPoint y: 208, endPoint x: 504, endPoint y: 349, distance: 147.2
click at [504, 349] on div "Janela de atendimento Grade de atendimento Capacidade Transportadoras Veículos …" at bounding box center [522, 225] width 1044 height 450
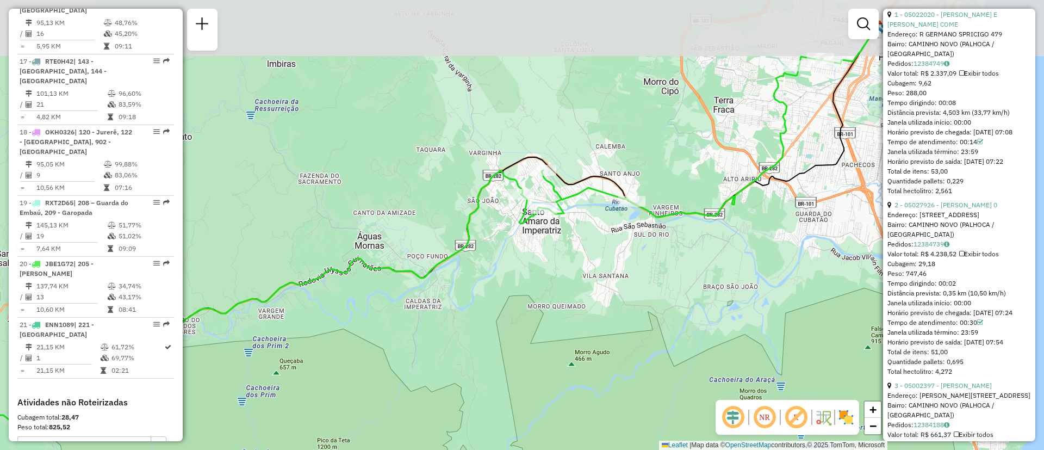
drag, startPoint x: 566, startPoint y: 264, endPoint x: 461, endPoint y: 332, distance: 125.3
click at [461, 332] on div "Janela de atendimento Grade de atendimento Capacidade Transportadoras Veículos …" at bounding box center [522, 225] width 1044 height 450
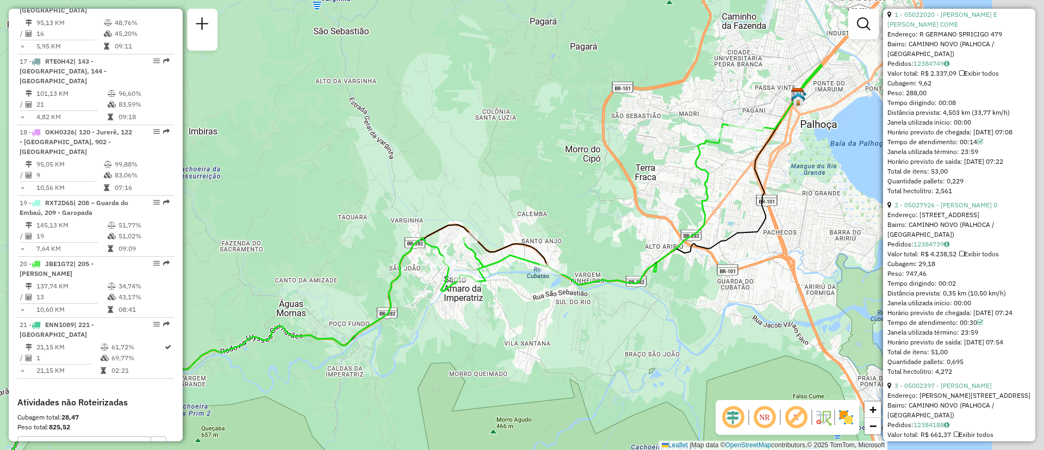
drag, startPoint x: 620, startPoint y: 298, endPoint x: 538, endPoint y: 365, distance: 105.5
click at [538, 365] on div "Janela de atendimento Grade de atendimento Capacidade Transportadoras Veículos …" at bounding box center [522, 225] width 1044 height 450
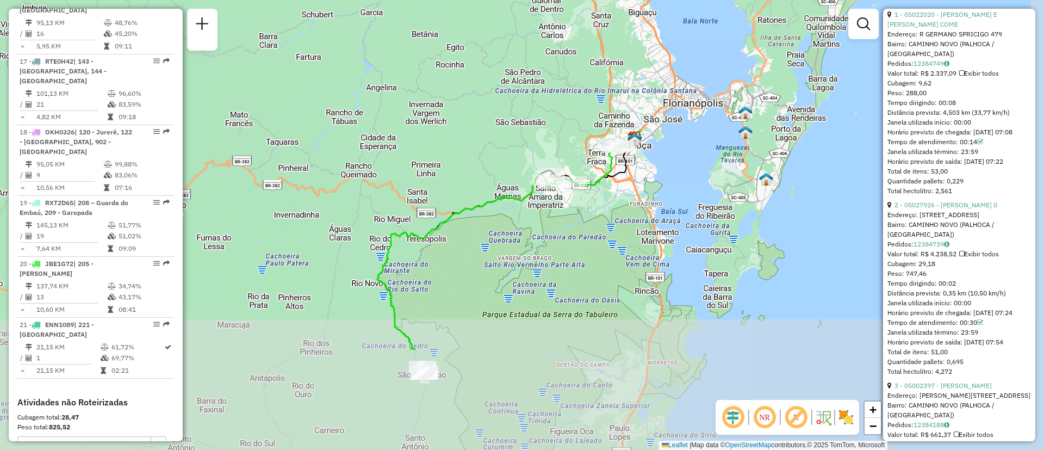
drag, startPoint x: 597, startPoint y: 367, endPoint x: 578, endPoint y: 222, distance: 145.8
click at [578, 222] on div "Janela de atendimento Grade de atendimento Capacidade Transportadoras Veículos …" at bounding box center [522, 225] width 1044 height 450
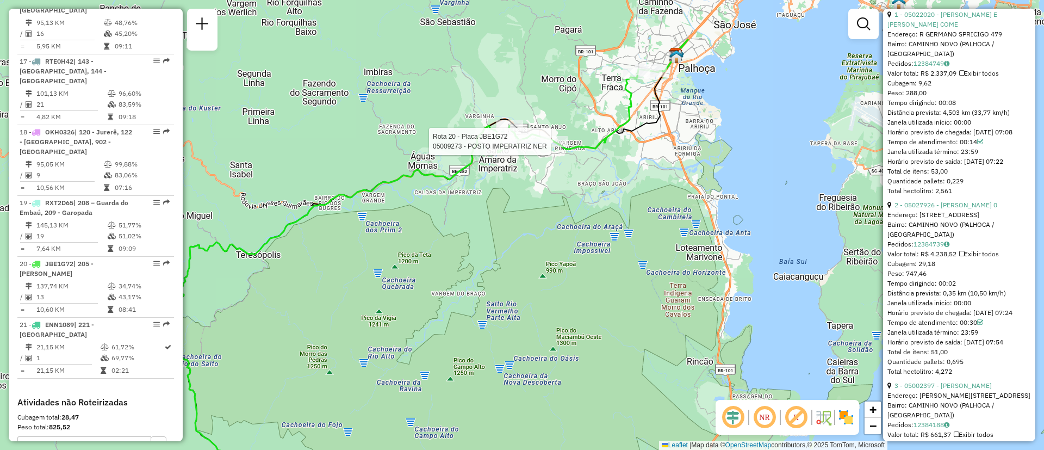
drag, startPoint x: 524, startPoint y: 216, endPoint x: 550, endPoint y: 263, distance: 53.5
click at [550, 263] on div "Rota 20 - Placa JBE1G72 05009273 - POSTO IMPERATRIZ NER Janela de atendimento G…" at bounding box center [522, 225] width 1044 height 450
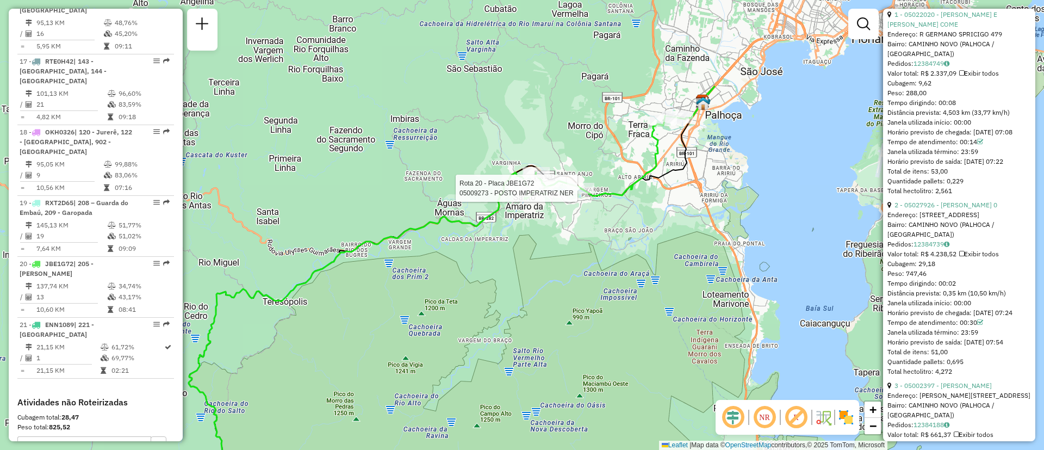
click at [563, 240] on div "Rota 20 - Placa JBE1G72 05009273 - POSTO IMPERATRIZ NER Rota 20 - Placa JBE1G72…" at bounding box center [522, 225] width 1044 height 450
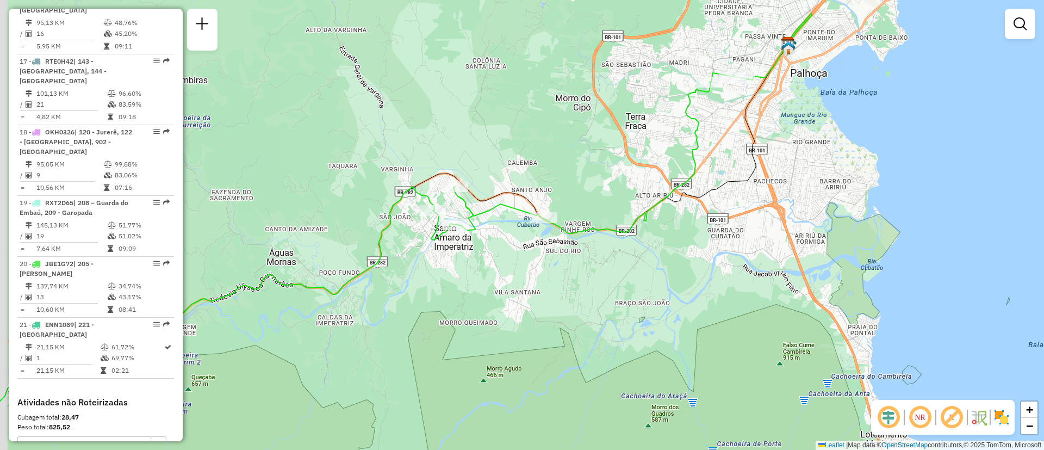
drag, startPoint x: 544, startPoint y: 219, endPoint x: 693, endPoint y: 208, distance: 149.3
click at [693, 208] on div "Janela de atendimento Grade de atendimento Capacidade Transportadoras Veículos …" at bounding box center [522, 225] width 1044 height 450
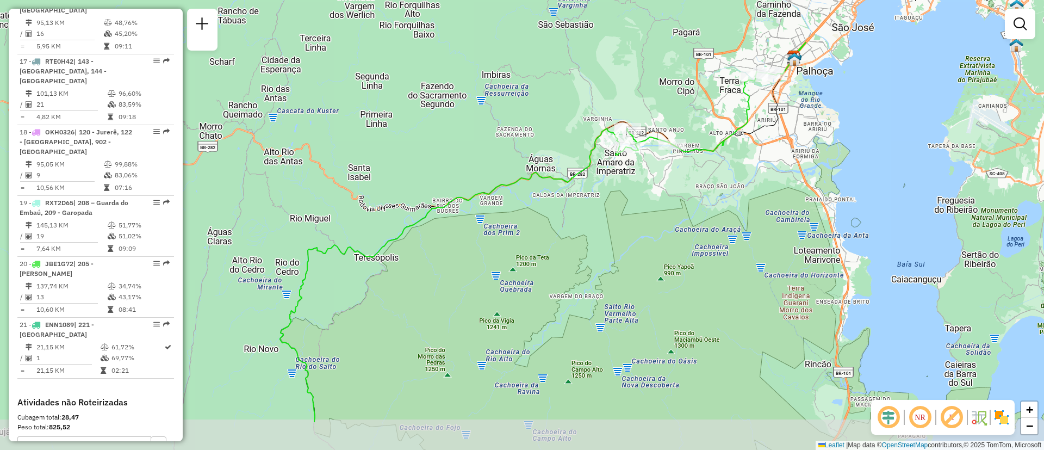
drag, startPoint x: 636, startPoint y: 270, endPoint x: 652, endPoint y: 198, distance: 74.1
click at [652, 198] on div "Janela de atendimento Grade de atendimento Capacidade Transportadoras Veículos …" at bounding box center [522, 225] width 1044 height 450
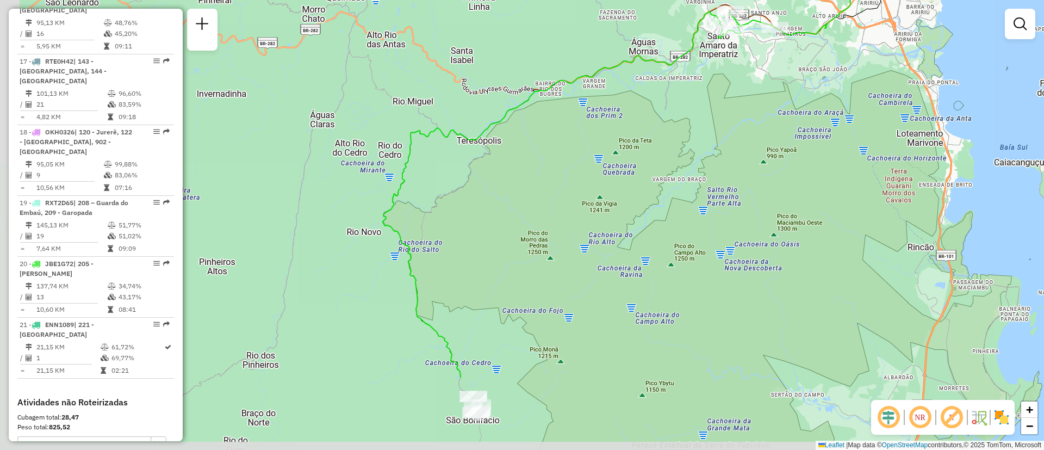
drag, startPoint x: 611, startPoint y: 304, endPoint x: 714, endPoint y: 188, distance: 155.6
click at [714, 188] on div "Janela de atendimento Grade de atendimento Capacidade Transportadoras Veículos …" at bounding box center [522, 225] width 1044 height 450
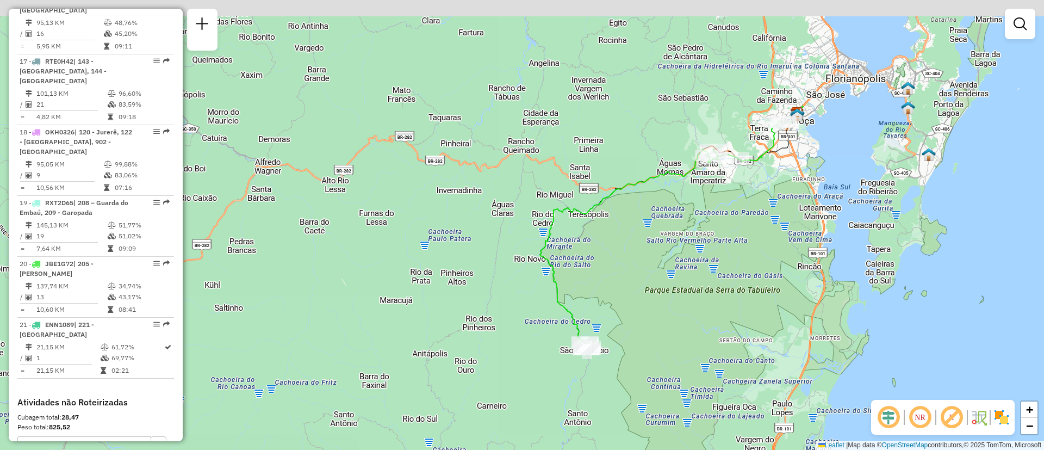
drag, startPoint x: 760, startPoint y: 220, endPoint x: 713, endPoint y: 270, distance: 68.8
click at [713, 270] on div "Janela de atendimento Grade de atendimento Capacidade Transportadoras Veículos …" at bounding box center [522, 225] width 1044 height 450
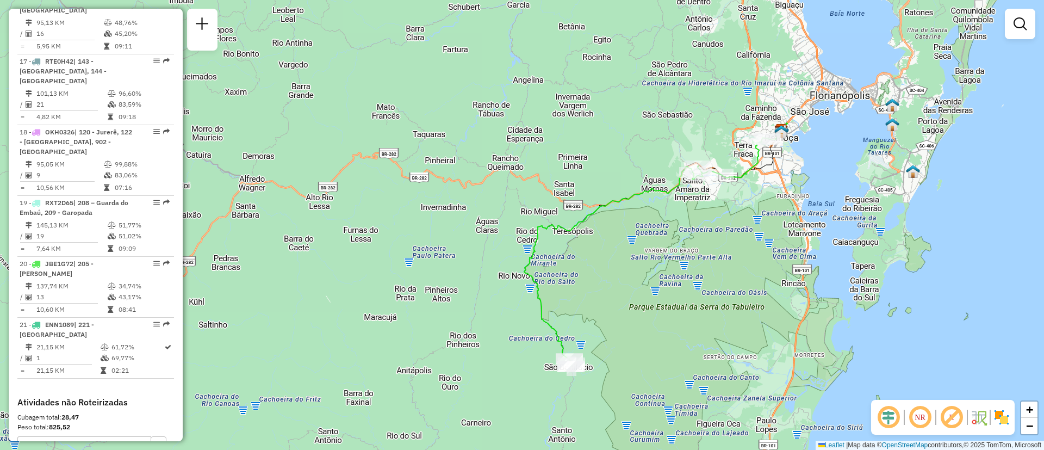
drag, startPoint x: 712, startPoint y: 269, endPoint x: 663, endPoint y: 269, distance: 48.9
click at [663, 269] on div "Janela de atendimento Grade de atendimento Capacidade Transportadoras Veículos …" at bounding box center [522, 225] width 1044 height 450
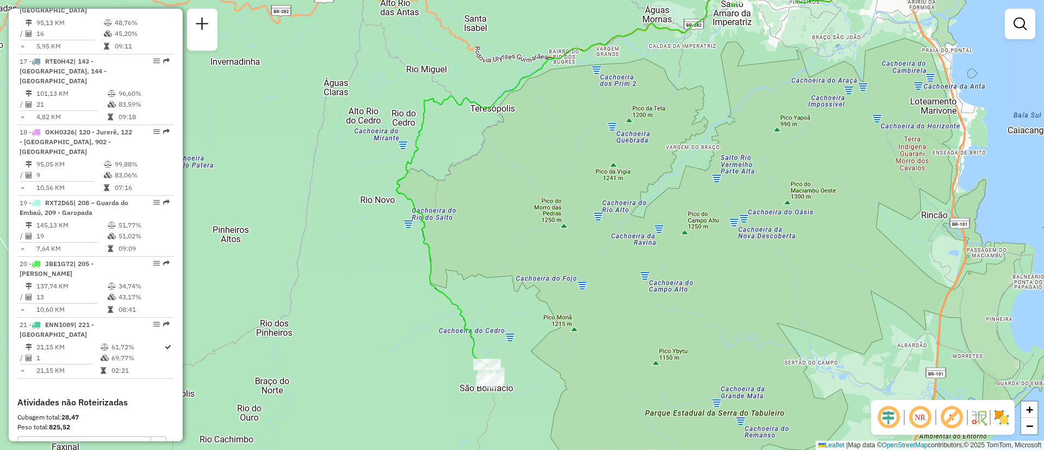
drag, startPoint x: 567, startPoint y: 298, endPoint x: 570, endPoint y: 328, distance: 30.1
click at [570, 328] on div "Janela de atendimento Grade de atendimento Capacidade Transportadoras Veículos …" at bounding box center [522, 225] width 1044 height 450
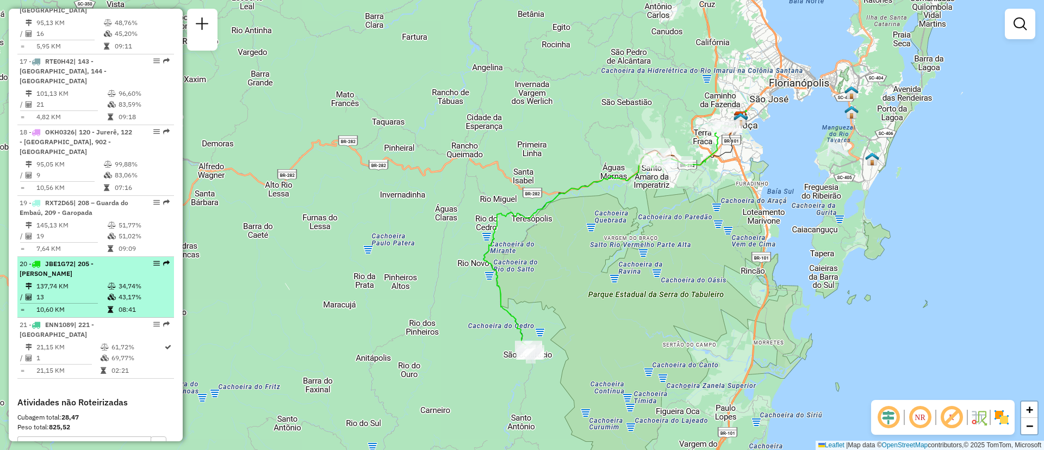
click at [154, 257] on li "20 - JBE1G72 | 205 - [GEOGRAPHIC_DATA] 137,74 KM 34,74% / 13 43,17% = 10,60 KM …" at bounding box center [95, 287] width 157 height 61
select select "**********"
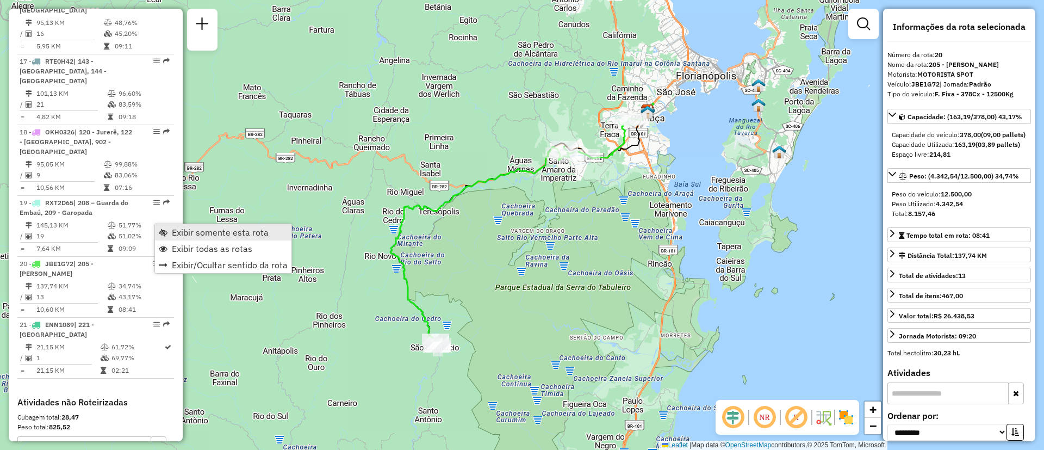
click at [178, 235] on span "Exibir somente esta rota" at bounding box center [220, 232] width 97 height 9
click at [192, 244] on link "Exibir todas as rotas" at bounding box center [224, 252] width 136 height 16
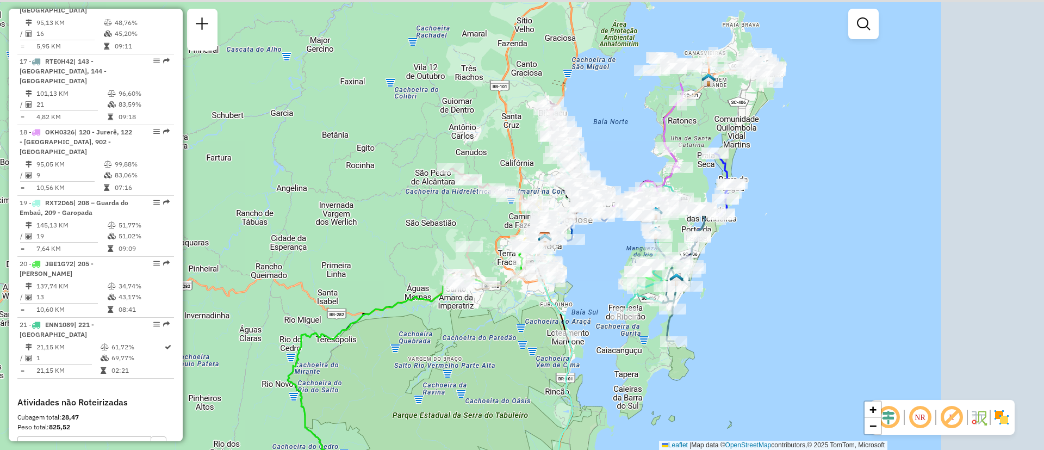
drag, startPoint x: 588, startPoint y: 235, endPoint x: 495, endPoint y: 349, distance: 147.5
click at [461, 391] on div "Janela de atendimento Grade de atendimento Capacidade Transportadoras Veículos …" at bounding box center [522, 225] width 1044 height 450
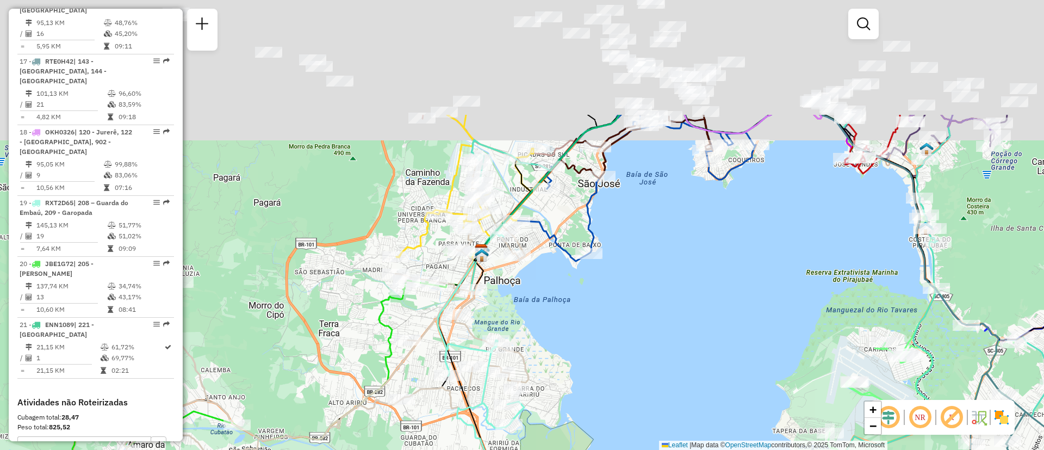
drag, startPoint x: 601, startPoint y: 230, endPoint x: 560, endPoint y: 390, distance: 164.9
click at [560, 390] on div "Janela de atendimento Grade de atendimento Capacidade Transportadoras Veículos …" at bounding box center [522, 225] width 1044 height 450
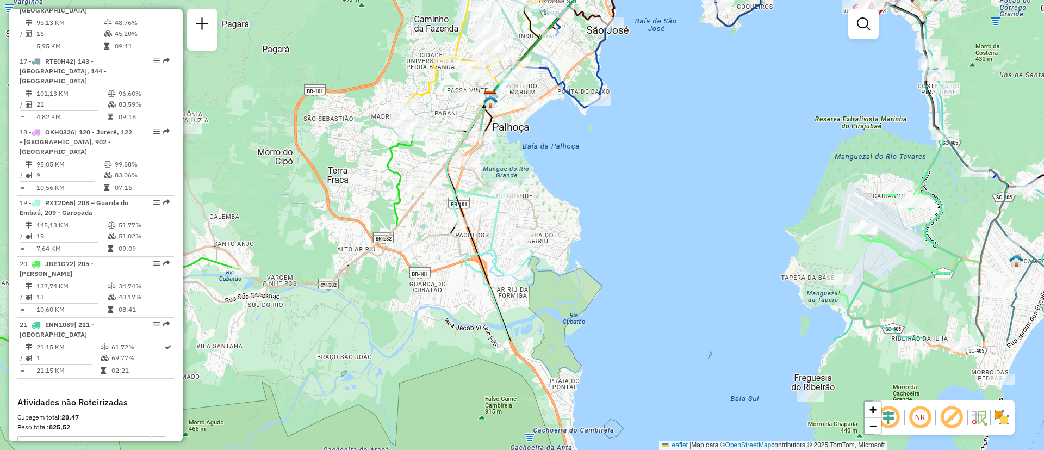
drag, startPoint x: 609, startPoint y: 323, endPoint x: 619, endPoint y: 170, distance: 154.1
click at [619, 170] on div "Janela de atendimento Grade de atendimento Capacidade Transportadoras Veículos …" at bounding box center [522, 225] width 1044 height 450
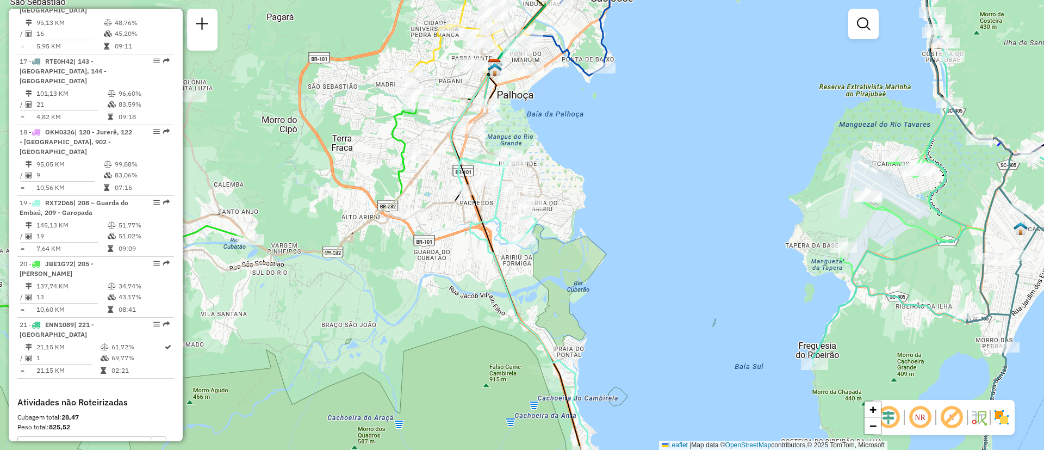
drag, startPoint x: 610, startPoint y: 330, endPoint x: 615, endPoint y: 210, distance: 119.7
click at [614, 204] on div "Janela de atendimento Grade de atendimento Capacidade Transportadoras Veículos …" at bounding box center [522, 225] width 1044 height 450
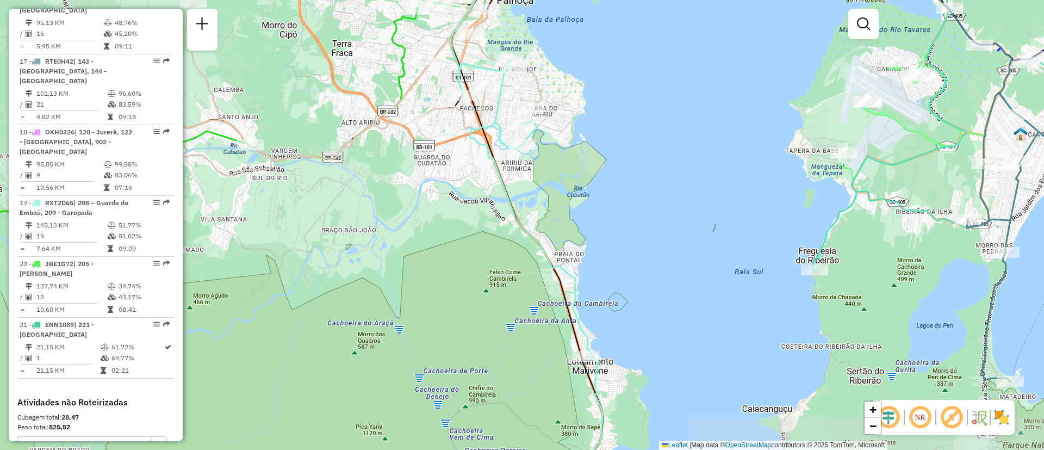
drag, startPoint x: 618, startPoint y: 304, endPoint x: 603, endPoint y: 172, distance: 133.5
click at [603, 172] on div "Janela de atendimento Grade de atendimento Capacidade Transportadoras Veículos …" at bounding box center [522, 225] width 1044 height 450
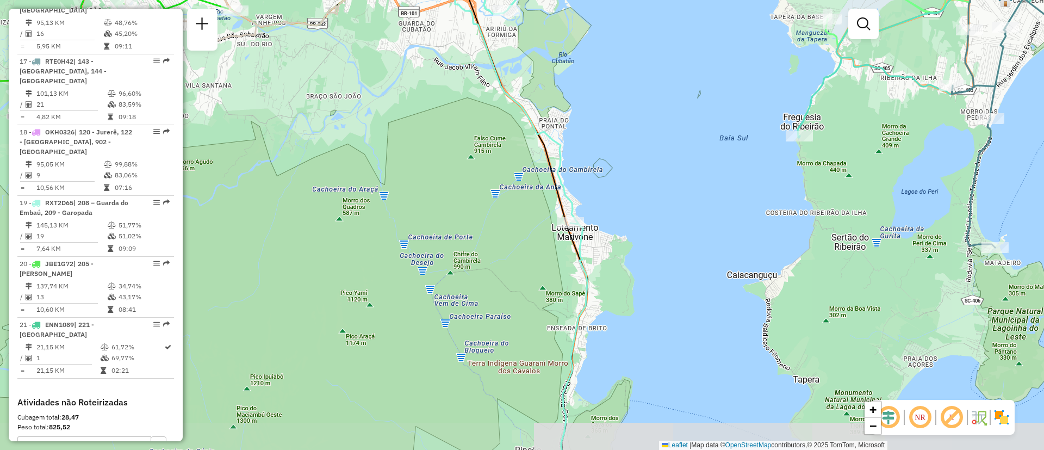
drag, startPoint x: 603, startPoint y: 172, endPoint x: 603, endPoint y: 326, distance: 153.8
click at [603, 326] on div "Janela de atendimento Grade de atendimento Capacidade Transportadoras Veículos …" at bounding box center [522, 225] width 1044 height 450
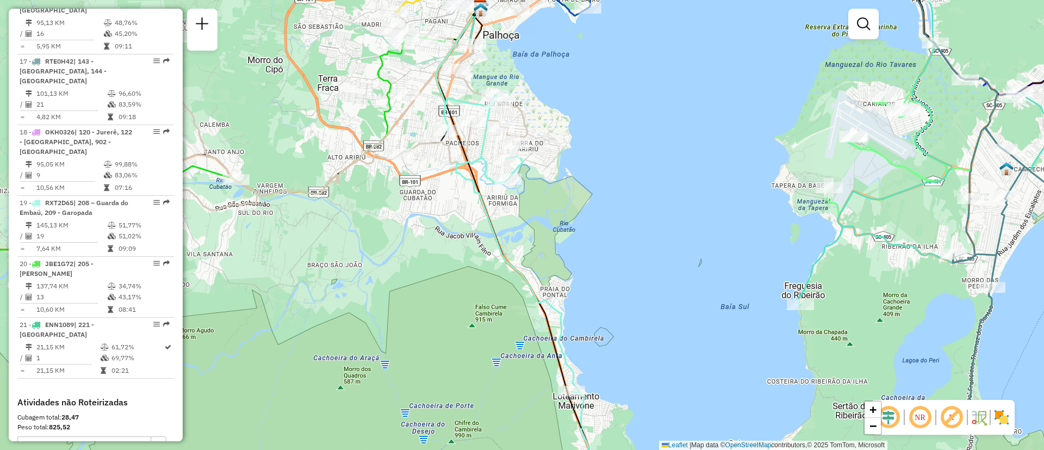
drag, startPoint x: 604, startPoint y: 128, endPoint x: 636, endPoint y: 301, distance: 175.7
click at [636, 301] on div "Janela de atendimento Grade de atendimento Capacidade Transportadoras Veículos …" at bounding box center [522, 225] width 1044 height 450
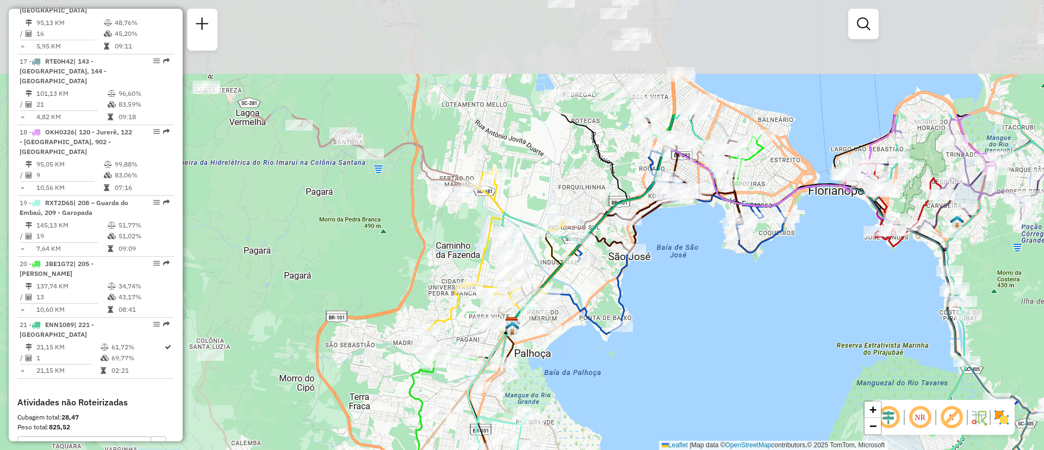
drag, startPoint x: 637, startPoint y: 187, endPoint x: 649, endPoint y: 334, distance: 147.8
click at [638, 347] on div "Janela de atendimento Grade de atendimento Capacidade Transportadoras Veículos …" at bounding box center [522, 225] width 1044 height 450
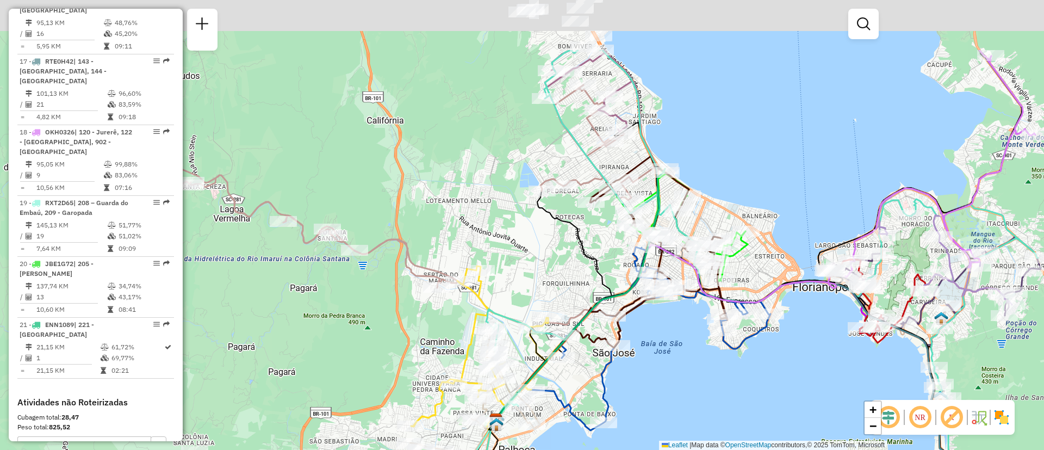
drag, startPoint x: 677, startPoint y: 295, endPoint x: 661, endPoint y: 390, distance: 96.4
click at [661, 390] on div "Janela de atendimento Grade de atendimento Capacidade Transportadoras Veículos …" at bounding box center [522, 225] width 1044 height 450
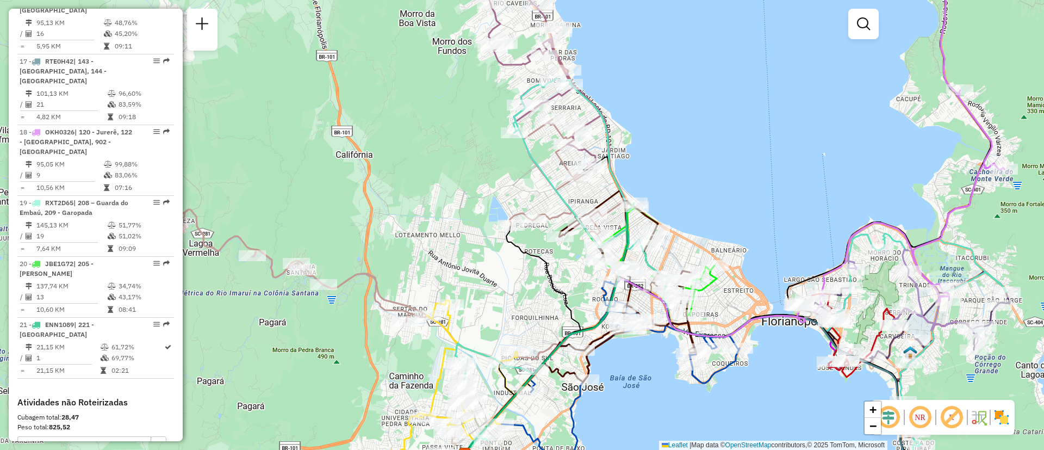
drag, startPoint x: 766, startPoint y: 133, endPoint x: 735, endPoint y: 167, distance: 46.2
click at [735, 167] on div "Janela de atendimento Grade de atendimento Capacidade Transportadoras Veículos …" at bounding box center [522, 225] width 1044 height 450
select select "**********"
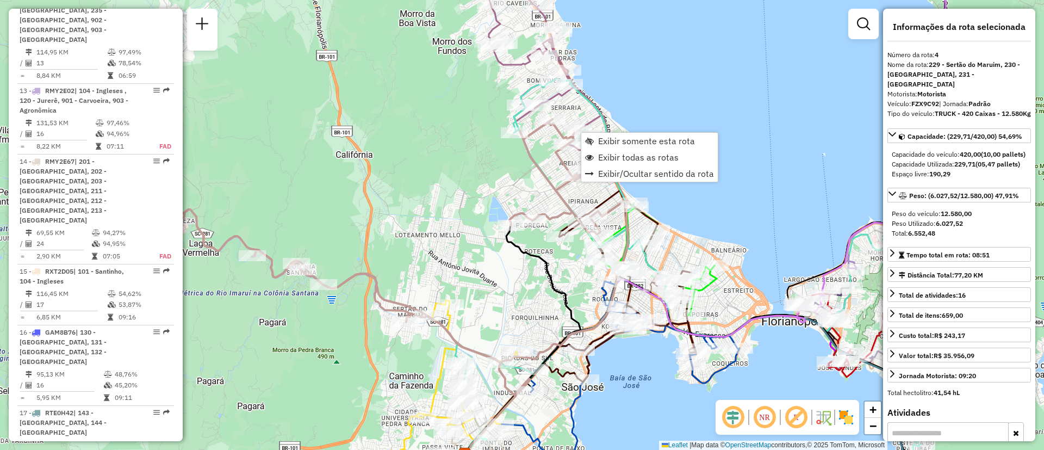
scroll to position [591, 0]
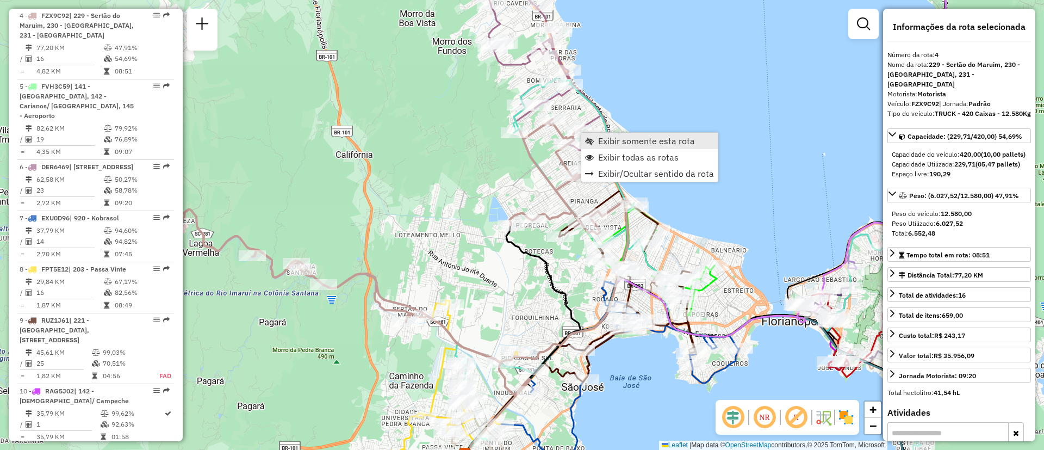
click at [595, 140] on link "Exibir somente esta rota" at bounding box center [649, 141] width 136 height 16
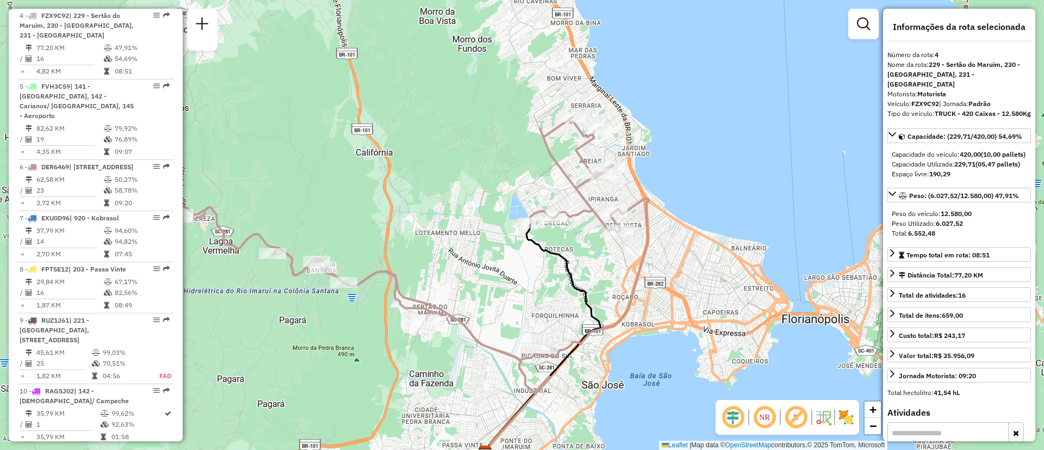
drag, startPoint x: 590, startPoint y: 148, endPoint x: 455, endPoint y: 205, distance: 146.7
click at [455, 205] on div "Janela de atendimento Grade de atendimento Capacidade Transportadoras Veículos …" at bounding box center [522, 225] width 1044 height 450
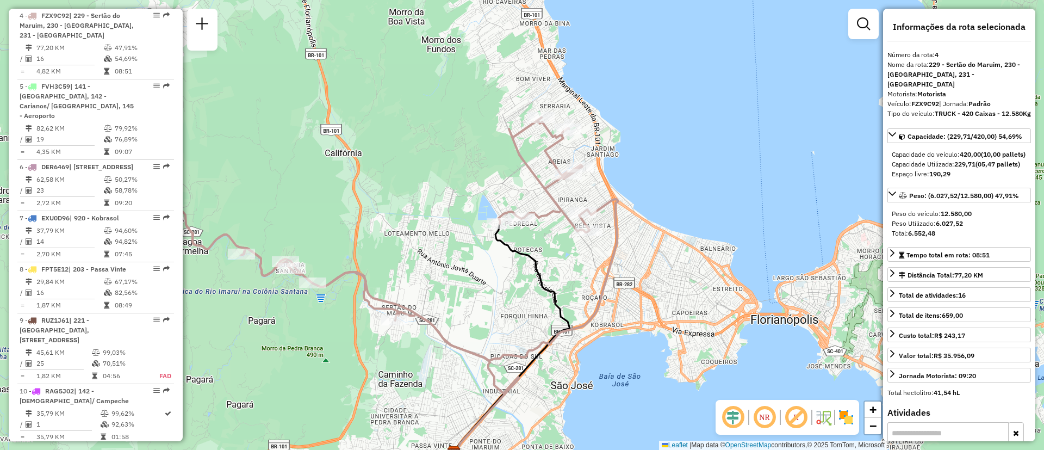
drag, startPoint x: 494, startPoint y: 205, endPoint x: 458, endPoint y: 205, distance: 35.9
click at [458, 205] on div "Janela de atendimento Grade de atendimento Capacidade Transportadoras Veículos …" at bounding box center [522, 225] width 1044 height 450
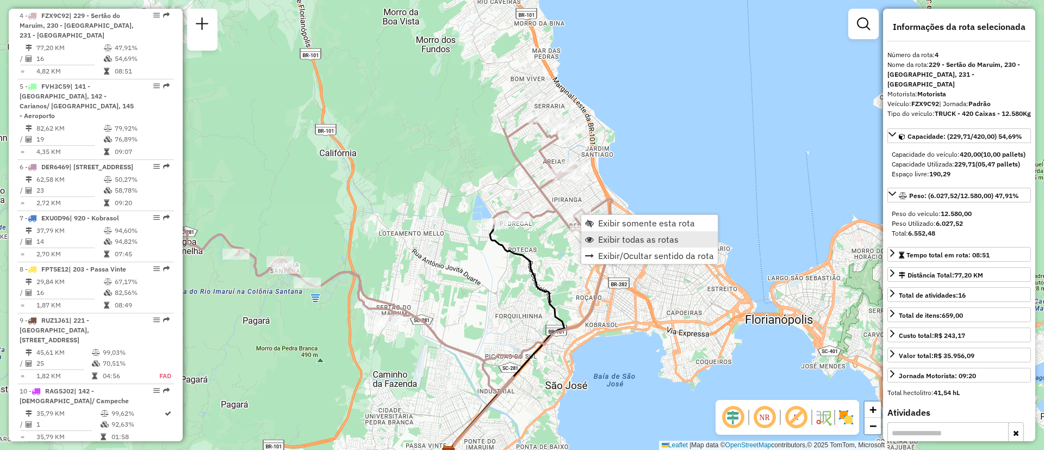
click at [617, 241] on span "Exibir todas as rotas" at bounding box center [638, 239] width 80 height 9
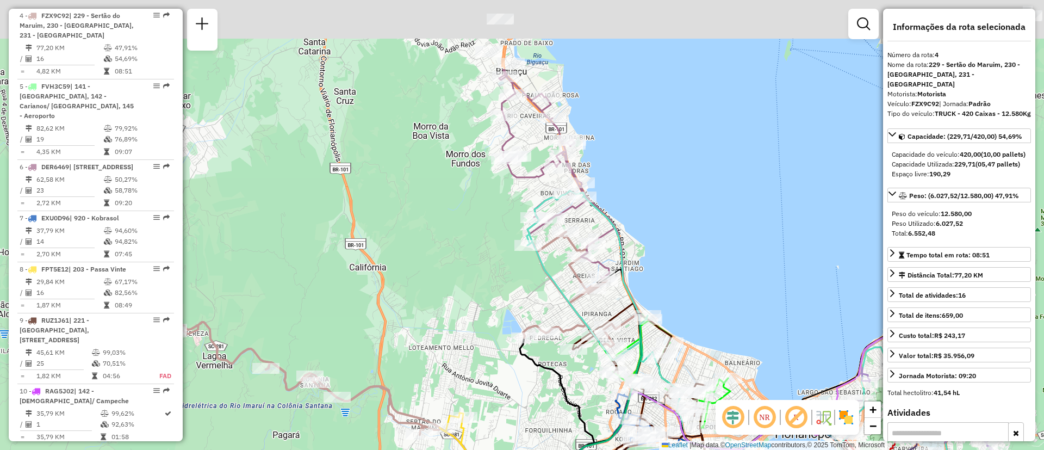
drag, startPoint x: 643, startPoint y: 126, endPoint x: 648, endPoint y: 196, distance: 69.7
click at [648, 196] on div "Janela de atendimento Grade de atendimento Capacidade Transportadoras Veículos …" at bounding box center [522, 225] width 1044 height 450
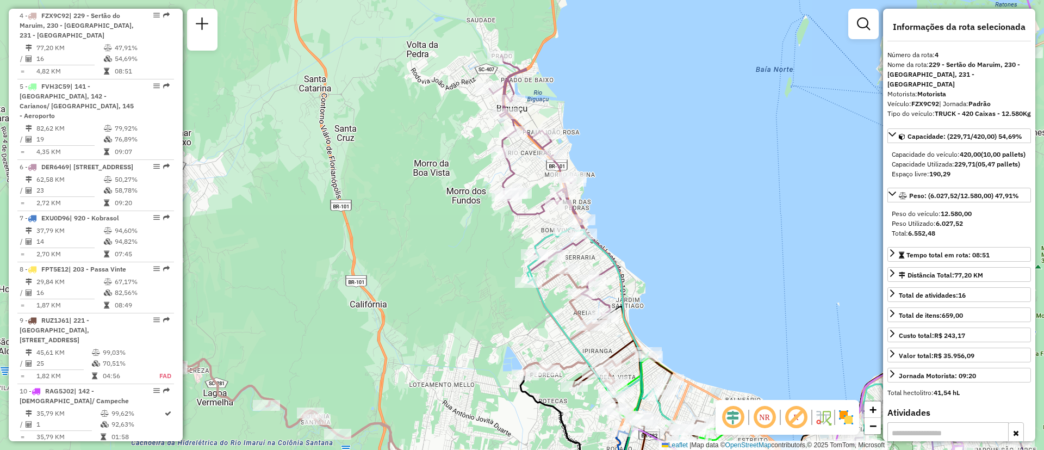
drag, startPoint x: 677, startPoint y: 298, endPoint x: 691, endPoint y: 148, distance: 151.2
click at [690, 148] on div "Janela de atendimento Grade de atendimento Capacidade Transportadoras Veículos …" at bounding box center [522, 225] width 1044 height 450
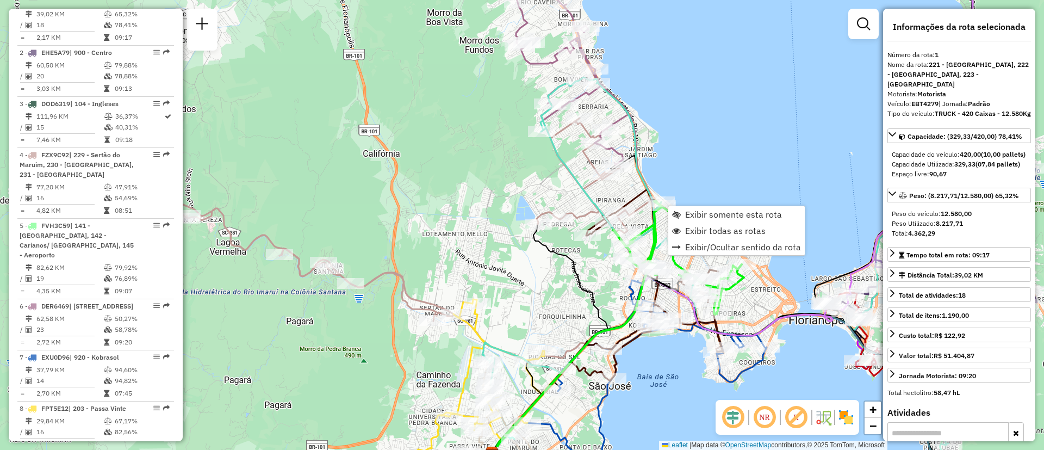
scroll to position [419, 0]
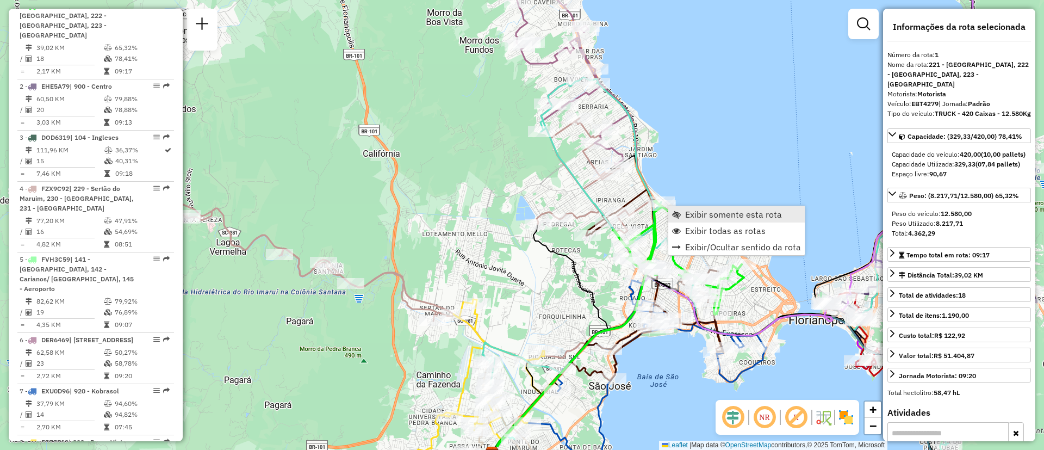
click at [735, 217] on span "Exibir somente esta rota" at bounding box center [733, 214] width 97 height 9
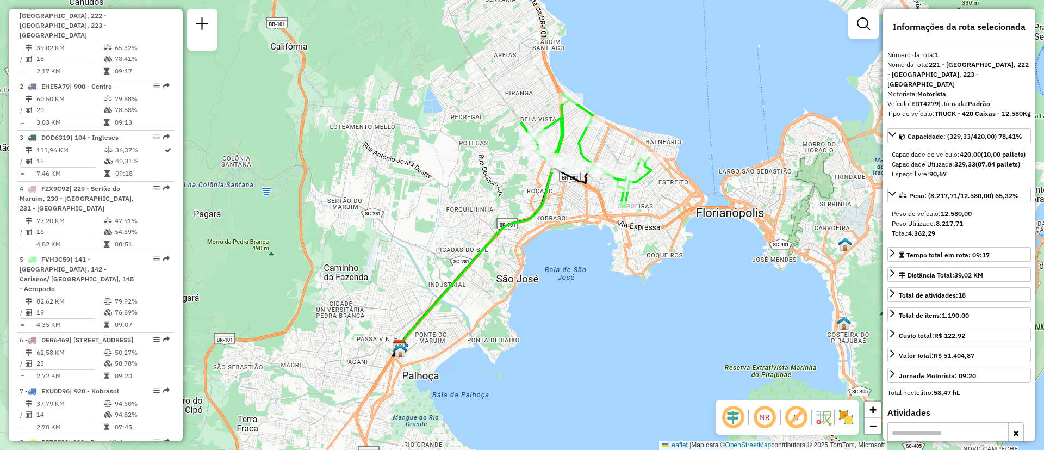
drag, startPoint x: 694, startPoint y: 195, endPoint x: 722, endPoint y: 252, distance: 64.2
click at [722, 252] on div "Janela de atendimento Grade de atendimento Capacidade Transportadoras Veículos …" at bounding box center [522, 225] width 1044 height 450
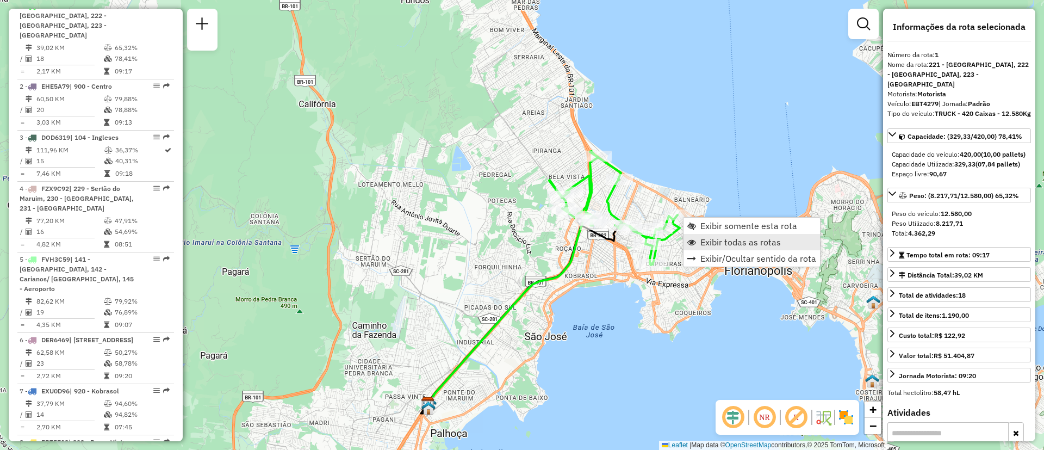
click at [724, 242] on span "Exibir todas as rotas" at bounding box center [740, 242] width 80 height 9
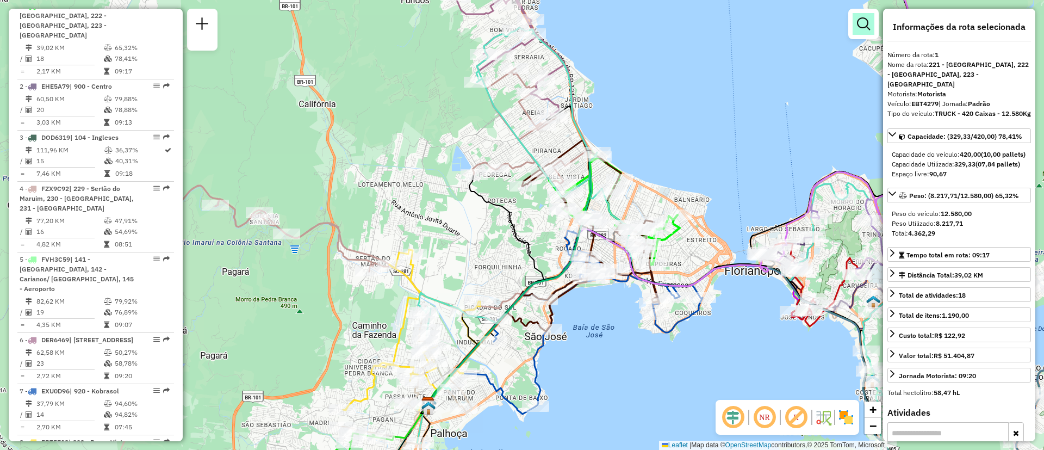
click at [863, 23] on em at bounding box center [863, 23] width 13 height 13
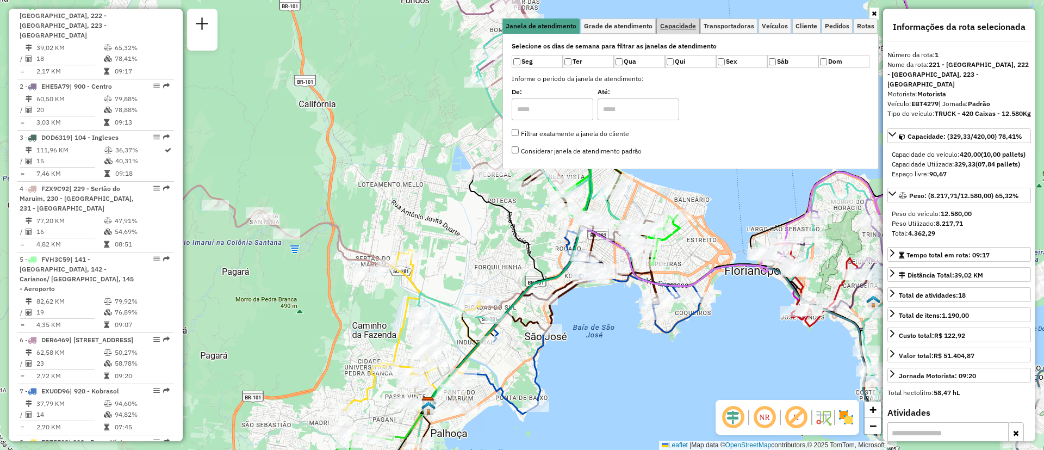
click at [684, 23] on span "Capacidade" at bounding box center [678, 26] width 36 height 7
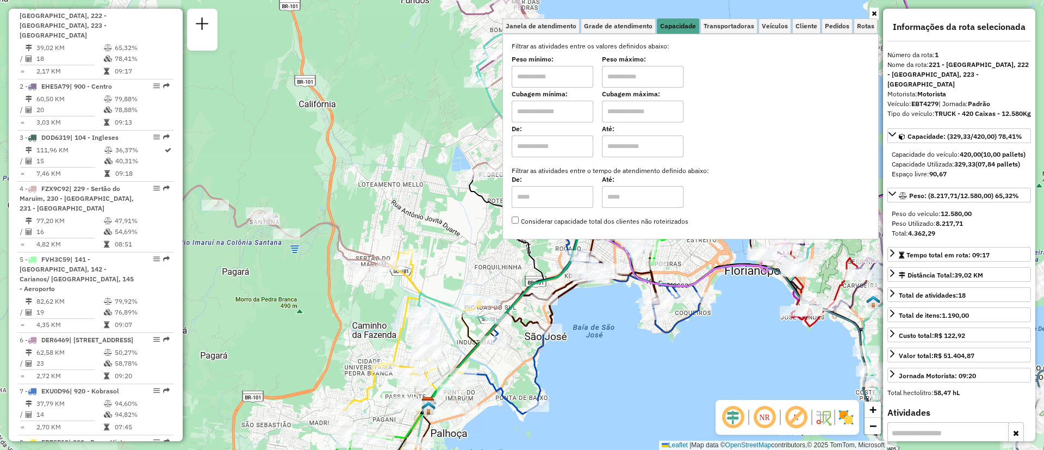
drag, startPoint x: 560, startPoint y: 114, endPoint x: 580, endPoint y: 114, distance: 19.6
click at [560, 114] on input "text" at bounding box center [552, 112] width 82 height 22
type input "****"
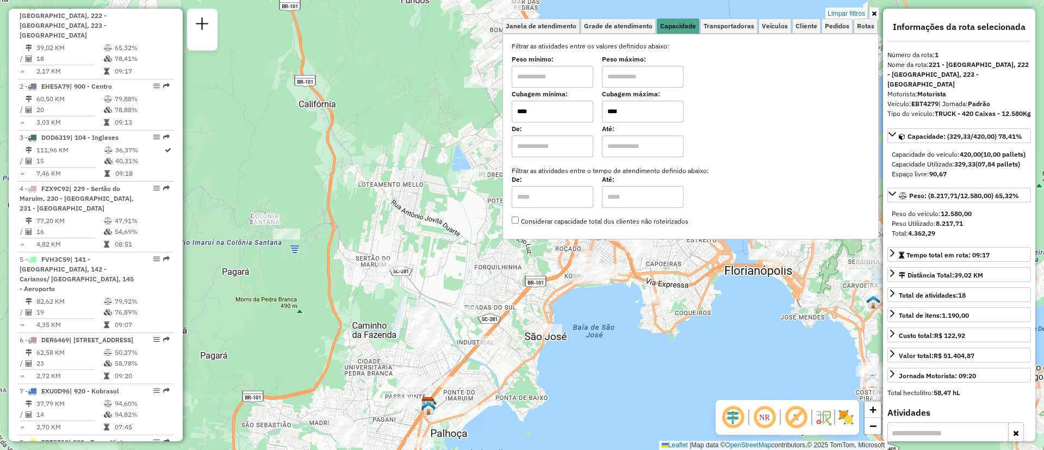
click at [753, 321] on div "Limpar filtros Janela de atendimento Grade de atendimento Capacidade Transporta…" at bounding box center [522, 225] width 1044 height 450
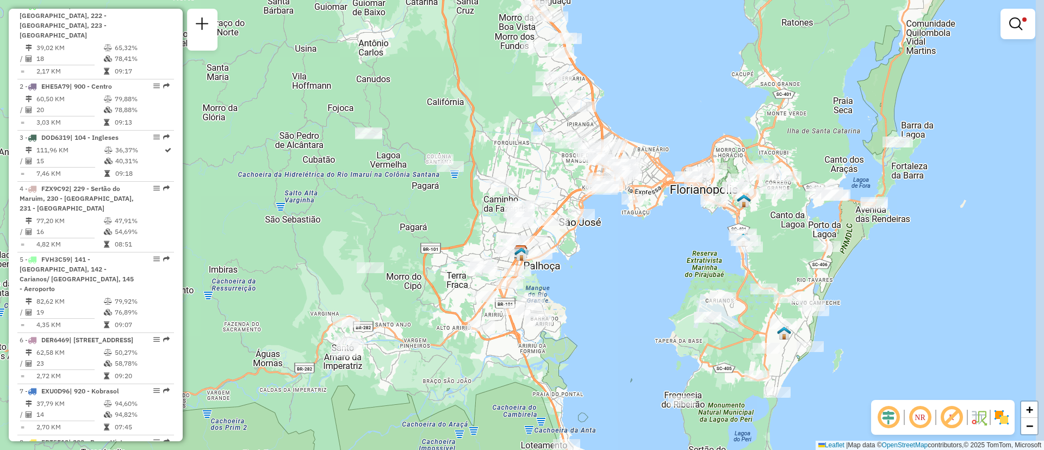
drag, startPoint x: 683, startPoint y: 336, endPoint x: 636, endPoint y: 247, distance: 101.4
click at [636, 247] on div "Limpar filtros Janela de atendimento Grade de atendimento Capacidade Transporta…" at bounding box center [522, 225] width 1044 height 450
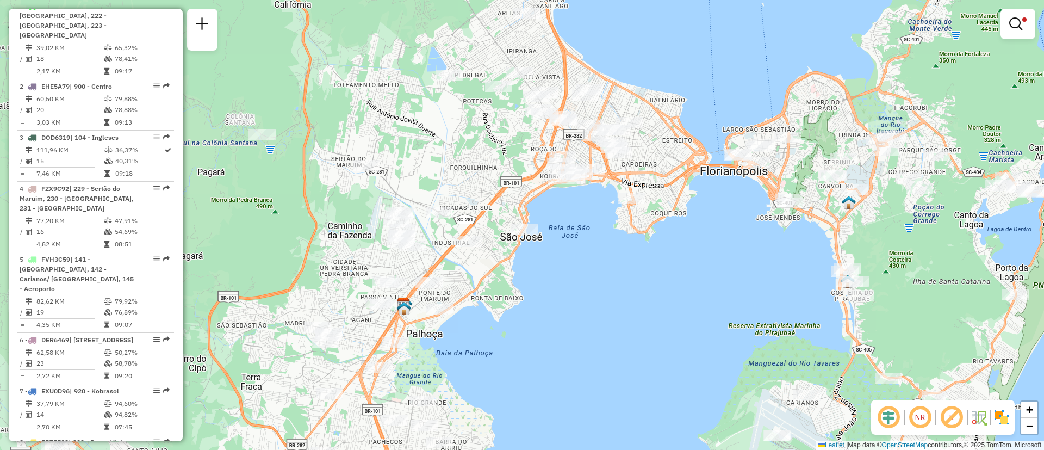
drag, startPoint x: 615, startPoint y: 214, endPoint x: 613, endPoint y: 278, distance: 64.2
click at [613, 278] on div "Limpar filtros Janela de atendimento Grade de atendimento Capacidade Transporta…" at bounding box center [522, 225] width 1044 height 450
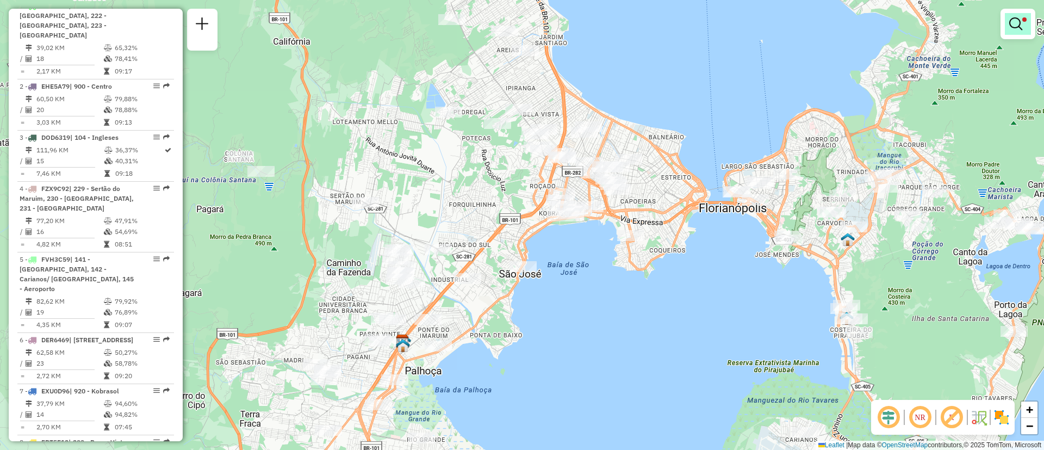
click at [1025, 27] on link at bounding box center [1017, 24] width 26 height 22
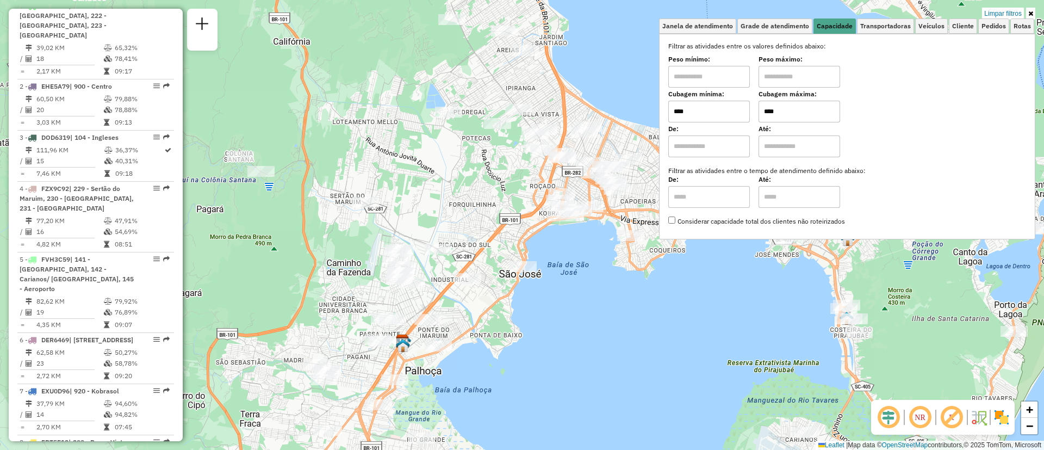
click at [788, 106] on input "****" at bounding box center [799, 112] width 82 height 22
type input "****"
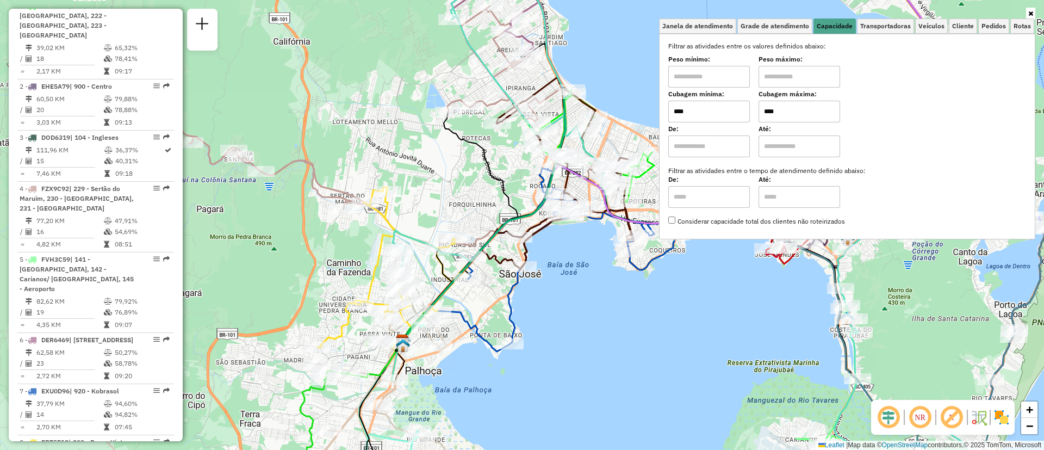
click at [927, 130] on div "De: Até:" at bounding box center [847, 142] width 358 height 30
click at [1029, 9] on link at bounding box center [1030, 14] width 9 height 12
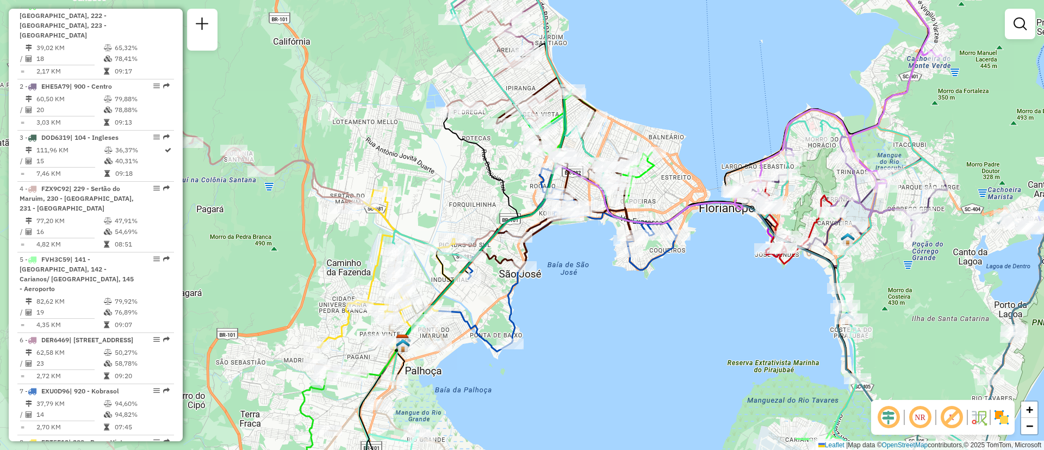
click at [251, 274] on div "Janela de atendimento Grade de atendimento Capacidade Transportadoras Veículos …" at bounding box center [522, 225] width 1044 height 450
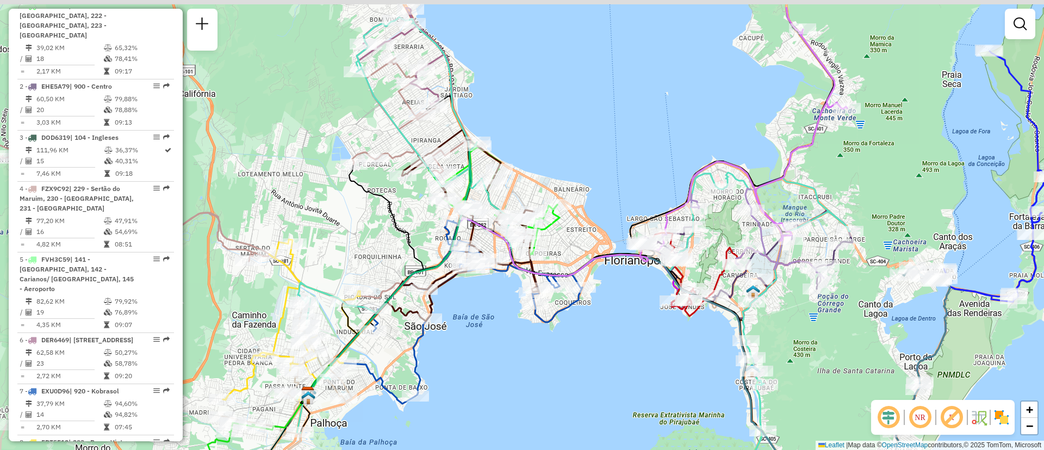
drag, startPoint x: 601, startPoint y: 298, endPoint x: 506, endPoint y: 350, distance: 108.5
click at [506, 350] on div "Janela de atendimento Grade de atendimento Capacidade Transportadoras Veículos …" at bounding box center [522, 225] width 1044 height 450
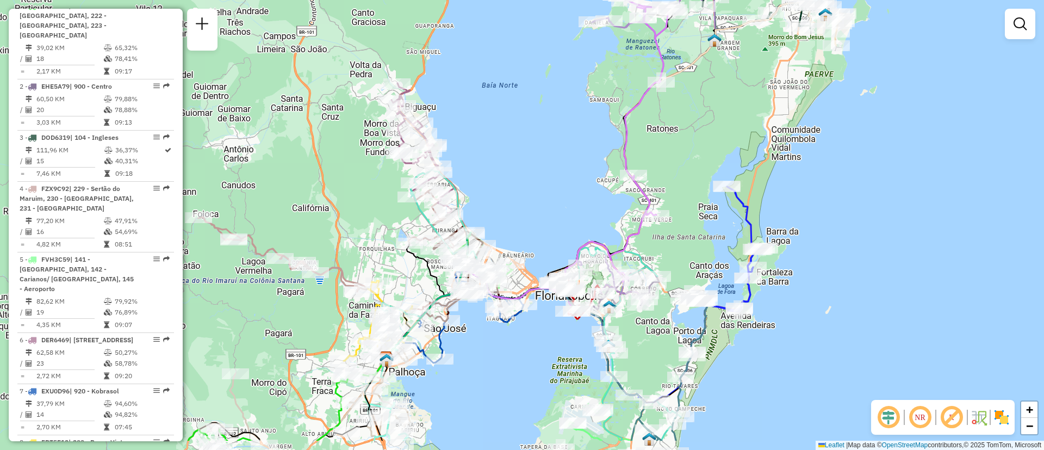
drag, startPoint x: 572, startPoint y: 265, endPoint x: 611, endPoint y: 114, distance: 155.6
click at [611, 114] on div "Janela de atendimento Grade de atendimento Capacidade Transportadoras Veículos …" at bounding box center [522, 225] width 1044 height 450
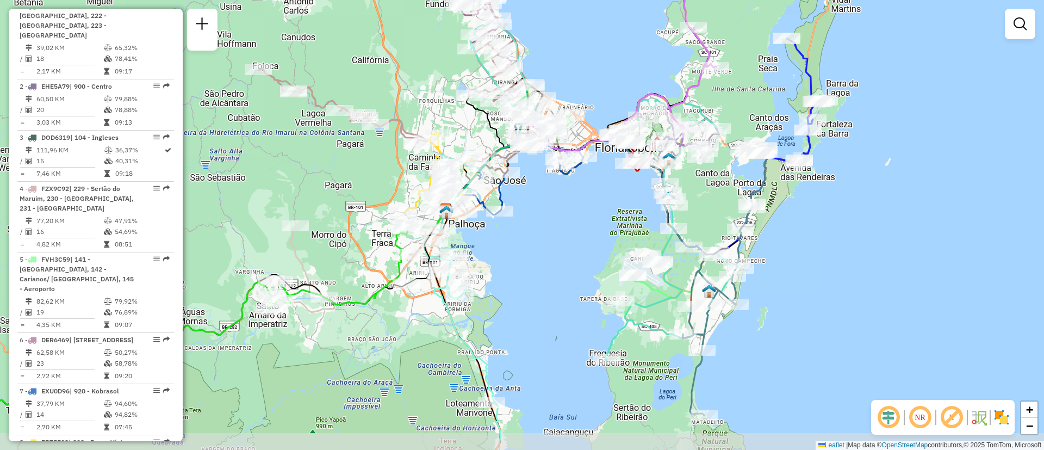
drag, startPoint x: 529, startPoint y: 287, endPoint x: 566, endPoint y: 236, distance: 62.9
click at [566, 236] on div "Janela de atendimento Grade de atendimento Capacidade Transportadoras Veículos …" at bounding box center [522, 225] width 1044 height 450
